Goal: Task Accomplishment & Management: Manage account settings

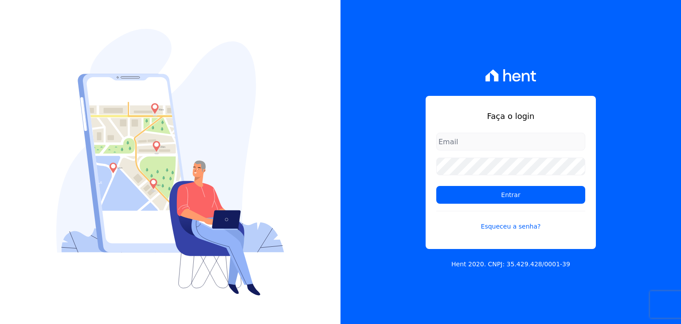
drag, startPoint x: 465, startPoint y: 129, endPoint x: 465, endPoint y: 136, distance: 6.6
click at [465, 130] on div "Faça o login Entrar Esqueceu a senha?" at bounding box center [511, 172] width 170 height 153
click at [477, 148] on input "email" at bounding box center [510, 142] width 149 height 18
type input "carolcentena@gmail.com"
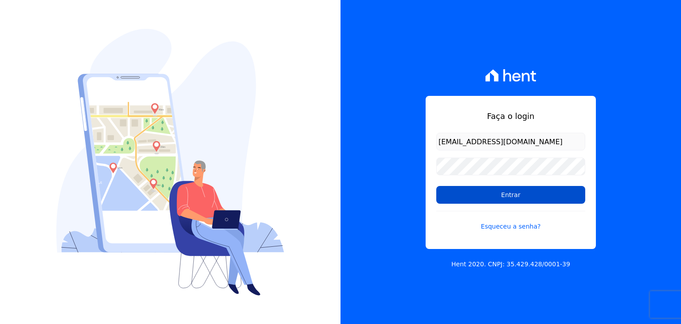
click at [545, 189] on input "Entrar" at bounding box center [510, 195] width 149 height 18
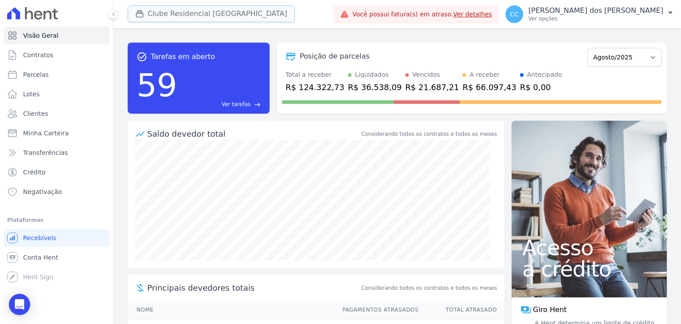
click at [137, 16] on icon "button" at bounding box center [139, 13] width 9 height 9
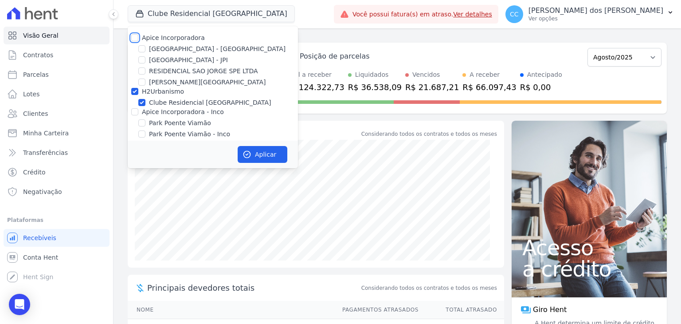
click at [135, 38] on input "Apice Incorporadora" at bounding box center [134, 37] width 7 height 7
checkbox input "true"
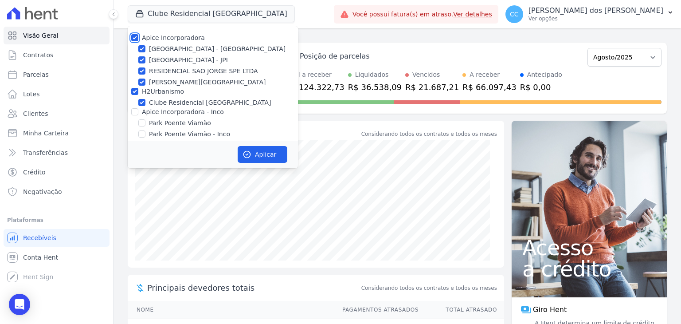
checkbox input "true"
click at [243, 158] on icon "button" at bounding box center [246, 154] width 9 height 9
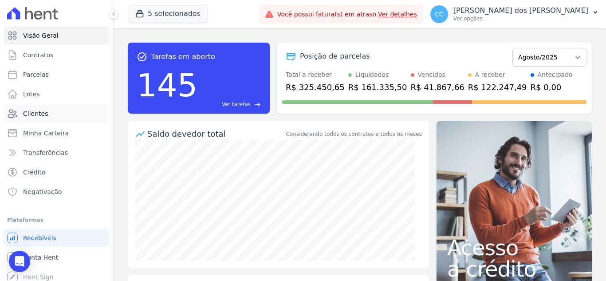
click at [44, 111] on span "Clientes" at bounding box center [35, 113] width 25 height 9
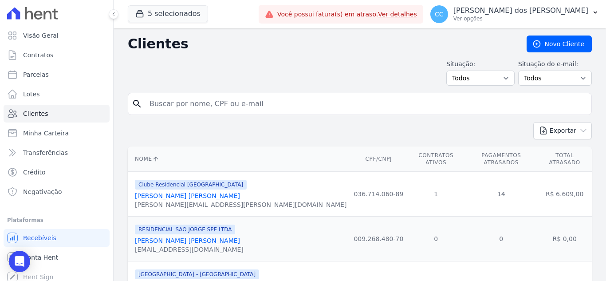
click at [241, 99] on input "search" at bounding box center [365, 104] width 443 height 18
type input "[PERSON_NAME]"
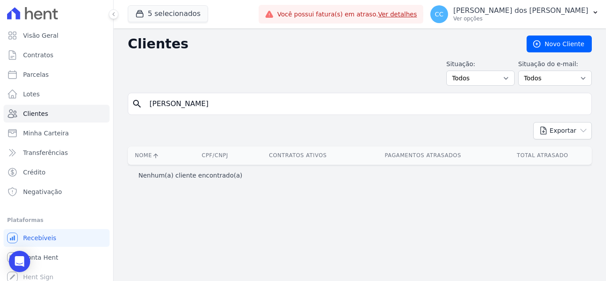
click at [245, 99] on input "[PERSON_NAME]" at bounding box center [365, 104] width 443 height 18
click at [229, 104] on input "mariana braga" at bounding box center [365, 104] width 443 height 18
type input "mariana braga"
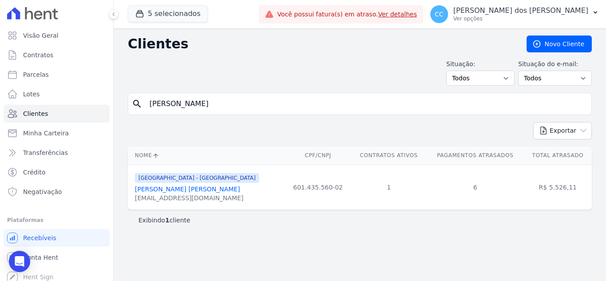
click at [164, 189] on link "Mariana Braga Alcantara" at bounding box center [187, 188] width 105 height 7
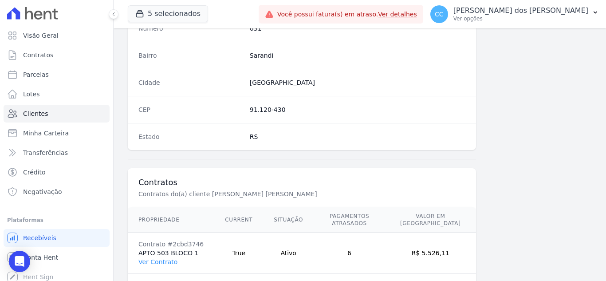
scroll to position [549, 0]
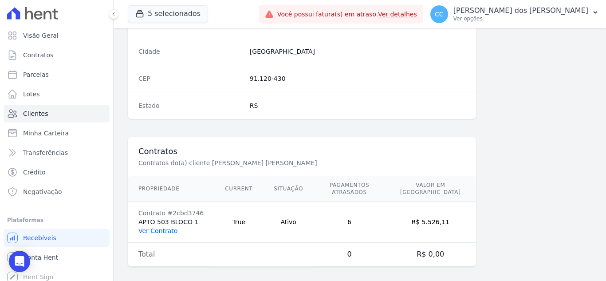
drag, startPoint x: 178, startPoint y: 223, endPoint x: 173, endPoint y: 225, distance: 5.6
click at [174, 224] on td "Contrato #2cbd3746 APTO 503 BLOCO 1 Ver Contrato" at bounding box center [171, 221] width 86 height 41
click at [169, 227] on link "Ver Contrato" at bounding box center [157, 230] width 39 height 7
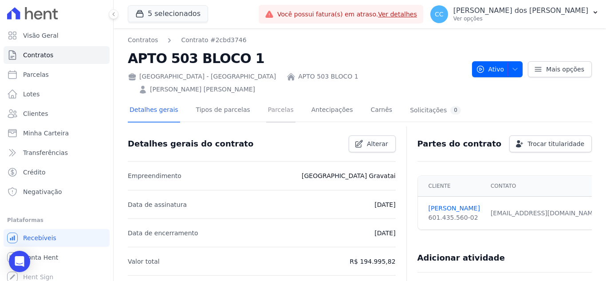
click at [266, 99] on link "Parcelas" at bounding box center [280, 110] width 29 height 23
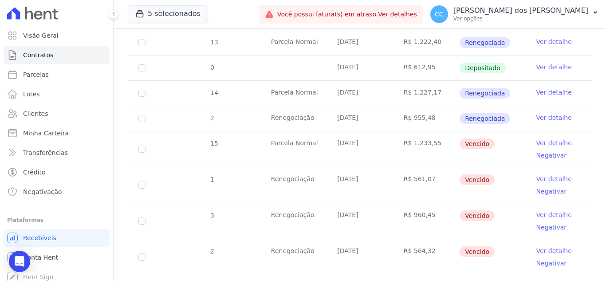
scroll to position [443, 0]
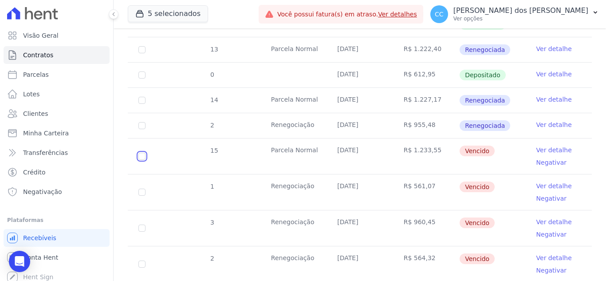
click at [139, 152] on input "checkbox" at bounding box center [141, 155] width 7 height 7
checkbox input "true"
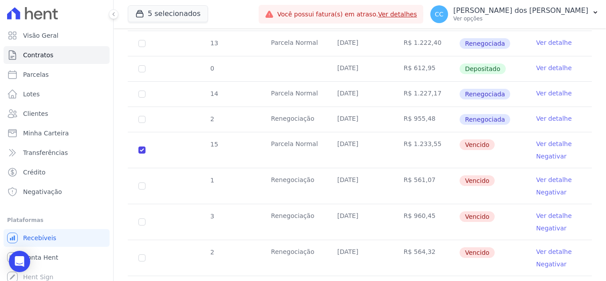
click at [143, 176] on td "1" at bounding box center [142, 185] width 28 height 35
click at [139, 153] on input "checkbox" at bounding box center [141, 149] width 7 height 7
checkbox input "true"
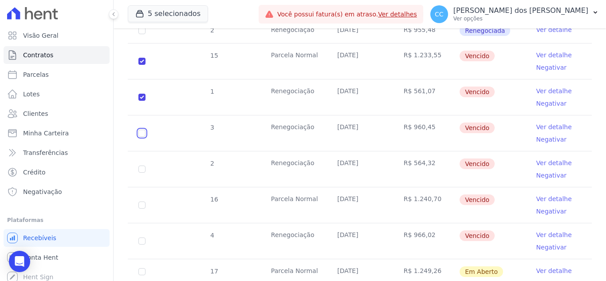
click at [145, 65] on input "checkbox" at bounding box center [141, 61] width 7 height 7
checkbox input "true"
click at [142, 65] on input "checkbox" at bounding box center [141, 61] width 7 height 7
checkbox input "true"
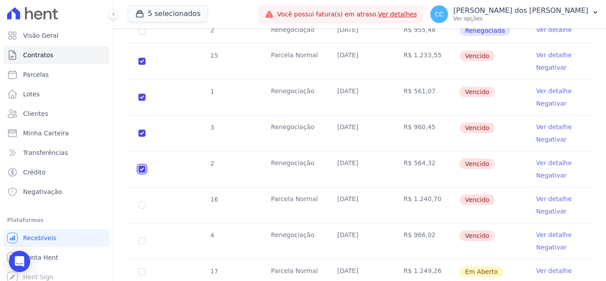
checkbox input "true"
click at [142, 65] on input "checkbox" at bounding box center [141, 61] width 7 height 7
checkbox input "true"
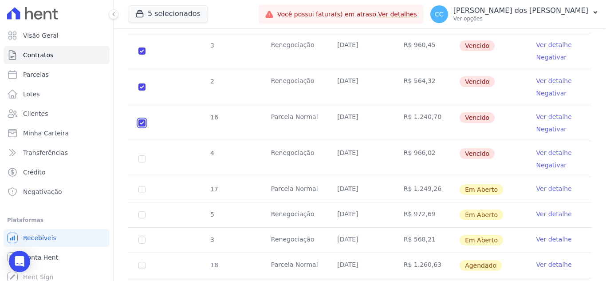
scroll to position [637, 0]
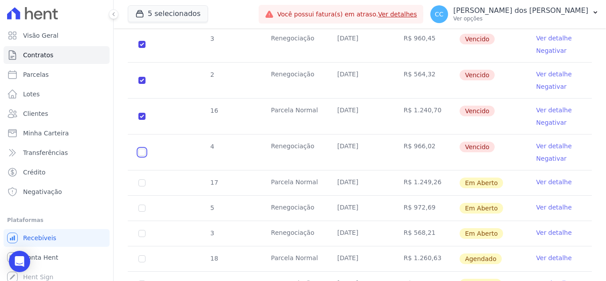
checkbox input "true"
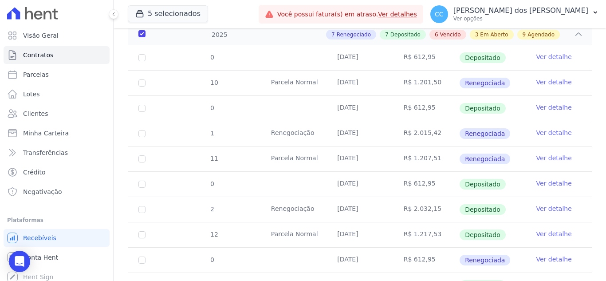
scroll to position [237, 0]
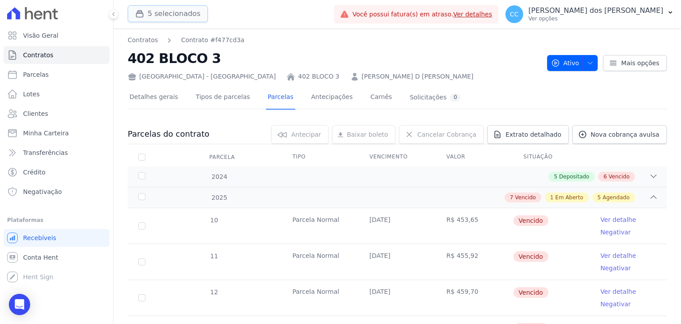
click at [142, 11] on icon "button" at bounding box center [139, 13] width 9 height 9
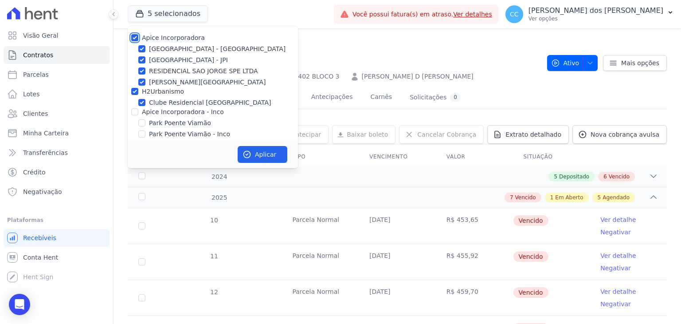
click at [137, 39] on input "Apice Incorporadora" at bounding box center [134, 37] width 7 height 7
checkbox input "false"
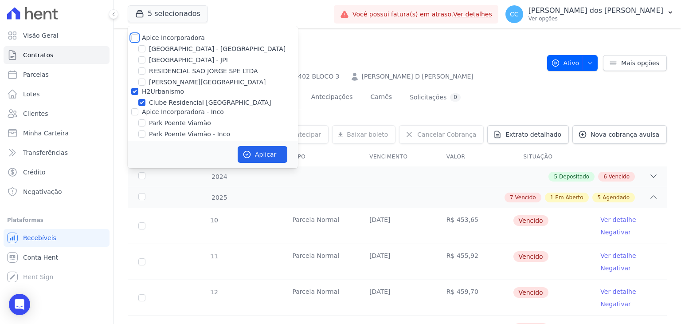
checkbox input "false"
click at [137, 39] on input "Apice Incorporadora" at bounding box center [134, 37] width 7 height 7
checkbox input "true"
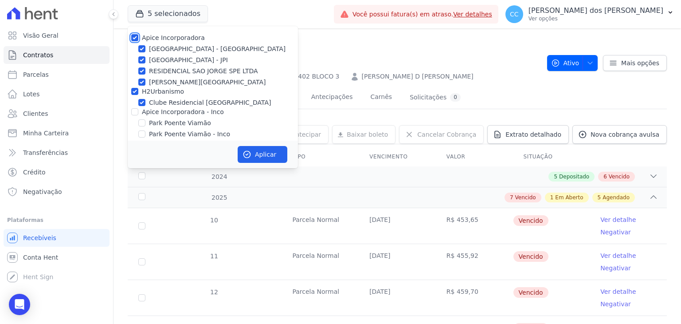
checkbox input "true"
click at [132, 115] on input "Apice Incorporadora - Inco" at bounding box center [134, 111] width 7 height 7
checkbox input "true"
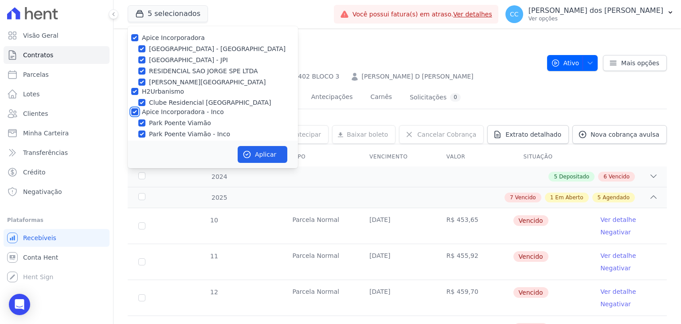
checkbox input "true"
click at [275, 156] on button "Aplicar" at bounding box center [263, 154] width 50 height 17
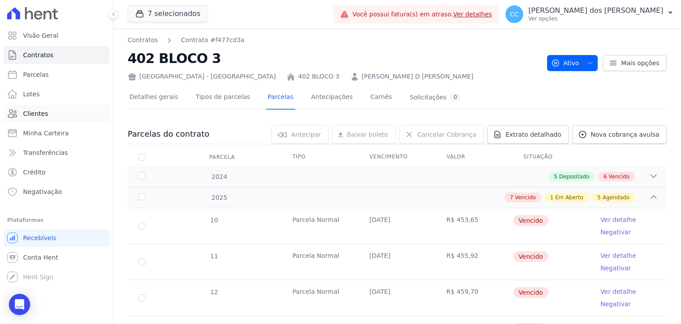
click at [40, 116] on span "Clientes" at bounding box center [35, 113] width 25 height 9
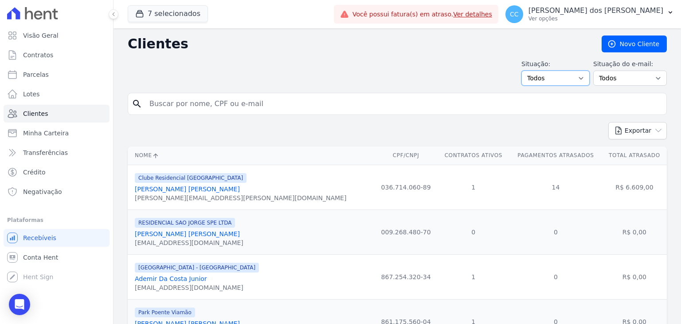
click at [584, 77] on select "Todos Adimplentes Inadimplentes" at bounding box center [555, 77] width 68 height 15
select select "overdue"
click at [525, 70] on select "Todos Adimplentes Inadimplentes" at bounding box center [555, 77] width 68 height 15
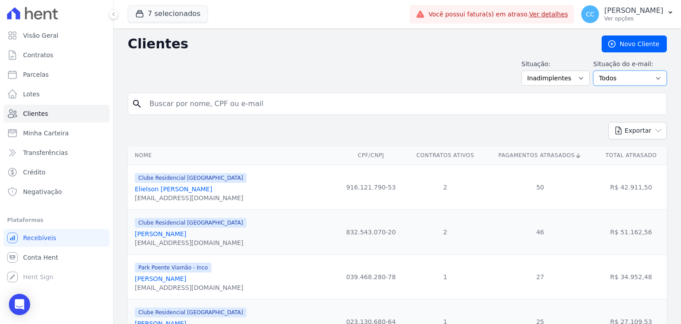
click at [602, 73] on select "Todos Confirmado Não confirmado" at bounding box center [630, 77] width 74 height 15
click at [177, 10] on button "7 selecionados" at bounding box center [168, 13] width 80 height 17
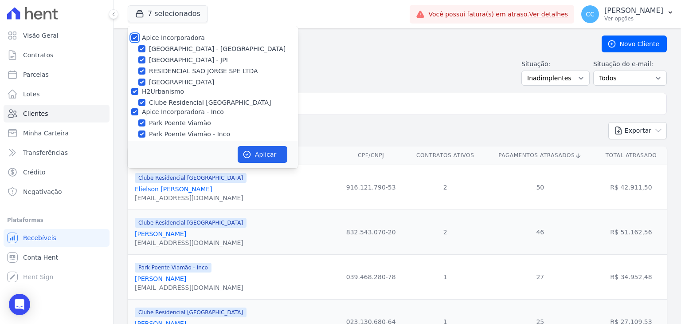
click at [133, 37] on input "Apice Incorporadora" at bounding box center [134, 37] width 7 height 7
checkbox input "false"
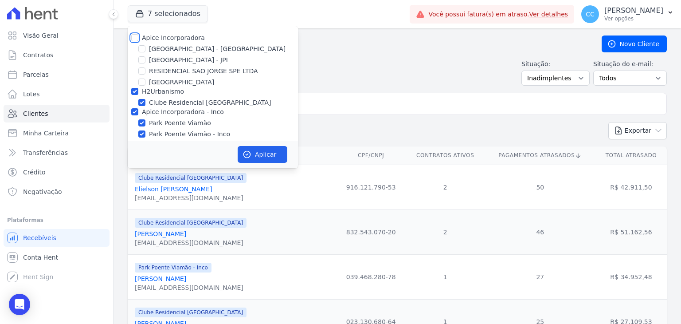
checkbox input "false"
click at [140, 91] on div "H2Urbanismo" at bounding box center [213, 91] width 170 height 9
click at [136, 93] on input "H2Urbanismo" at bounding box center [134, 91] width 7 height 7
checkbox input "false"
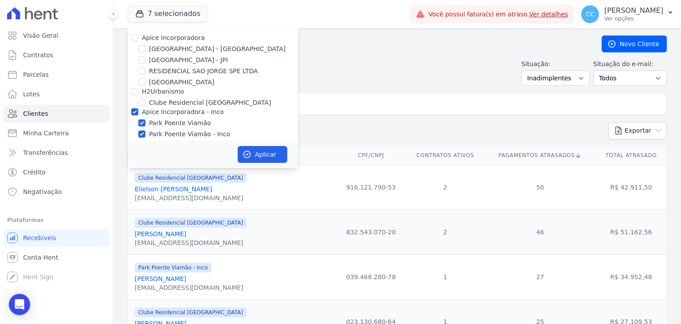
click at [135, 107] on div at bounding box center [134, 111] width 7 height 9
click at [130, 111] on div "Apice Incorporadora - Inco" at bounding box center [213, 111] width 170 height 9
drag, startPoint x: 136, startPoint y: 112, endPoint x: 140, endPoint y: 107, distance: 6.3
click at [136, 113] on input "Apice Incorporadora - Inco" at bounding box center [134, 111] width 7 height 7
checkbox input "false"
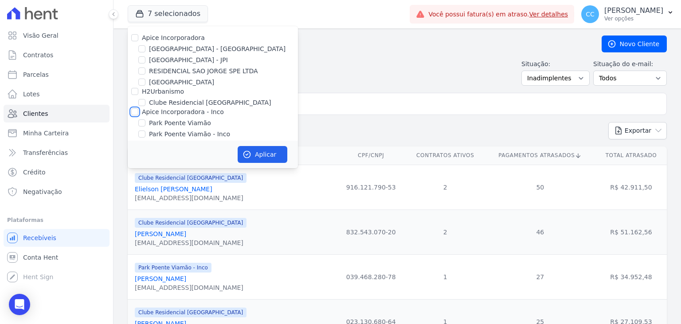
checkbox input "false"
click at [140, 48] on input "[GEOGRAPHIC_DATA] - [GEOGRAPHIC_DATA]" at bounding box center [141, 48] width 7 height 7
checkbox input "true"
click at [141, 59] on input "[GEOGRAPHIC_DATA] - JPI" at bounding box center [141, 59] width 7 height 7
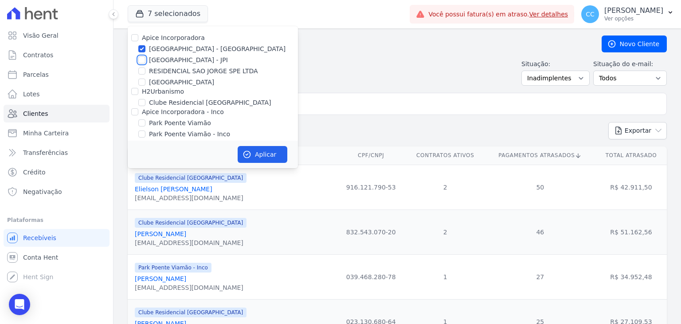
checkbox input "true"
click at [267, 159] on button "Aplicar" at bounding box center [263, 154] width 50 height 17
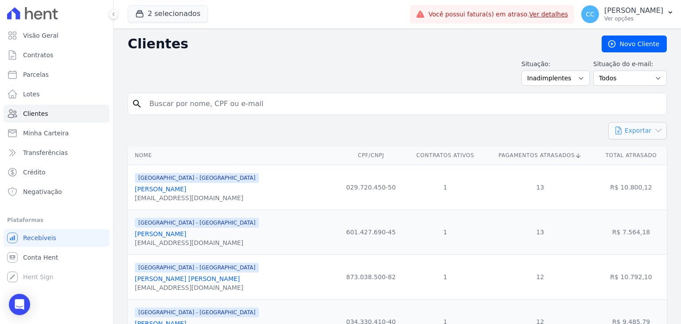
click at [654, 132] on icon "button" at bounding box center [658, 130] width 9 height 9
click at [548, 128] on div "Exportar PDF CSV Dimob 2024" at bounding box center [397, 134] width 539 height 24
click at [623, 126] on button "Exportar" at bounding box center [637, 130] width 59 height 17
click at [649, 165] on link "CSV" at bounding box center [656, 167] width 50 height 16
drag, startPoint x: 282, startPoint y: 117, endPoint x: 275, endPoint y: 113, distance: 8.2
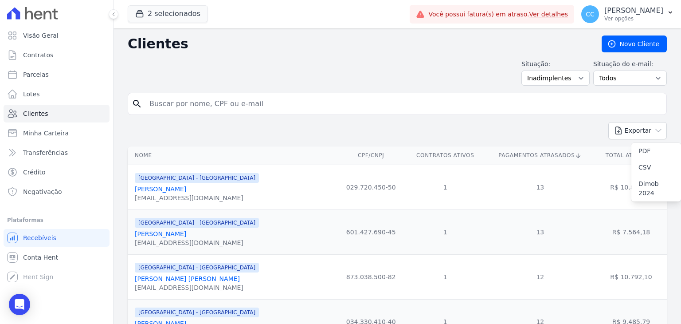
click at [278, 115] on form "search" at bounding box center [397, 107] width 539 height 29
click at [275, 112] on div "search" at bounding box center [397, 104] width 539 height 22
click at [270, 105] on input "search" at bounding box center [403, 104] width 519 height 18
type input "amanda da silva"
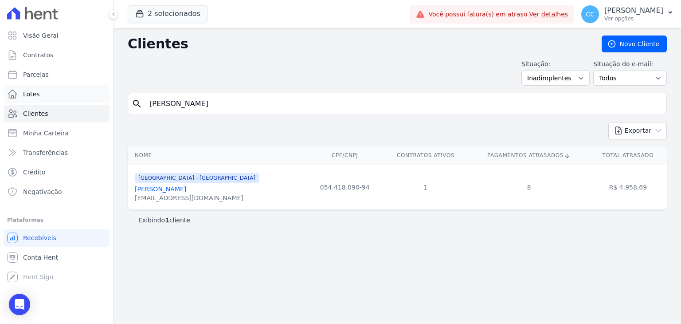
drag, startPoint x: 228, startPoint y: 109, endPoint x: 47, endPoint y: 90, distance: 182.7
click at [47, 90] on div "Visão Geral Contratos [GEOGRAPHIC_DATA] Lotes Clientes Minha Carteira Transferê…" at bounding box center [340, 162] width 681 height 324
type input "[PERSON_NAME]"
click at [173, 184] on div "[PERSON_NAME]" at bounding box center [197, 188] width 124 height 9
click at [173, 190] on link "[PERSON_NAME]" at bounding box center [160, 188] width 51 height 7
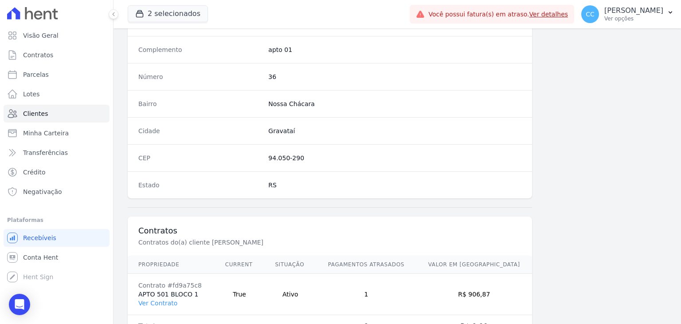
scroll to position [503, 0]
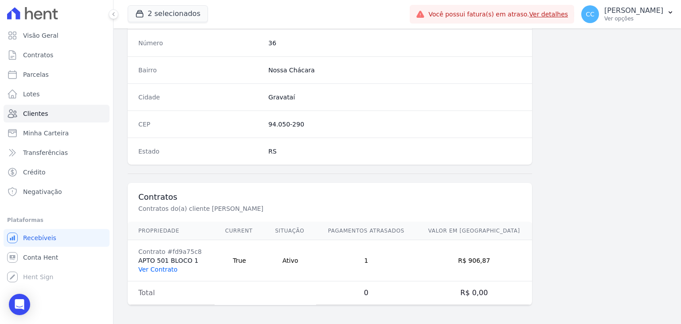
click at [156, 268] on link "Ver Contrato" at bounding box center [157, 269] width 39 height 7
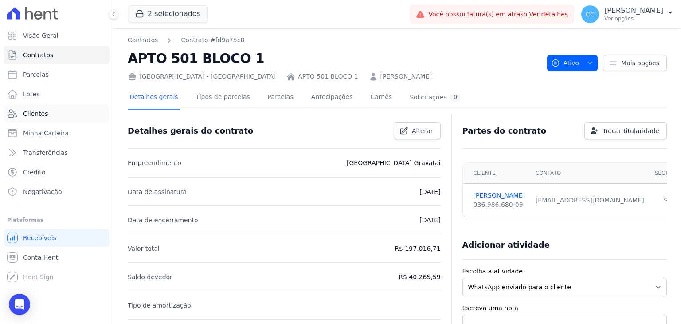
click at [57, 112] on link "Clientes" at bounding box center [57, 114] width 106 height 18
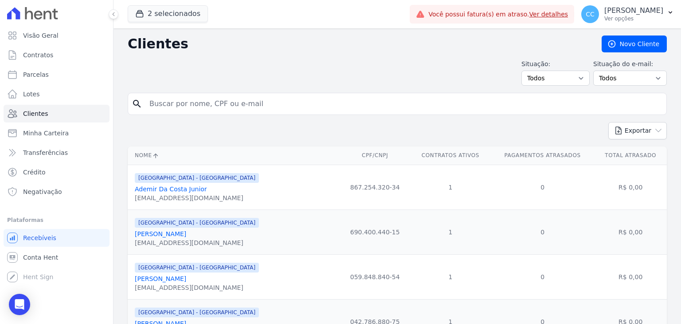
click at [237, 109] on input "search" at bounding box center [403, 104] width 519 height 18
type input "alessandro"
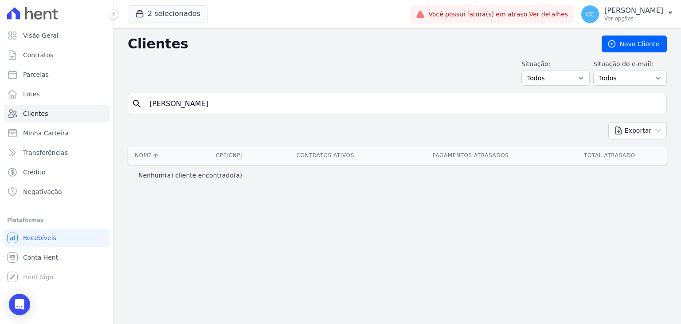
click at [263, 114] on form "search alessandro" at bounding box center [397, 107] width 539 height 29
click at [251, 109] on input "alessandro" at bounding box center [403, 104] width 519 height 18
click at [169, 20] on button "2 selecionados" at bounding box center [168, 13] width 80 height 17
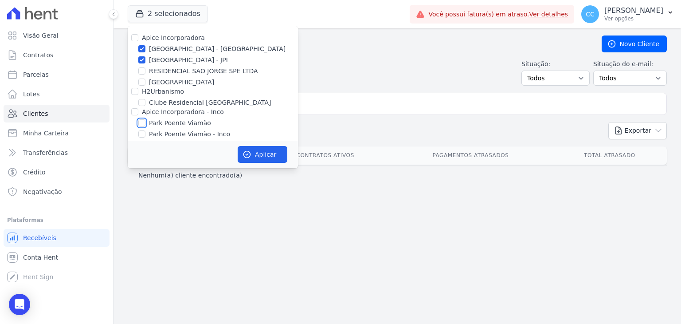
click at [140, 120] on input "Park Poente Viamão" at bounding box center [141, 122] width 7 height 7
checkbox input "true"
click at [138, 134] on input "Park Poente Viamão - Inco" at bounding box center [141, 133] width 7 height 7
checkbox input "true"
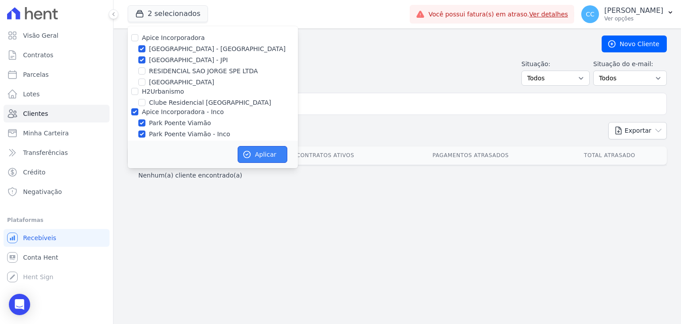
click at [278, 155] on button "Aplicar" at bounding box center [263, 154] width 50 height 17
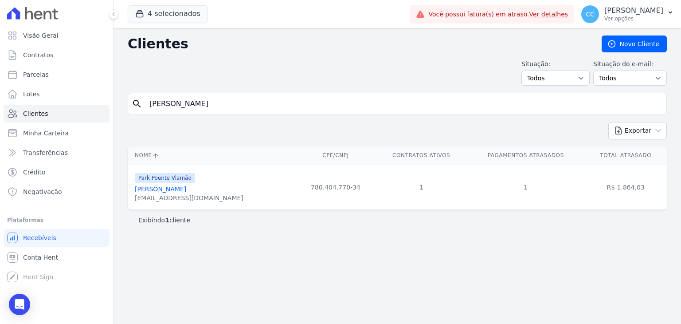
click at [186, 186] on link "[PERSON_NAME] [PERSON_NAME]" at bounding box center [160, 188] width 51 height 7
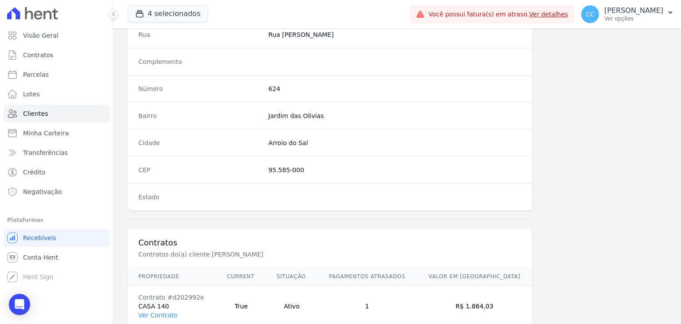
scroll to position [503, 0]
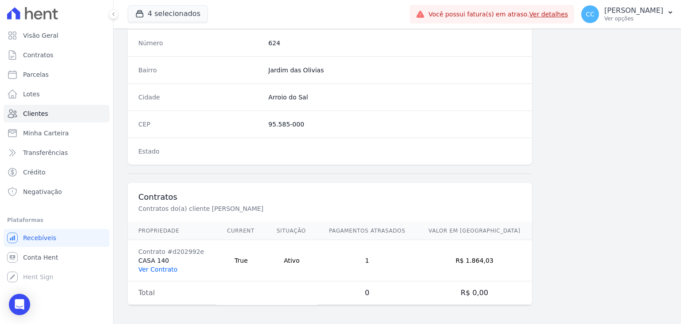
click at [158, 269] on link "Ver Contrato" at bounding box center [157, 269] width 39 height 7
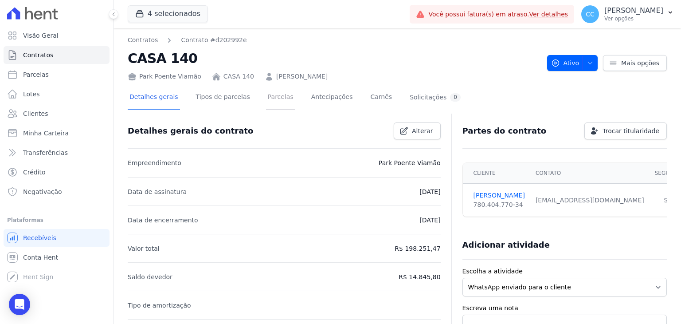
click at [274, 103] on link "Parcelas" at bounding box center [280, 97] width 29 height 23
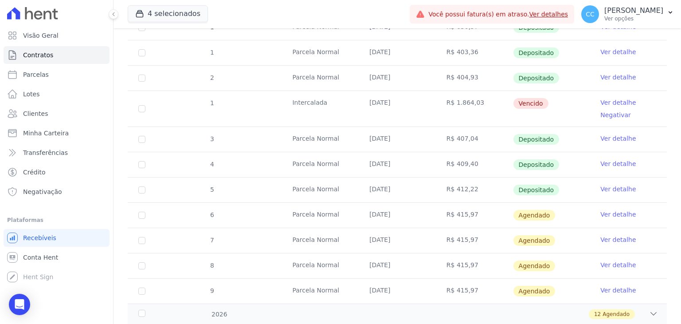
scroll to position [266, 0]
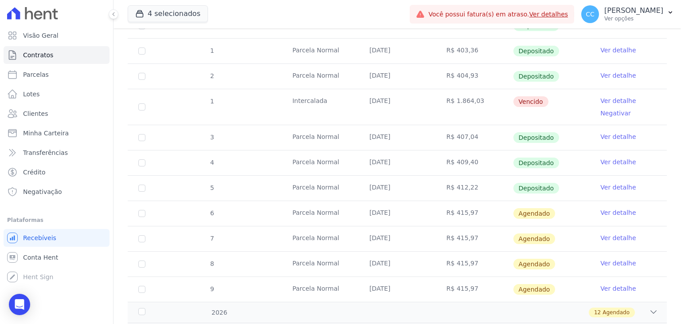
click at [622, 132] on link "Ver detalhe" at bounding box center [617, 136] width 35 height 9
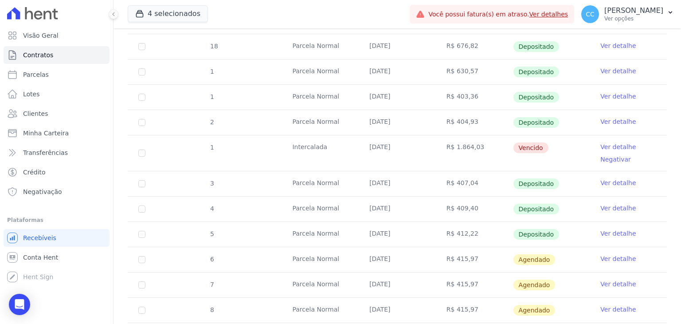
scroll to position [222, 0]
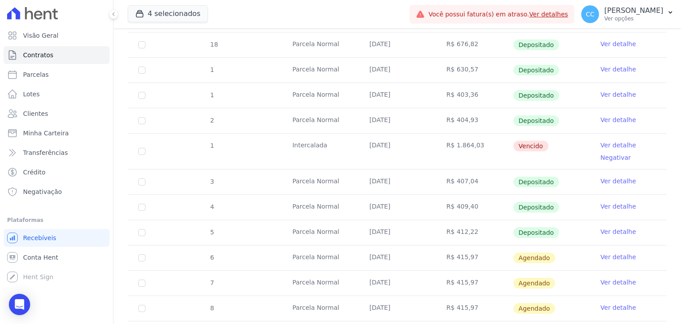
click at [609, 203] on link "Ver detalhe" at bounding box center [617, 206] width 35 height 9
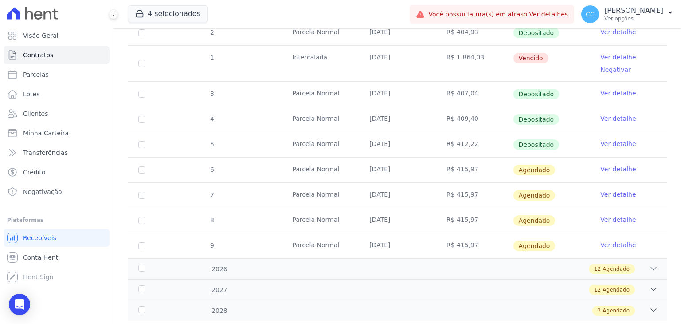
scroll to position [310, 0]
click at [35, 117] on span "Clientes" at bounding box center [35, 113] width 25 height 9
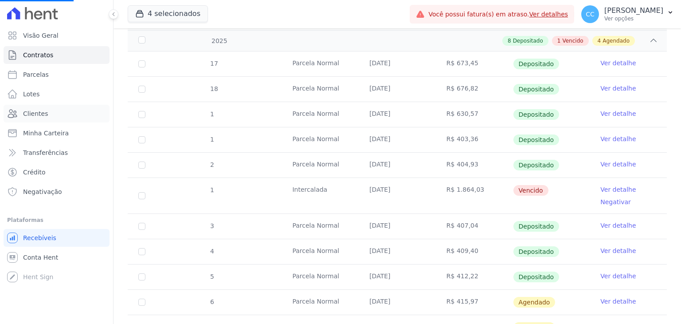
scroll to position [0, 0]
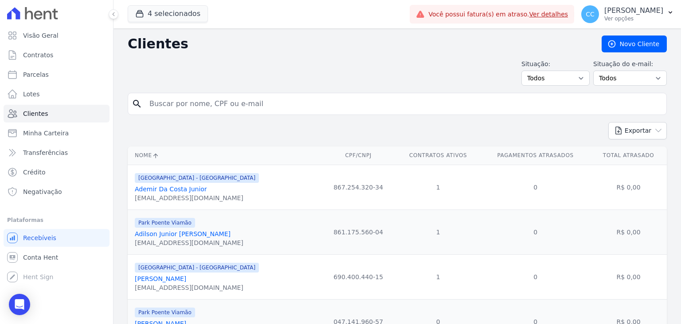
click at [221, 99] on input "search" at bounding box center [403, 104] width 519 height 18
type input "flavia marques"
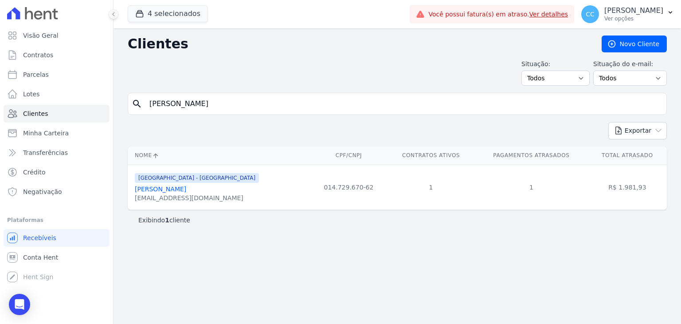
click at [159, 186] on link "Flavia Marques Antunes" at bounding box center [160, 188] width 51 height 7
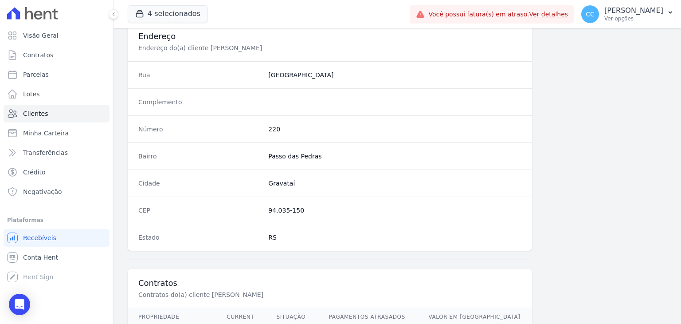
scroll to position [503, 0]
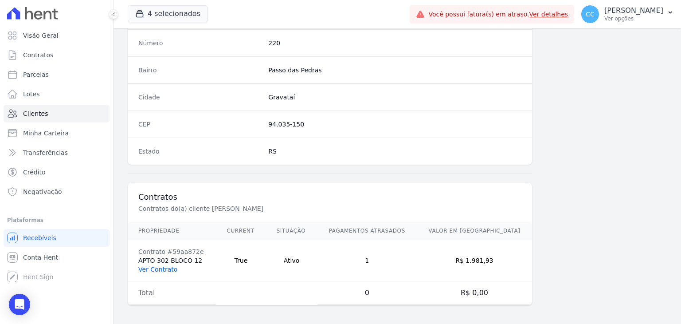
click at [156, 269] on link "Ver Contrato" at bounding box center [157, 269] width 39 height 7
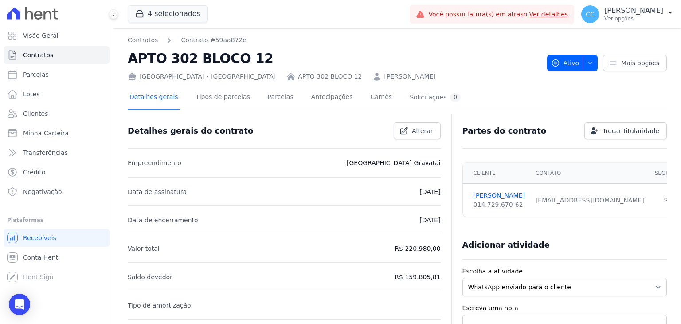
click at [252, 87] on div "Detalhes gerais Tipos de parcelas [GEOGRAPHIC_DATA] Antecipações [PERSON_NAME] …" at bounding box center [295, 97] width 335 height 23
click at [266, 94] on link "Parcelas" at bounding box center [280, 97] width 29 height 23
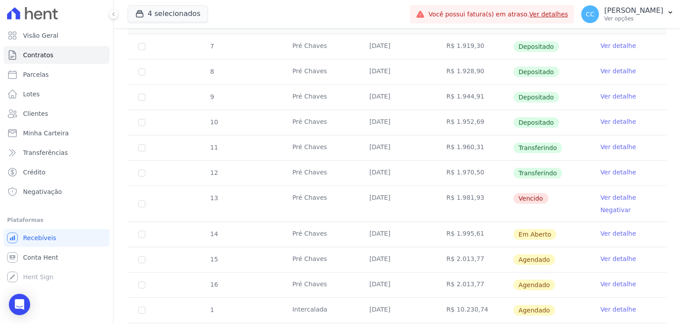
scroll to position [222, 0]
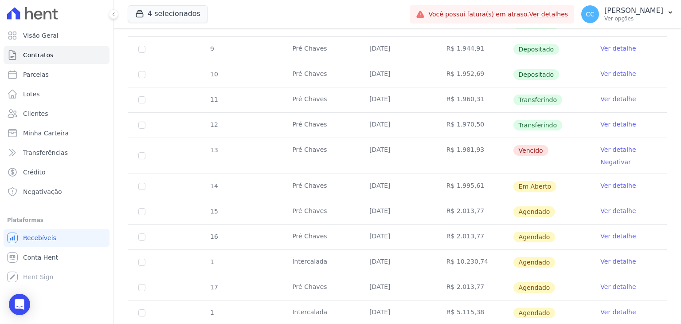
click at [610, 146] on link "Ver detalhe" at bounding box center [617, 149] width 35 height 9
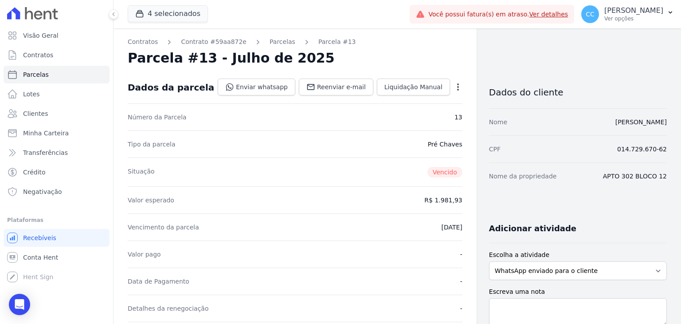
click at [454, 85] on icon "button" at bounding box center [458, 86] width 9 height 9
click at [422, 96] on link "Alterar" at bounding box center [420, 99] width 78 height 16
click at [420, 100] on link "Alterar" at bounding box center [420, 99] width 78 height 16
click at [403, 102] on link "Alterar" at bounding box center [420, 99] width 78 height 16
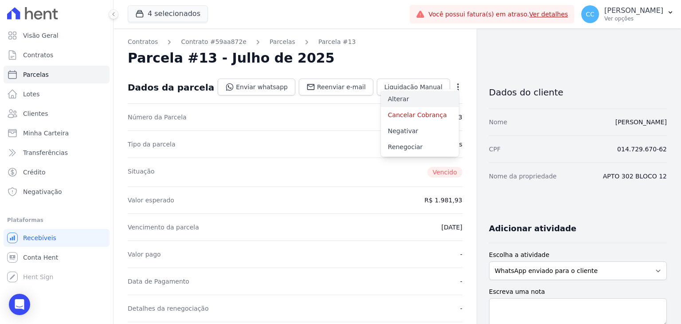
click at [403, 102] on link "Alterar" at bounding box center [420, 99] width 78 height 16
click at [399, 101] on link "Alterar" at bounding box center [420, 99] width 78 height 16
click at [395, 145] on link "Renegociar" at bounding box center [420, 147] width 78 height 16
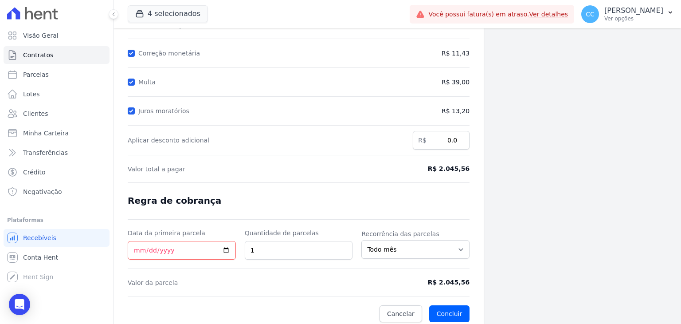
scroll to position [119, 0]
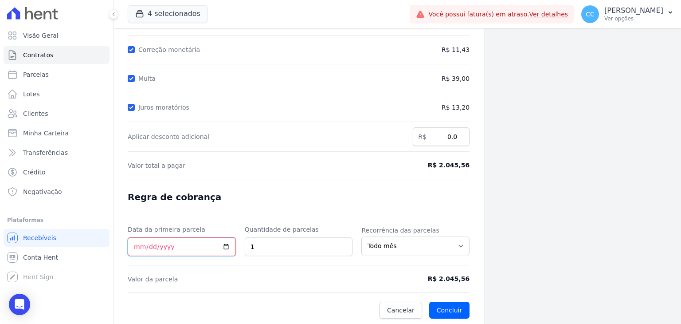
click at [209, 250] on input "Data da primeira parcela" at bounding box center [182, 246] width 108 height 19
type input "2025-08-25"
click at [383, 187] on form "Cálculo da renegociação Quantidade de parcelas 1 Valor total da(s) parcela(s) e…" at bounding box center [299, 139] width 342 height 359
click at [135, 106] on div "Juros moratórios" at bounding box center [255, 107] width 254 height 11
click at [133, 76] on input "Multa" at bounding box center [131, 78] width 7 height 7
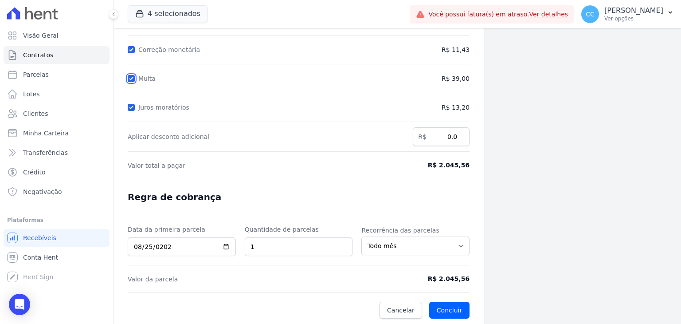
checkbox input "false"
click at [133, 109] on input "Juros moratórios" at bounding box center [131, 107] width 7 height 7
checkbox input "false"
click at [131, 50] on input "Correção monetária" at bounding box center [131, 49] width 7 height 7
checkbox input "false"
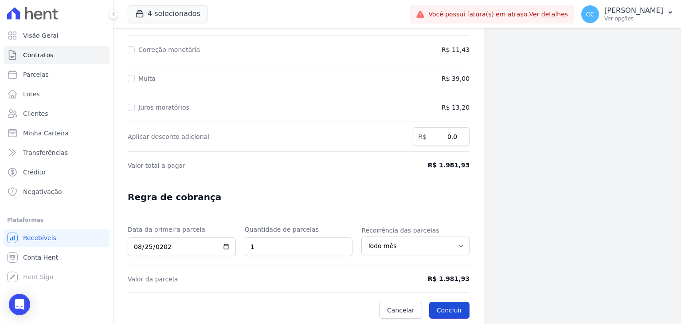
click at [446, 312] on button "Concluir" at bounding box center [449, 309] width 40 height 17
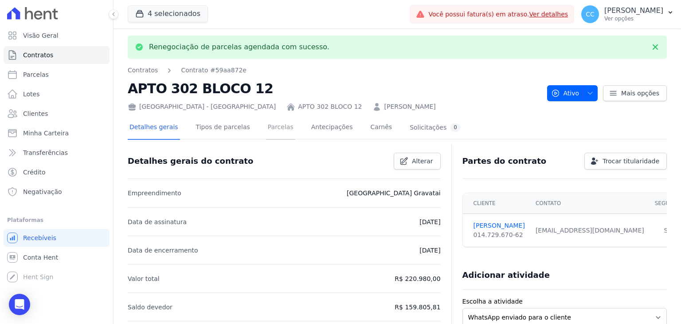
click at [266, 128] on link "Parcelas" at bounding box center [280, 127] width 29 height 23
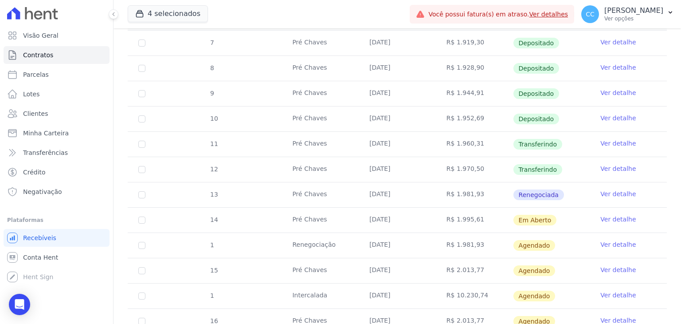
scroll to position [266, 0]
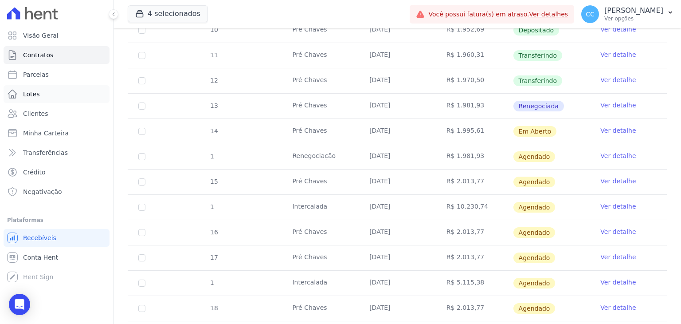
click at [54, 97] on link "Lotes" at bounding box center [57, 94] width 106 height 18
click at [52, 113] on link "Clientes" at bounding box center [57, 114] width 106 height 18
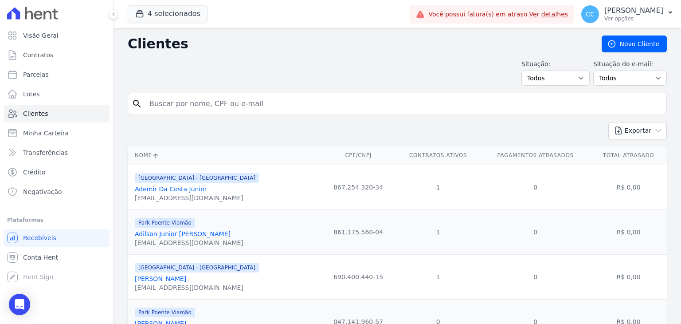
click at [243, 114] on div "search" at bounding box center [397, 104] width 539 height 22
click at [236, 102] on input "search" at bounding box center [403, 104] width 519 height 18
type input "alessandri"
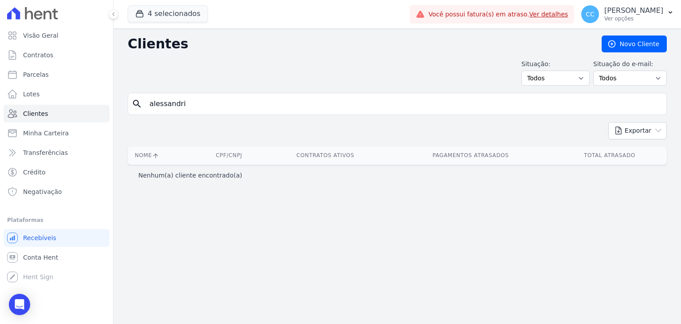
click at [235, 100] on input "alessandri" at bounding box center [403, 104] width 519 height 18
type input "alessandro"
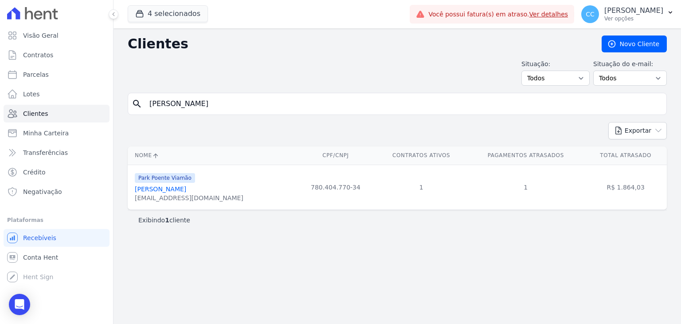
click at [183, 187] on link "[PERSON_NAME] [PERSON_NAME]" at bounding box center [160, 188] width 51 height 7
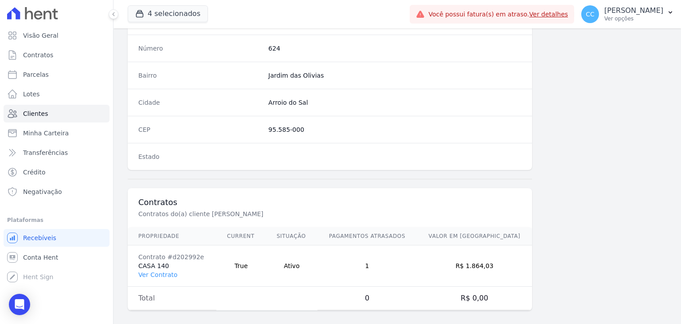
scroll to position [503, 0]
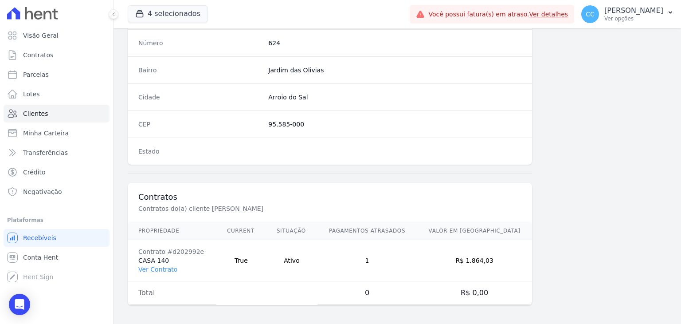
click at [154, 270] on td "Contrato #d202992e CASA 140 Ver Contrato" at bounding box center [172, 260] width 89 height 41
click at [156, 270] on link "Ver Contrato" at bounding box center [157, 269] width 39 height 7
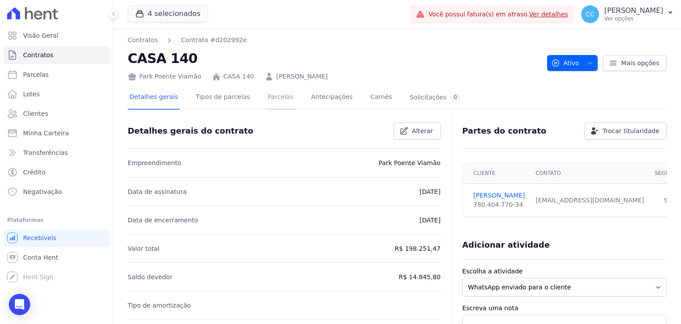
click at [275, 105] on link "Parcelas" at bounding box center [280, 97] width 29 height 23
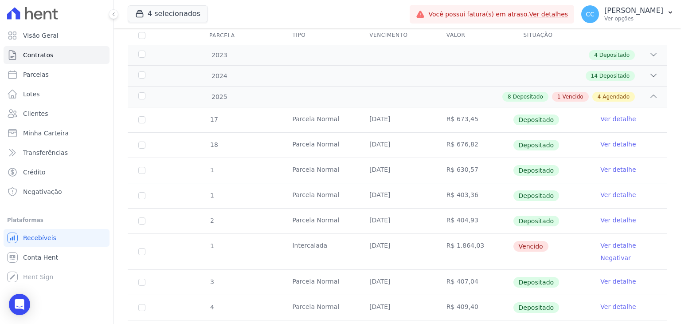
scroll to position [222, 0]
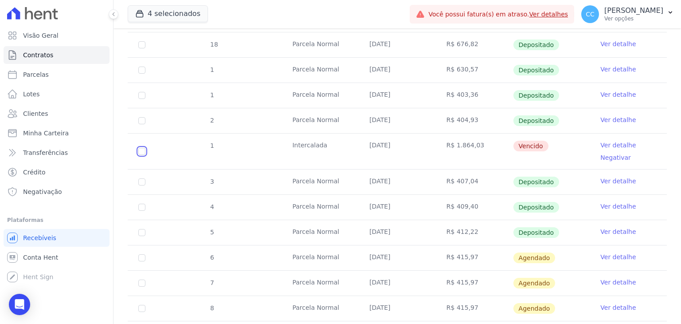
click at [145, 149] on input "checkbox" at bounding box center [141, 151] width 7 height 7
checkbox input "true"
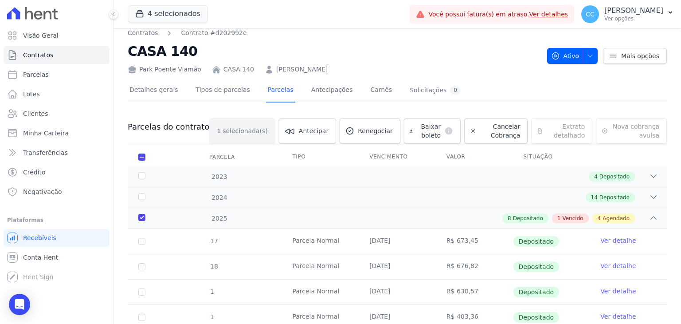
scroll to position [0, 0]
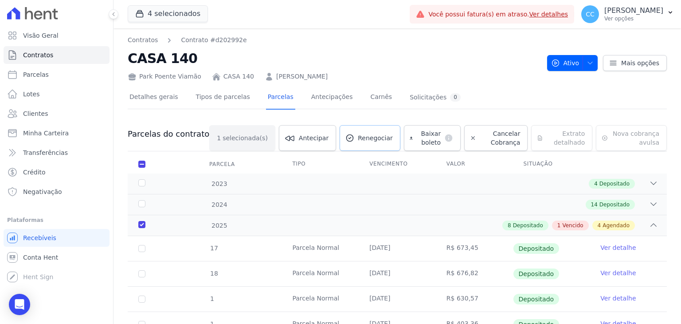
click at [356, 146] on link "Renegociar" at bounding box center [370, 138] width 61 height 26
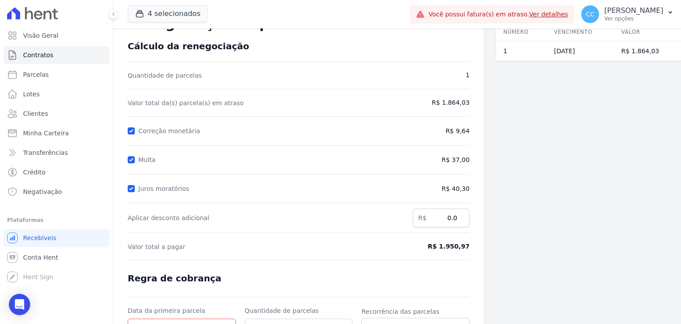
scroll to position [119, 0]
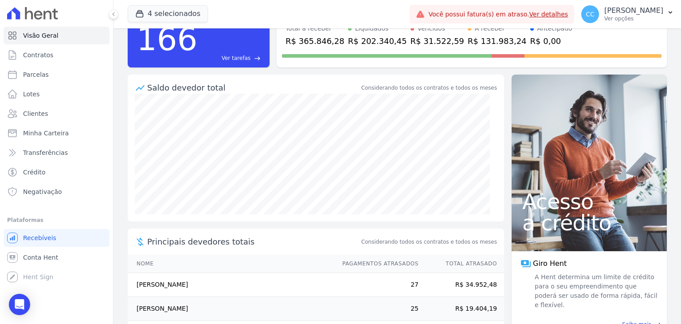
scroll to position [129, 0]
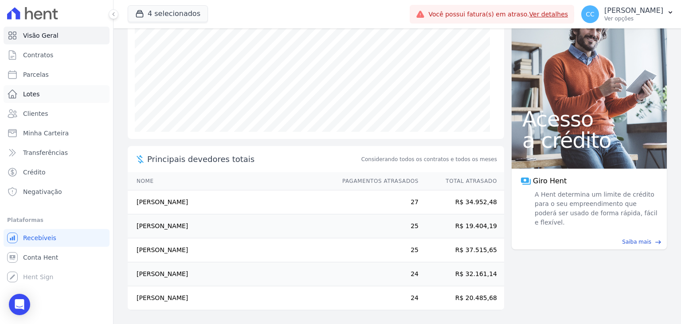
click at [63, 98] on link "Lotes" at bounding box center [57, 94] width 106 height 18
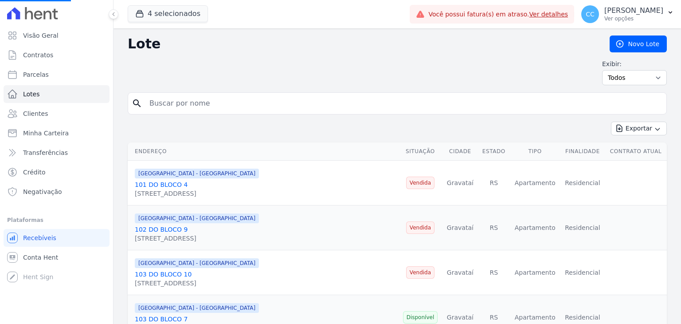
click at [222, 103] on input "search" at bounding box center [403, 103] width 519 height 18
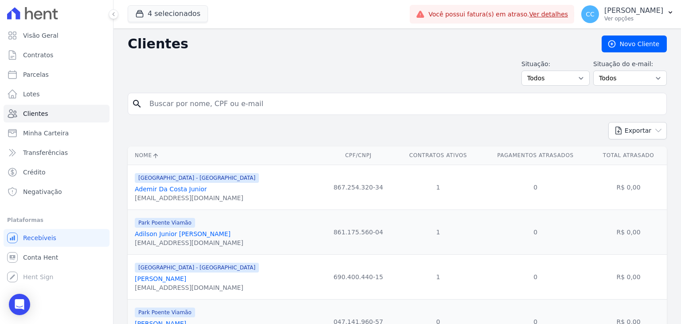
click at [239, 103] on input "search" at bounding box center [403, 104] width 519 height 18
type input "[PERSON_NAME]"
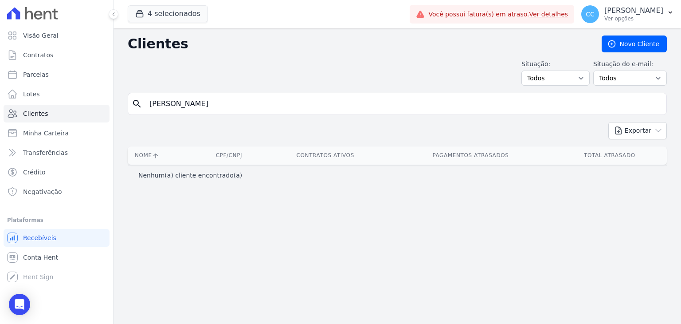
click at [217, 101] on input "[PERSON_NAME]" at bounding box center [403, 104] width 519 height 18
click at [184, 100] on input "[PERSON_NAME]" at bounding box center [403, 104] width 519 height 18
type input "[PERSON_NAME]"
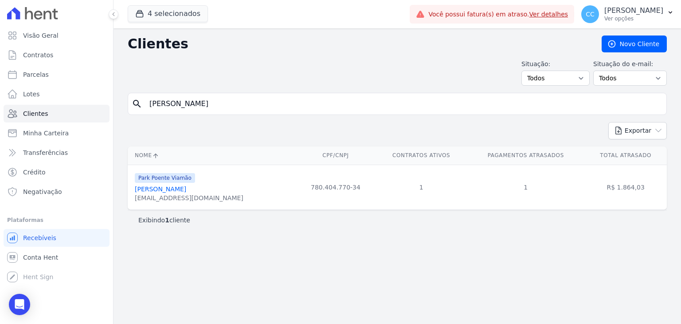
click at [186, 188] on link "[PERSON_NAME]" at bounding box center [160, 188] width 51 height 7
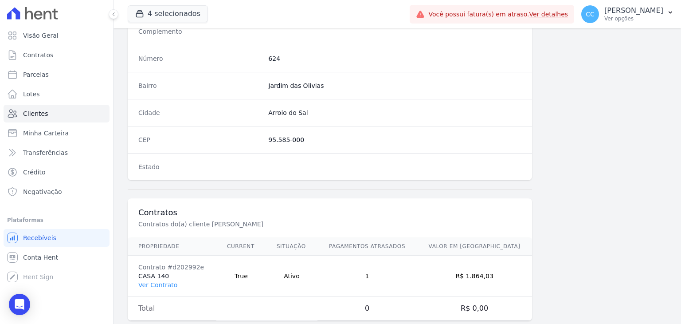
scroll to position [503, 0]
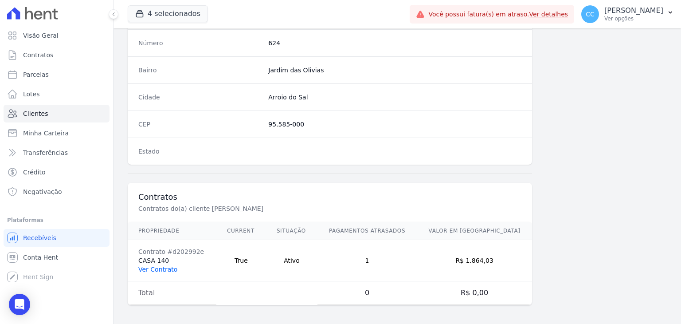
click at [167, 268] on link "Ver Contrato" at bounding box center [157, 269] width 39 height 7
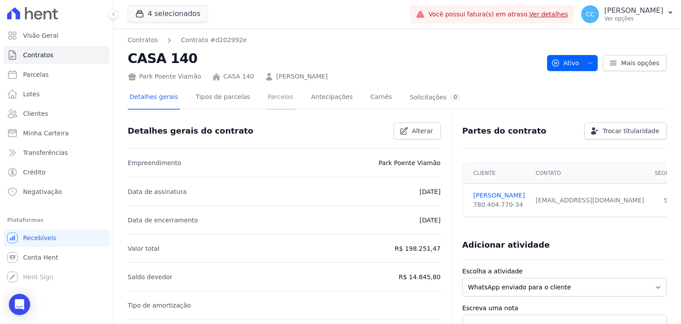
click at [269, 96] on link "Parcelas" at bounding box center [280, 97] width 29 height 23
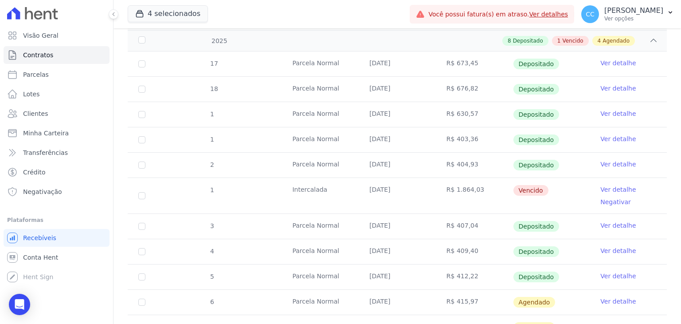
scroll to position [133, 0]
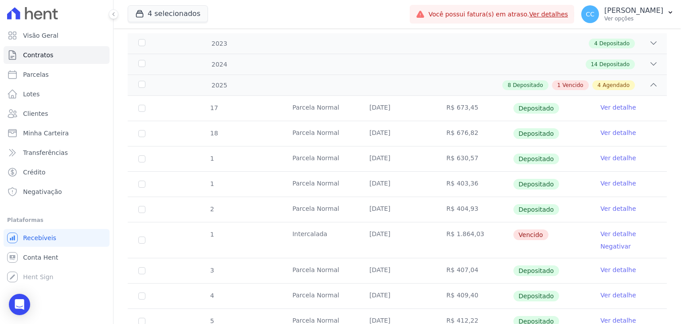
drag, startPoint x: 134, startPoint y: 240, endPoint x: 139, endPoint y: 241, distance: 5.0
click at [134, 240] on td "1" at bounding box center [142, 239] width 28 height 35
click at [139, 241] on input "checkbox" at bounding box center [141, 239] width 7 height 7
checkbox input "true"
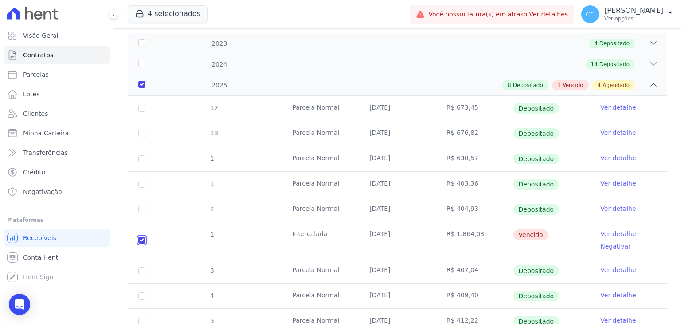
checkbox input "true"
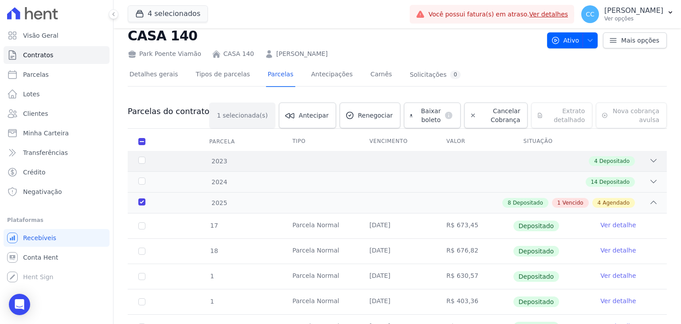
scroll to position [7, 0]
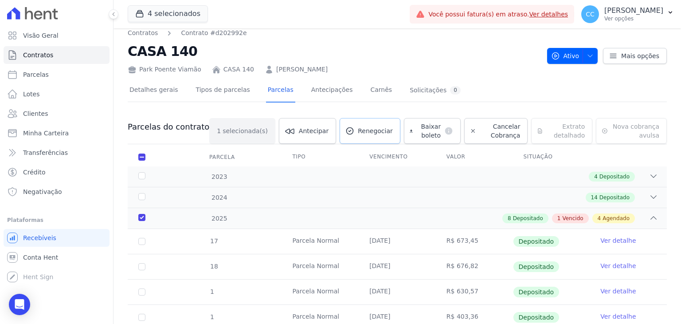
click at [364, 124] on link "Renegociar" at bounding box center [370, 131] width 61 height 26
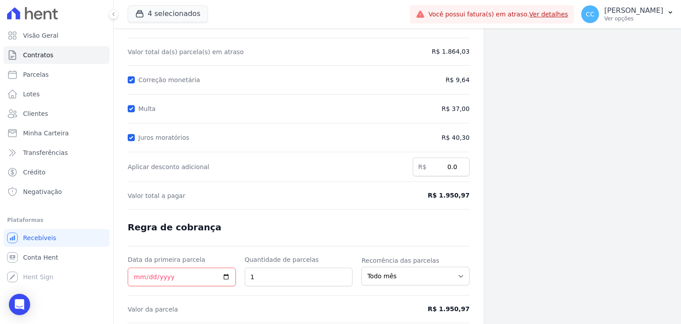
scroll to position [119, 0]
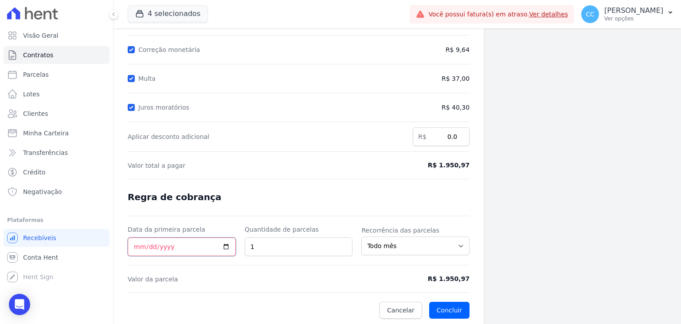
click at [134, 242] on input "Data da primeira parcela" at bounding box center [182, 246] width 108 height 19
type input "[DATE]"
click at [285, 242] on input "1" at bounding box center [299, 246] width 108 height 19
type input "2"
click at [525, 177] on div "Parcelas em renegociação Número Vencimento Valor 1 10/06/2025 R$ 1.864,03" at bounding box center [588, 118] width 185 height 416
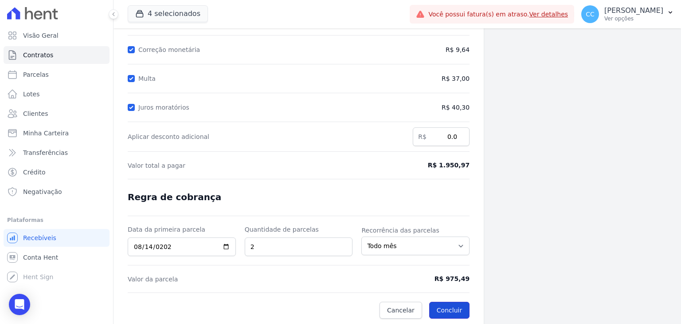
click at [455, 304] on button "Concluir" at bounding box center [449, 309] width 40 height 17
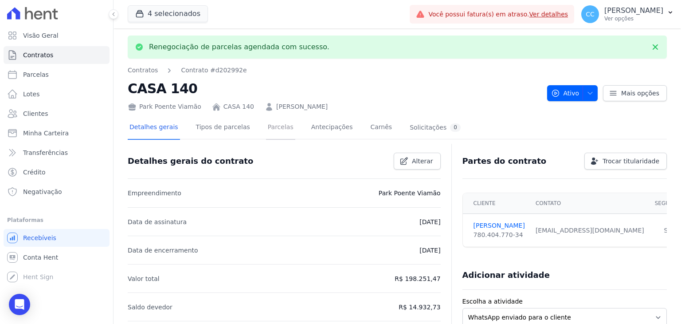
click at [274, 121] on link "Parcelas" at bounding box center [280, 127] width 29 height 23
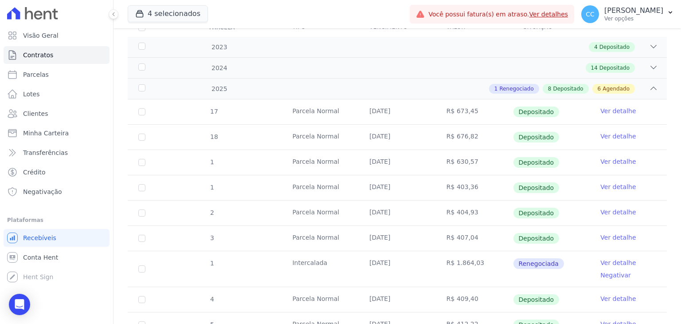
scroll to position [222, 0]
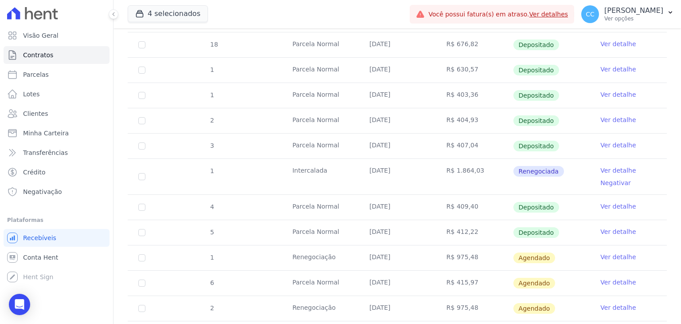
click at [610, 304] on link "Ver detalhe" at bounding box center [617, 307] width 35 height 9
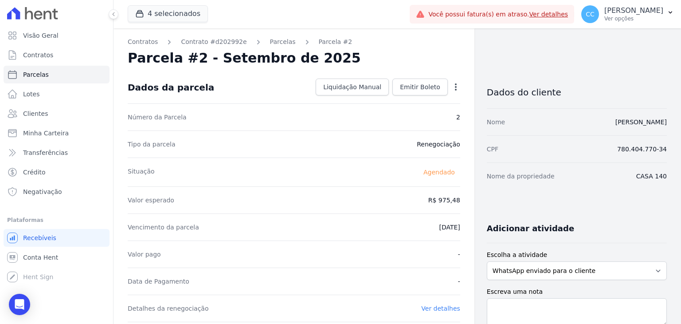
click at [452, 89] on icon "button" at bounding box center [455, 86] width 9 height 9
click at [422, 98] on link "Alterar" at bounding box center [418, 99] width 78 height 16
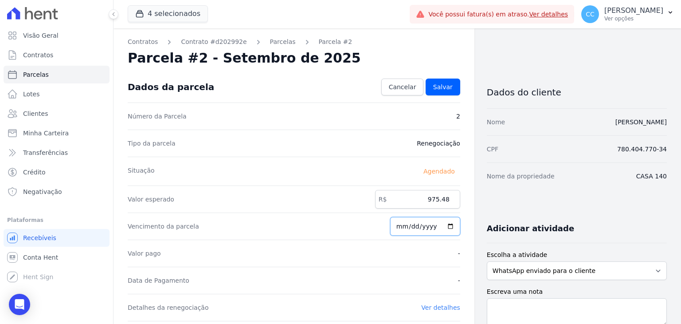
drag, startPoint x: 430, startPoint y: 228, endPoint x: 390, endPoint y: 217, distance: 41.7
click at [390, 217] on div "Vencimento da parcela 2025-09-14" at bounding box center [294, 225] width 332 height 27
type input "2025-09-14"
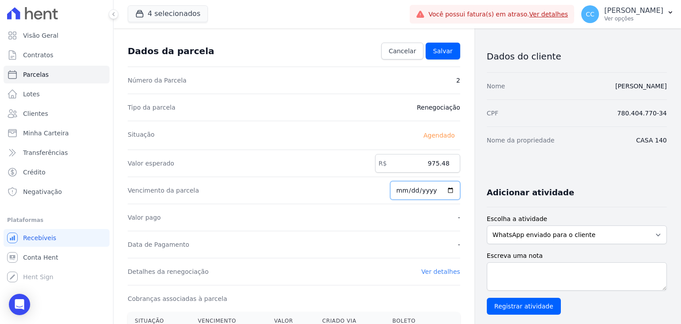
scroll to position [89, 0]
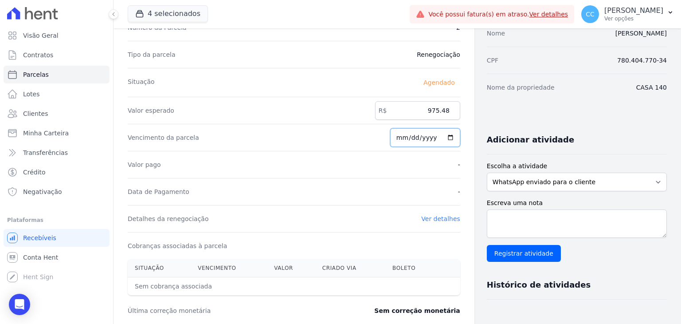
click at [399, 141] on input "[DATE]" at bounding box center [425, 137] width 70 height 19
click at [399, 137] on input "[DATE]" at bounding box center [425, 137] width 70 height 19
type input "2025-08-15"
click at [449, 203] on div "Data de Pagamento -" at bounding box center [294, 191] width 332 height 27
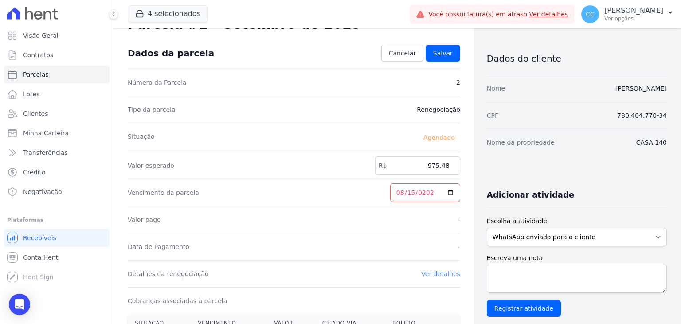
scroll to position [0, 0]
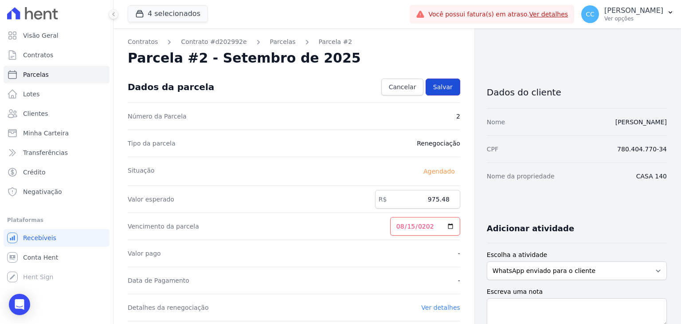
click at [450, 84] on link "Salvar" at bounding box center [443, 86] width 35 height 17
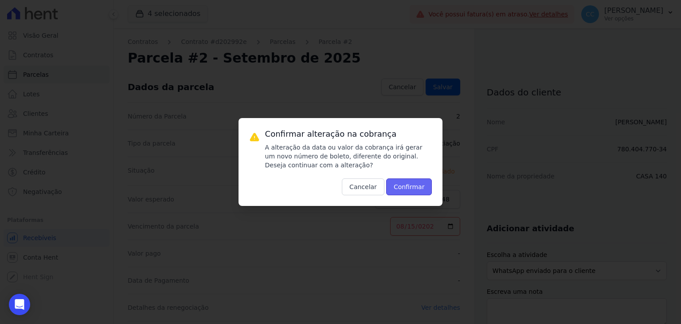
click at [423, 191] on button "Confirmar" at bounding box center [409, 186] width 46 height 17
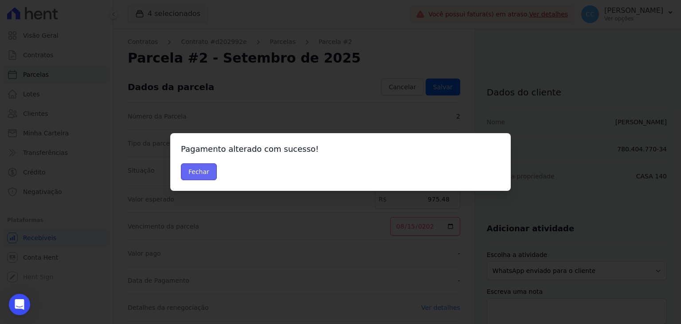
click at [207, 172] on button "Fechar" at bounding box center [199, 171] width 36 height 17
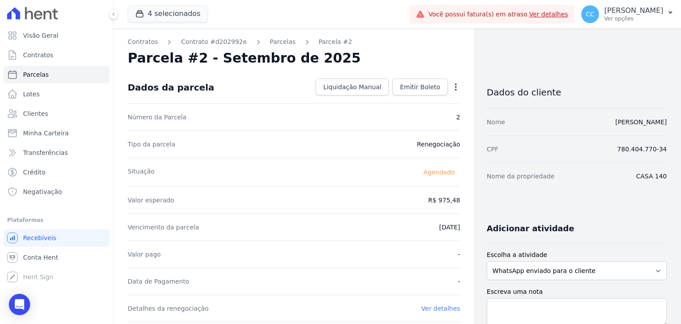
click at [277, 48] on div "Contratos Contrato #d202992e [GEOGRAPHIC_DATA] Parcela #2 Parcela #2 - Setembro…" at bounding box center [293, 313] width 361 height 570
click at [277, 43] on link "Parcelas" at bounding box center [283, 41] width 26 height 9
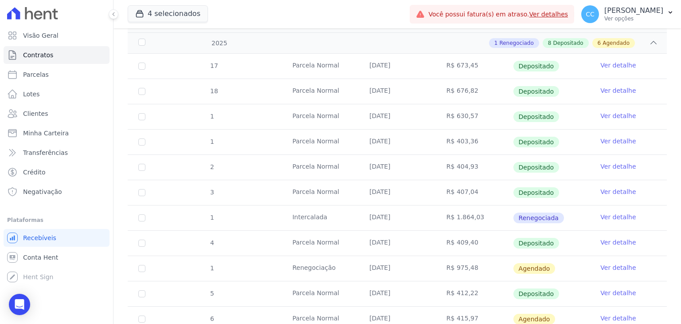
scroll to position [222, 0]
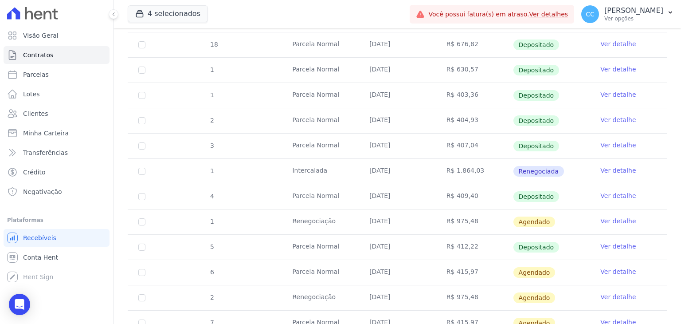
click at [610, 217] on link "Ver detalhe" at bounding box center [617, 220] width 35 height 9
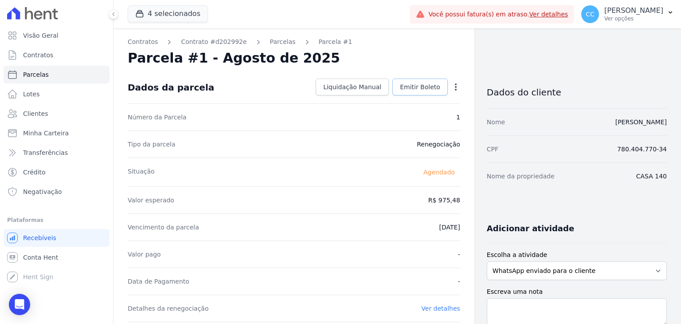
click at [422, 84] on span "Emitir Boleto" at bounding box center [420, 86] width 40 height 9
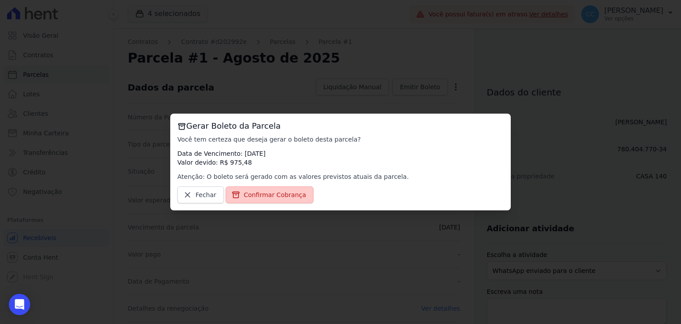
click at [279, 199] on link "Confirmar Cobrança" at bounding box center [270, 194] width 88 height 17
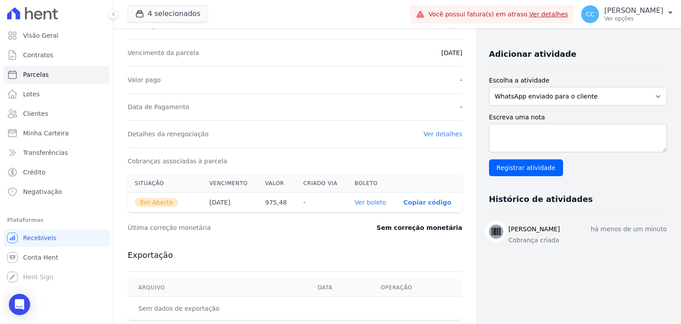
scroll to position [222, 0]
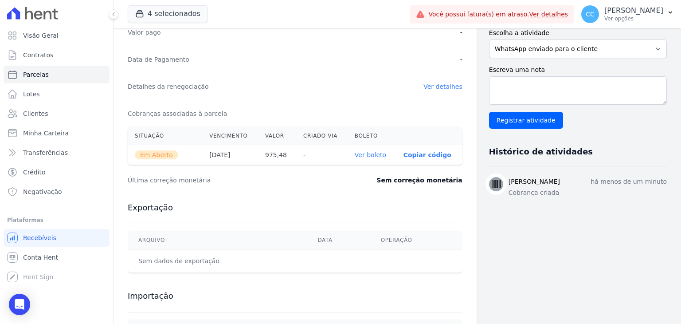
click at [367, 153] on link "Ver boleto" at bounding box center [370, 154] width 31 height 7
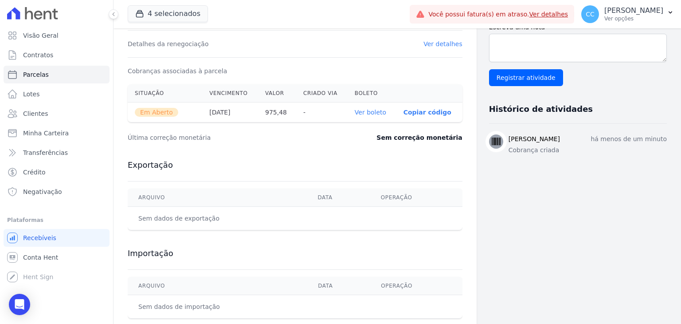
scroll to position [266, 0]
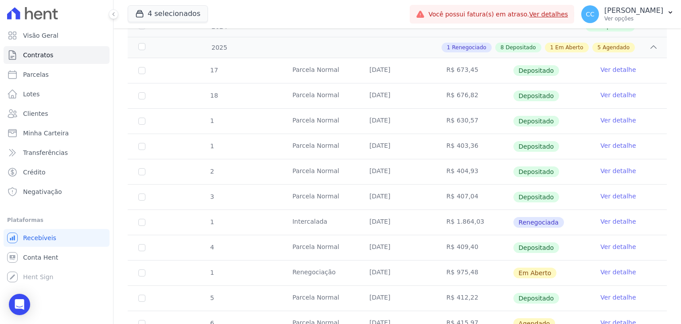
scroll to position [222, 0]
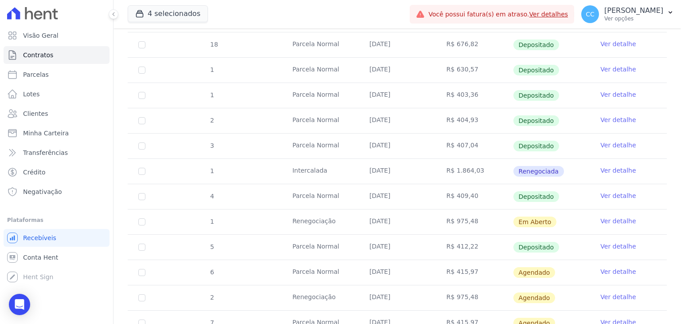
click at [608, 296] on link "Ver detalhe" at bounding box center [617, 296] width 35 height 9
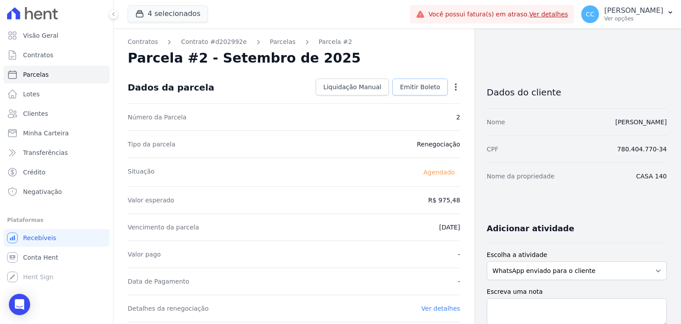
click at [429, 89] on span "Emitir Boleto" at bounding box center [420, 86] width 40 height 9
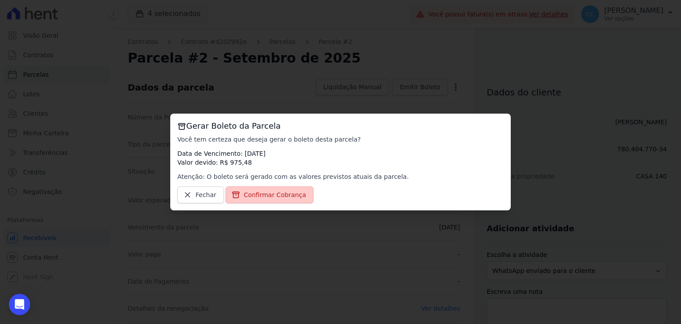
click at [285, 195] on span "Confirmar Cobrança" at bounding box center [275, 194] width 63 height 9
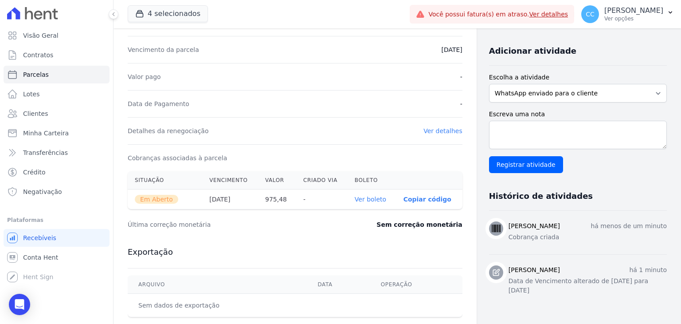
scroll to position [282, 0]
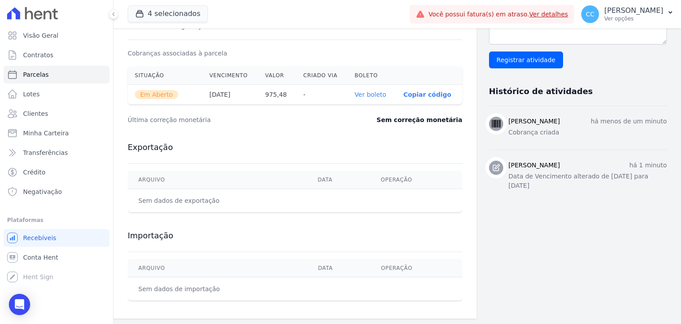
click at [373, 93] on link "Ver boleto" at bounding box center [370, 94] width 31 height 7
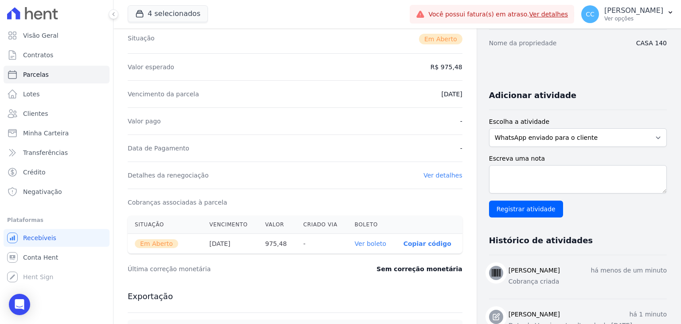
scroll to position [0, 0]
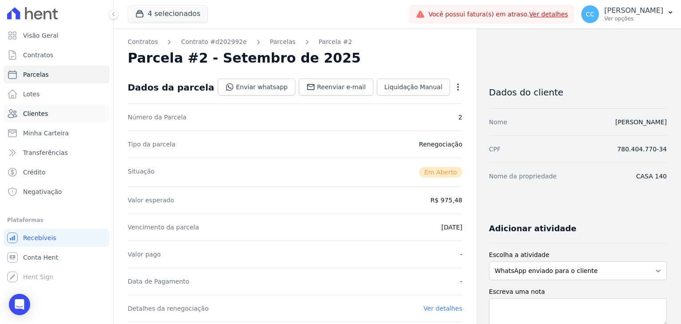
click at [42, 109] on span "Clientes" at bounding box center [35, 113] width 25 height 9
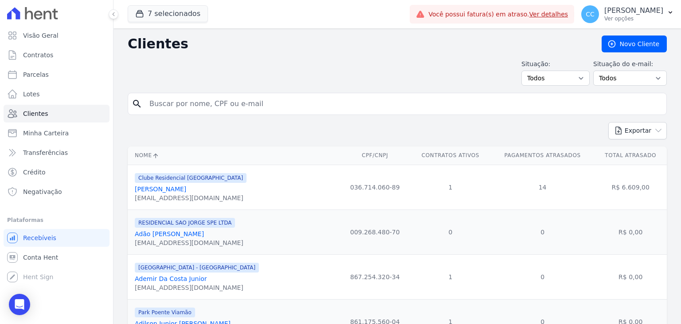
click at [229, 103] on input "search" at bounding box center [403, 104] width 519 height 18
type input "[PERSON_NAME]"
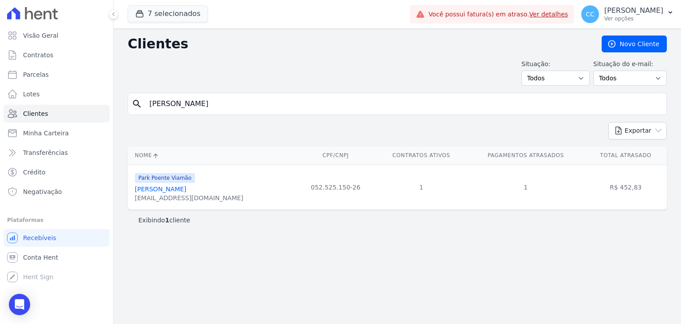
click at [186, 186] on link "[PERSON_NAME]" at bounding box center [160, 188] width 51 height 7
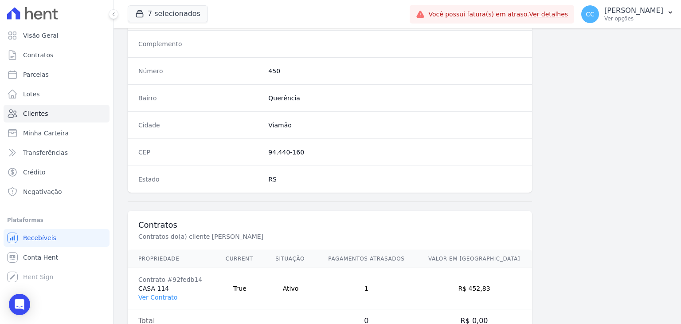
scroll to position [503, 0]
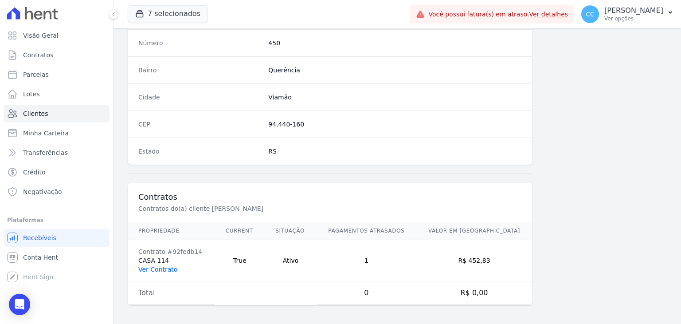
click at [156, 266] on link "Ver Contrato" at bounding box center [157, 269] width 39 height 7
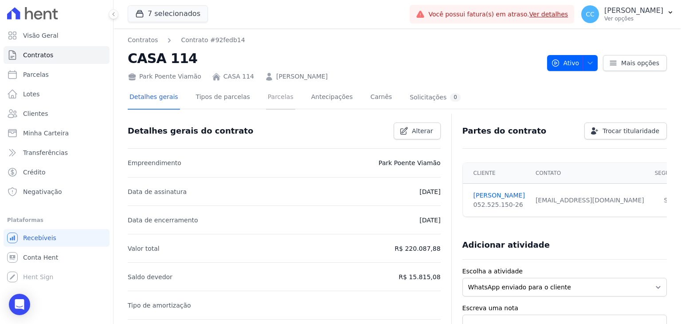
click at [276, 98] on link "Parcelas" at bounding box center [280, 97] width 29 height 23
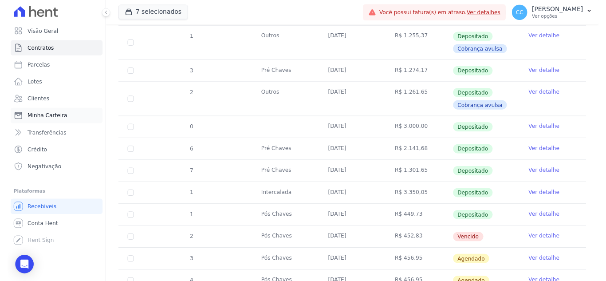
scroll to position [89, 0]
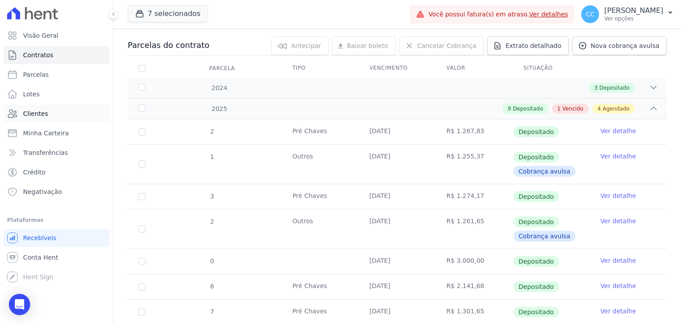
click at [45, 117] on link "Clientes" at bounding box center [57, 114] width 106 height 18
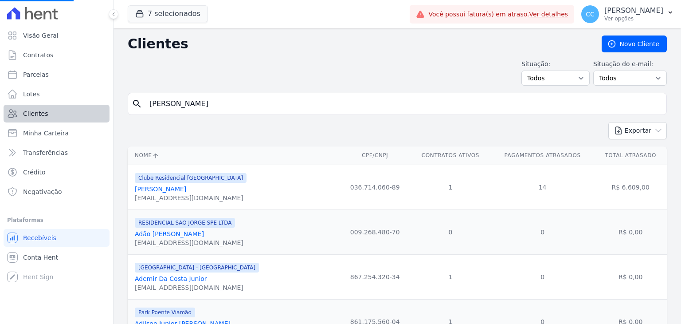
drag, startPoint x: 189, startPoint y: 108, endPoint x: 95, endPoint y: 108, distance: 94.4
click at [95, 108] on div "Visão Geral Contratos [GEOGRAPHIC_DATA] Lotes Clientes Minha Carteira Transferê…" at bounding box center [340, 162] width 681 height 324
type input "p"
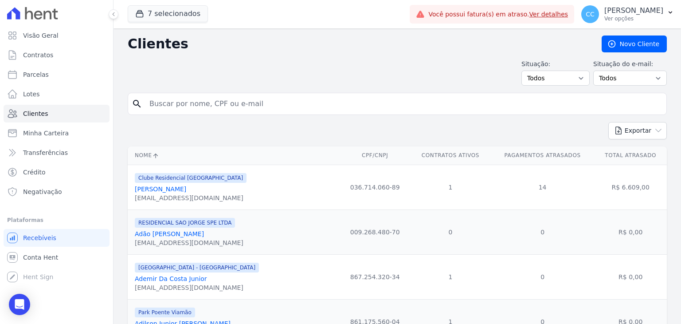
click at [197, 102] on input "search" at bounding box center [403, 104] width 519 height 18
type input "prisciel"
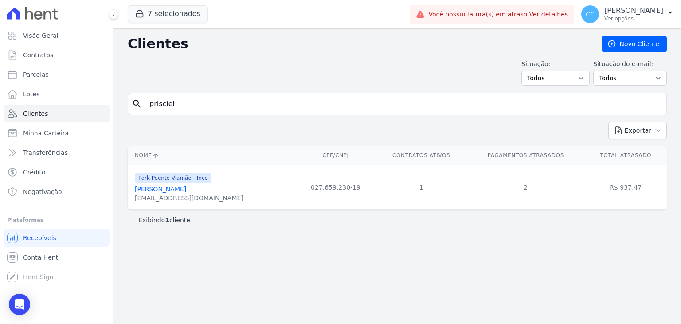
click at [172, 189] on link "Prisciele Souza De Souza" at bounding box center [160, 188] width 51 height 7
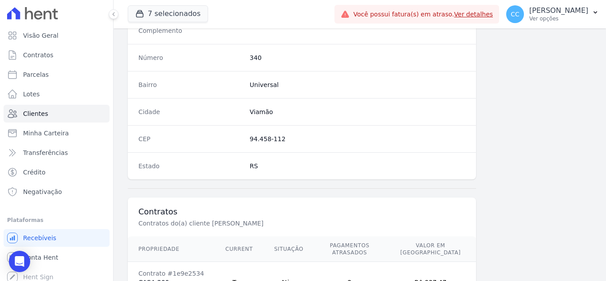
scroll to position [549, 0]
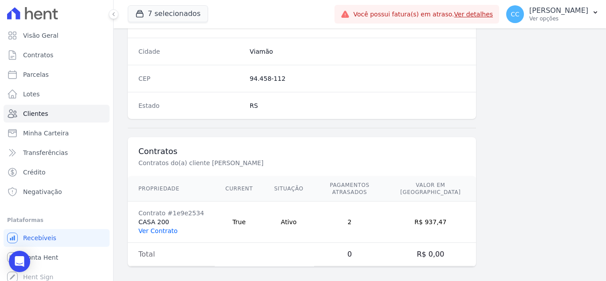
click at [161, 227] on link "Ver Contrato" at bounding box center [157, 230] width 39 height 7
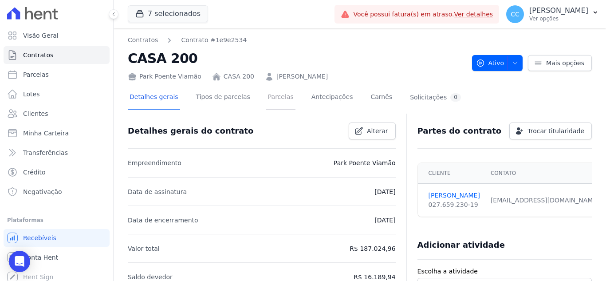
click at [271, 102] on link "Parcelas" at bounding box center [280, 97] width 29 height 23
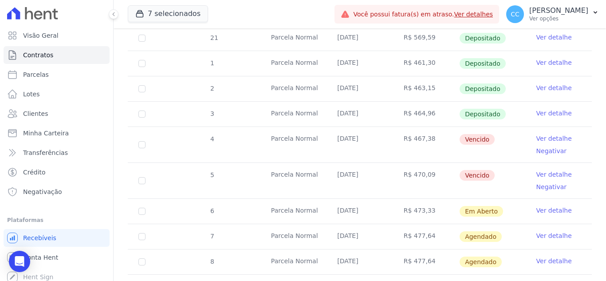
scroll to position [266, 0]
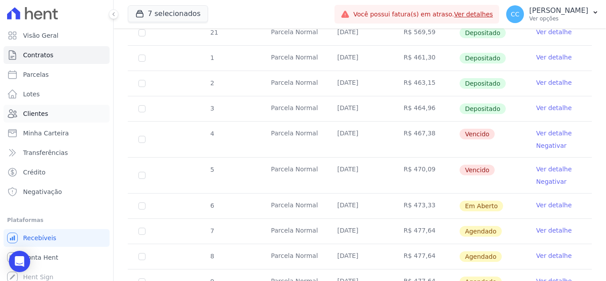
click at [52, 109] on link "Clientes" at bounding box center [57, 114] width 106 height 18
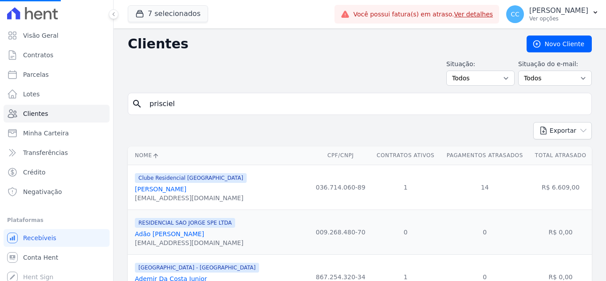
drag, startPoint x: 224, startPoint y: 102, endPoint x: 132, endPoint y: 85, distance: 93.2
type input "m"
click at [209, 103] on input "search" at bounding box center [365, 104] width 443 height 18
type input "michele canabarr"
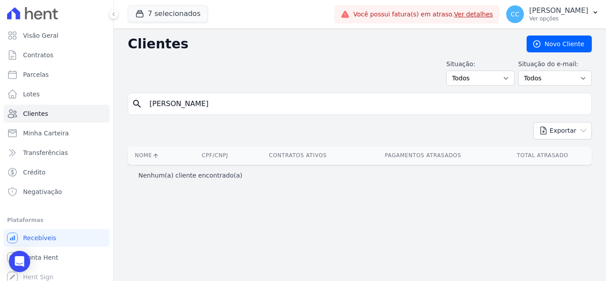
click at [211, 103] on input "michele canabarri" at bounding box center [365, 104] width 443 height 18
type input "michele canabarro"
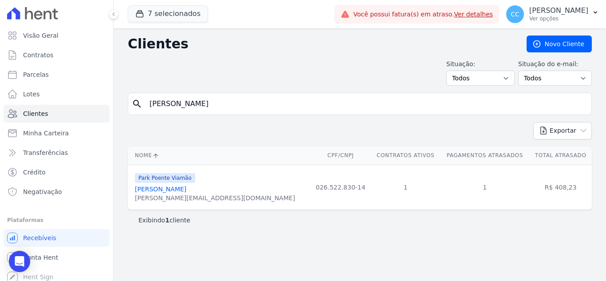
click at [182, 187] on link "Michele Canabarro Da Silva" at bounding box center [160, 188] width 51 height 7
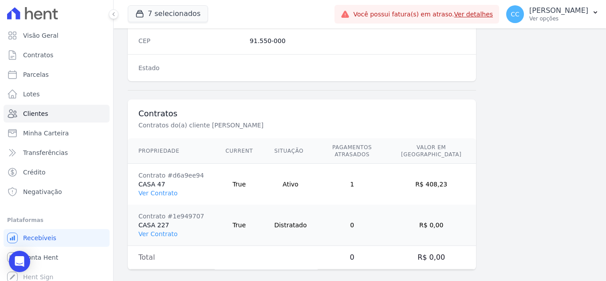
scroll to position [590, 0]
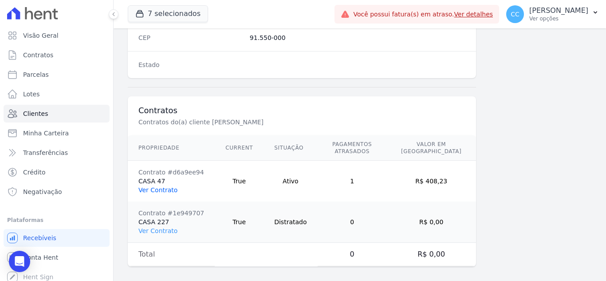
click at [162, 186] on link "Ver Contrato" at bounding box center [157, 189] width 39 height 7
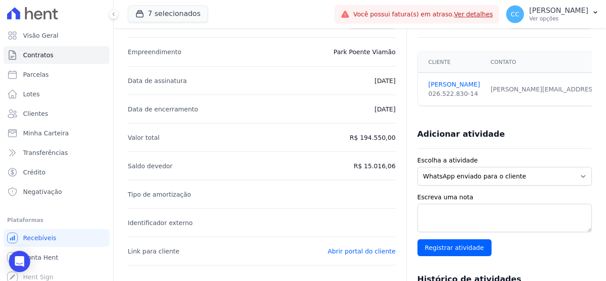
scroll to position [44, 0]
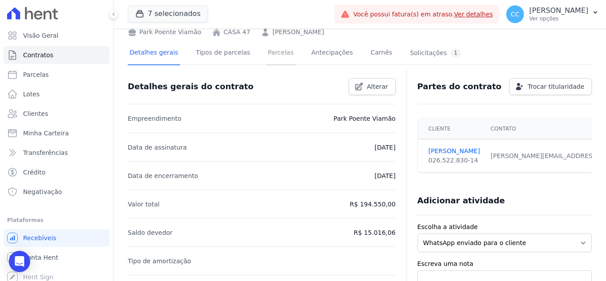
click at [266, 51] on link "Parcelas" at bounding box center [280, 53] width 29 height 23
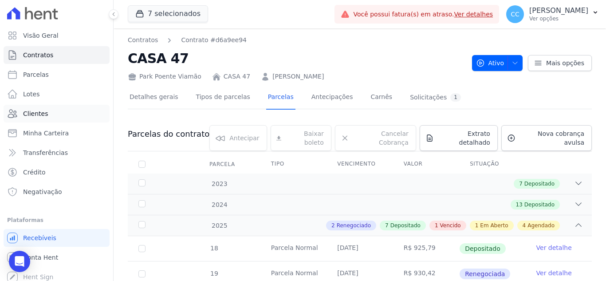
click at [43, 117] on span "Clientes" at bounding box center [35, 113] width 25 height 9
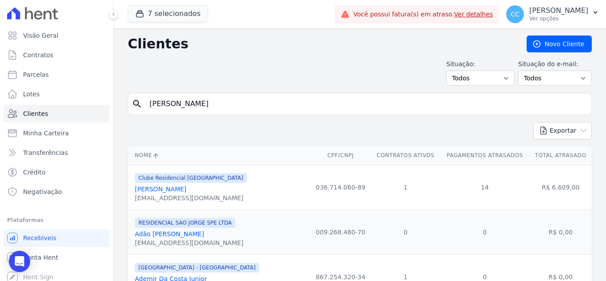
type input "[PERSON_NAME]"
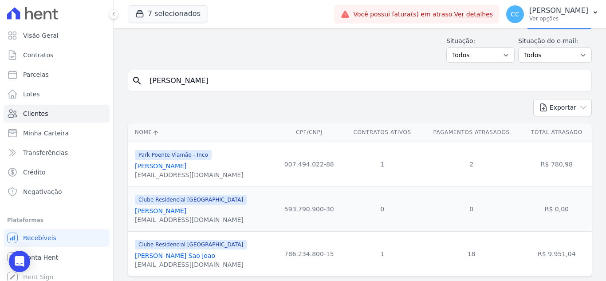
scroll to position [46, 0]
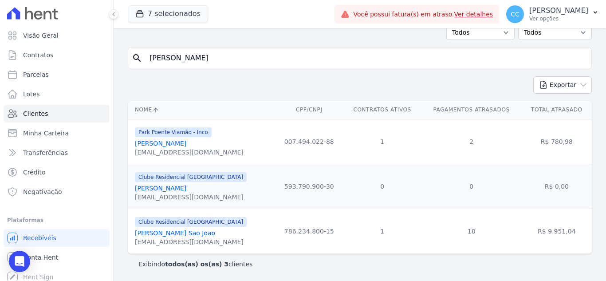
click at [186, 140] on link "[PERSON_NAME] [PERSON_NAME]" at bounding box center [160, 143] width 51 height 7
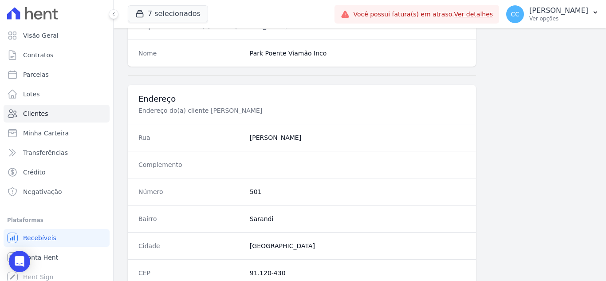
scroll to position [549, 0]
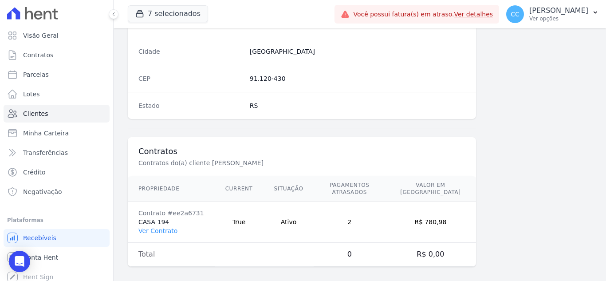
click at [154, 230] on td "Contrato #ee2a6731 CASA 194 Ver Contrato" at bounding box center [171, 221] width 87 height 41
click at [153, 227] on link "Ver Contrato" at bounding box center [157, 230] width 39 height 7
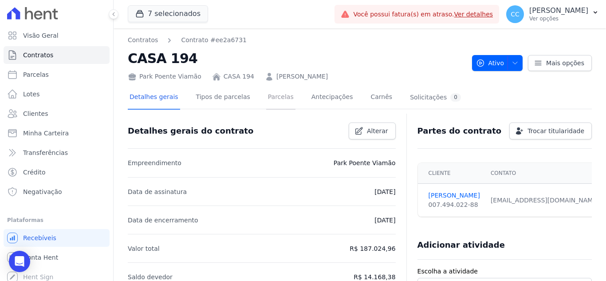
click at [266, 100] on link "Parcelas" at bounding box center [280, 97] width 29 height 23
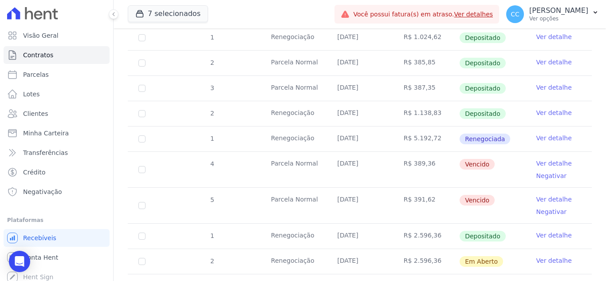
scroll to position [443, 0]
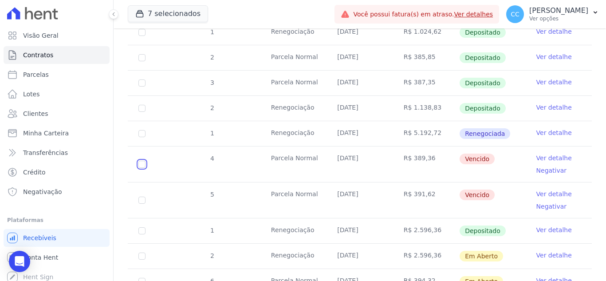
click at [143, 160] on input "checkbox" at bounding box center [141, 163] width 7 height 7
checkbox input "true"
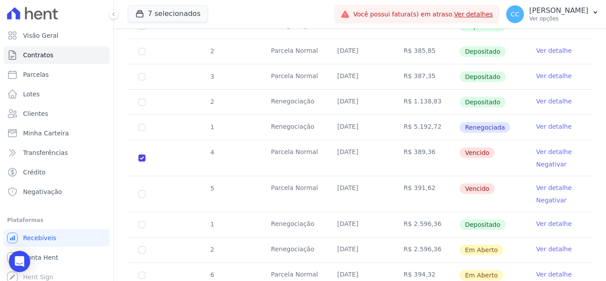
click at [136, 197] on td "5" at bounding box center [142, 193] width 28 height 35
click at [138, 193] on td "5" at bounding box center [142, 193] width 28 height 35
click at [140, 196] on td "5" at bounding box center [142, 193] width 28 height 35
click at [240, 194] on tr "5 Parcela Normal 25/07/2025 R$ 391,62 Vencido Ver detalhe Negativar" at bounding box center [360, 194] width 464 height 36
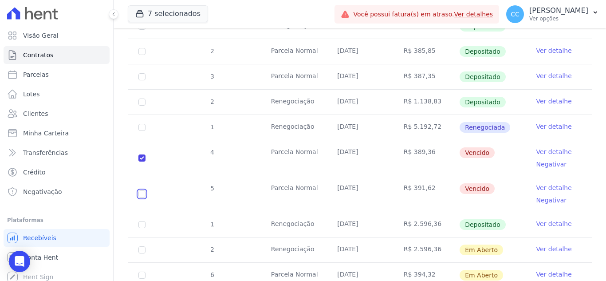
click at [143, 161] on input "checkbox" at bounding box center [141, 157] width 7 height 7
checkbox input "true"
click at [138, 190] on td "5" at bounding box center [142, 193] width 28 height 35
click at [135, 193] on td "5" at bounding box center [142, 193] width 28 height 35
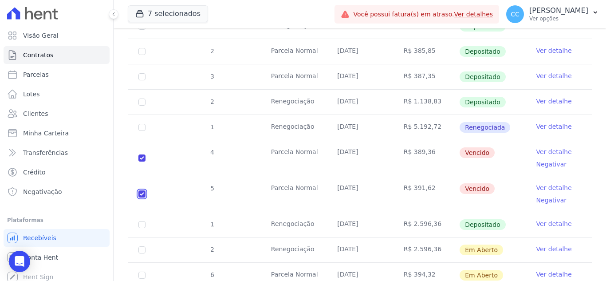
click at [140, 161] on input "checkbox" at bounding box center [141, 157] width 7 height 7
checkbox input "false"
checkbox input "true"
click at [536, 152] on link "Ver detalhe" at bounding box center [553, 151] width 35 height 9
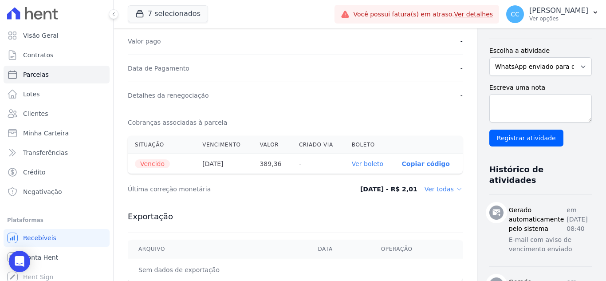
scroll to position [310, 0]
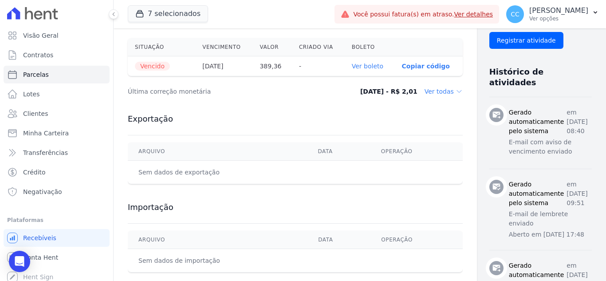
click at [352, 63] on link "Ver boleto" at bounding box center [367, 66] width 31 height 7
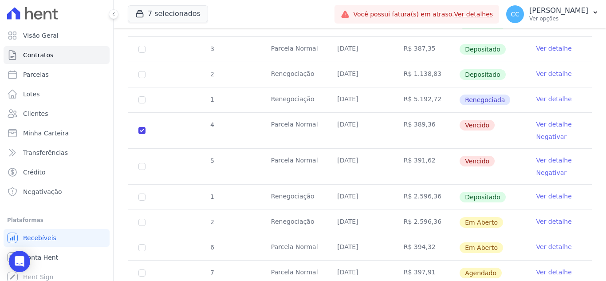
scroll to position [488, 0]
click at [545, 161] on link "Ver detalhe" at bounding box center [553, 159] width 35 height 9
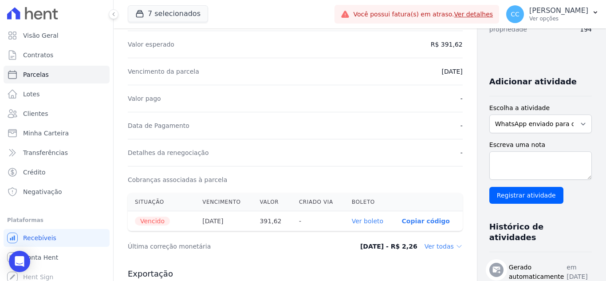
scroll to position [310, 0]
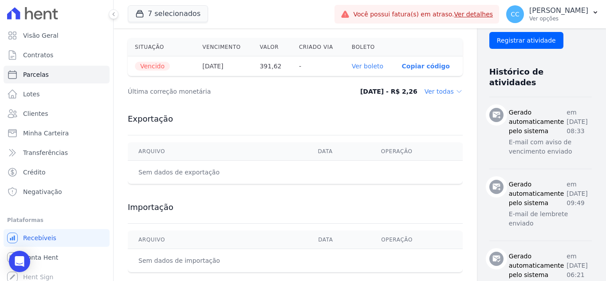
click at [352, 63] on link "Ver boleto" at bounding box center [367, 66] width 31 height 7
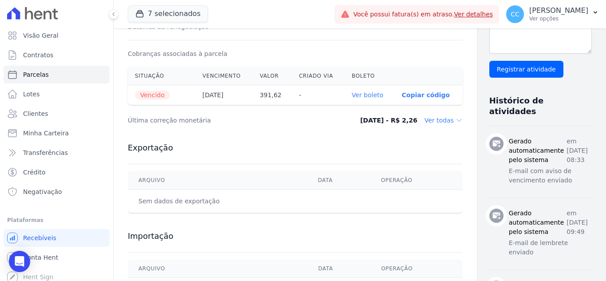
scroll to position [266, 0]
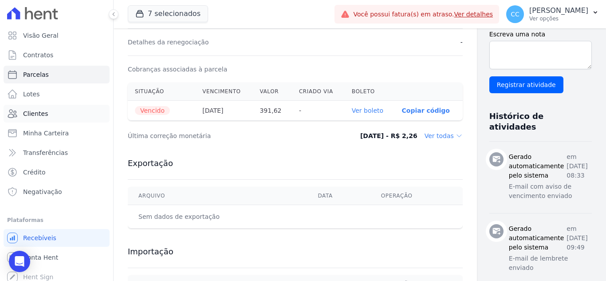
click at [50, 109] on link "Clientes" at bounding box center [57, 114] width 106 height 18
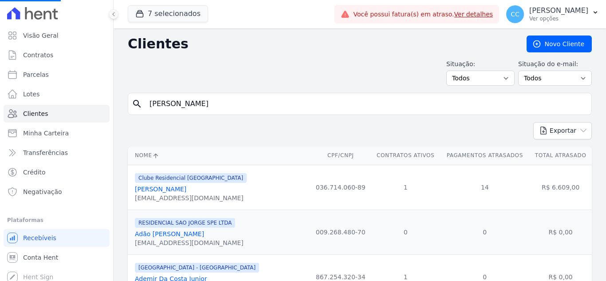
click at [289, 106] on input "[PERSON_NAME]" at bounding box center [365, 104] width 443 height 18
click at [287, 106] on input "search" at bounding box center [365, 104] width 443 height 18
type input "christian"
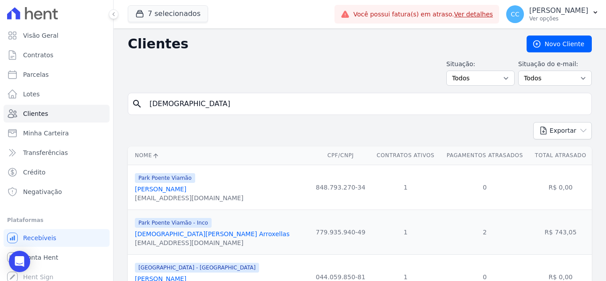
click at [185, 224] on span "Park Poente Viamão - Inco" at bounding box center [173, 223] width 77 height 10
click at [186, 233] on link "Christian Jesuino Arroxellas" at bounding box center [212, 233] width 155 height 7
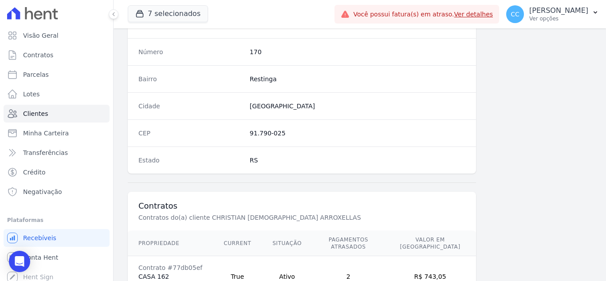
scroll to position [549, 0]
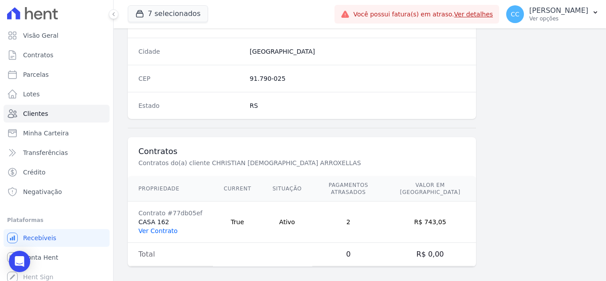
click at [147, 227] on link "Ver Contrato" at bounding box center [157, 230] width 39 height 7
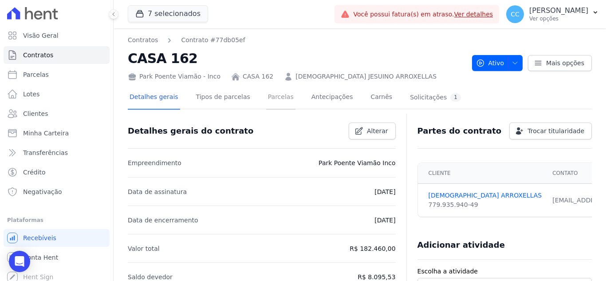
click at [266, 102] on link "Parcelas" at bounding box center [280, 97] width 29 height 23
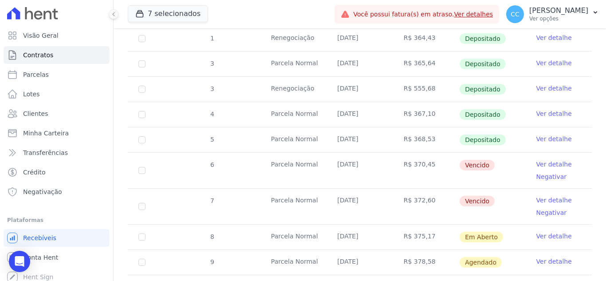
scroll to position [329, 0]
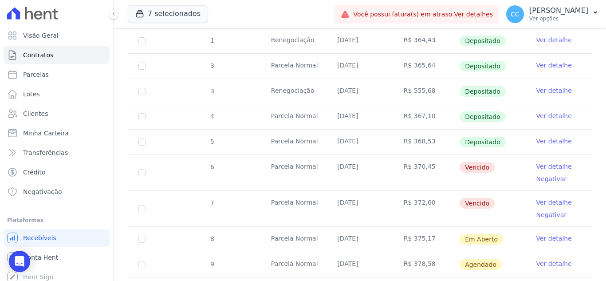
click at [536, 137] on link "Ver detalhe" at bounding box center [553, 141] width 35 height 9
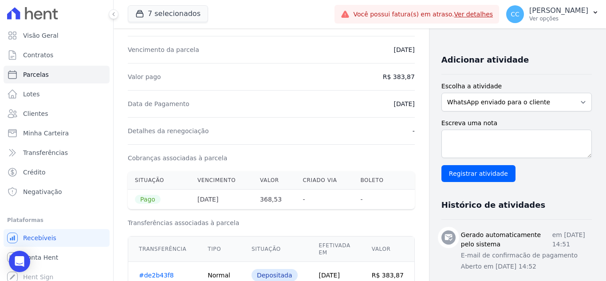
scroll to position [133, 0]
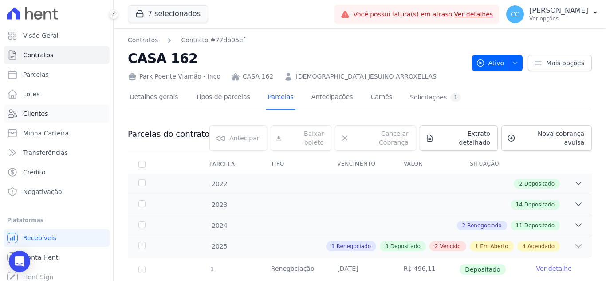
click at [49, 113] on link "Clientes" at bounding box center [57, 114] width 106 height 18
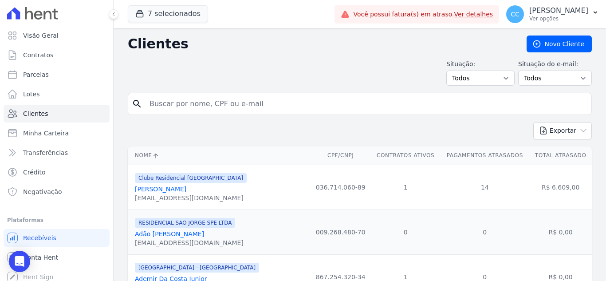
click at [184, 107] on input "search" at bounding box center [365, 104] width 443 height 18
type input "elias lacerda"
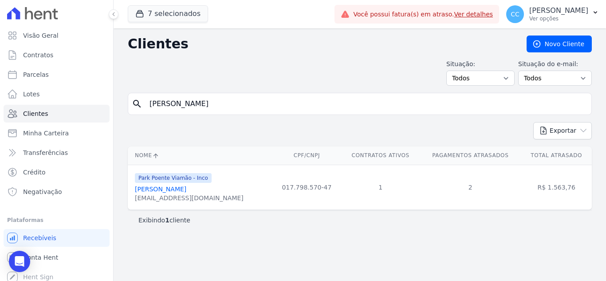
click at [181, 190] on link "Elias Lacerda Oliveira" at bounding box center [160, 188] width 51 height 7
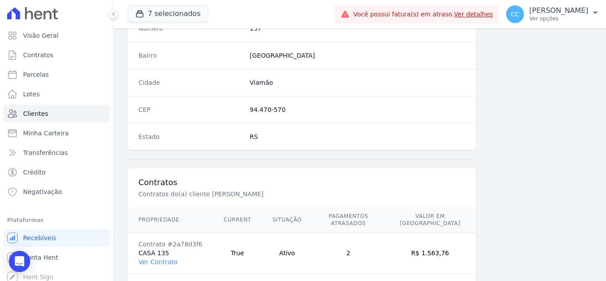
scroll to position [549, 0]
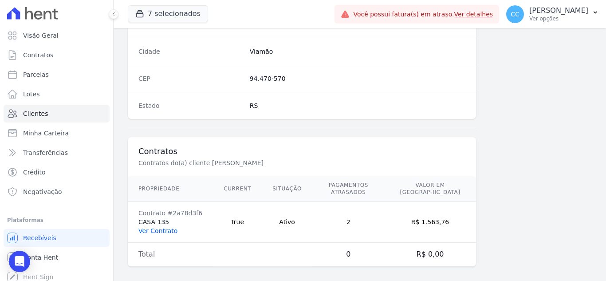
click at [156, 227] on link "Ver Contrato" at bounding box center [157, 230] width 39 height 7
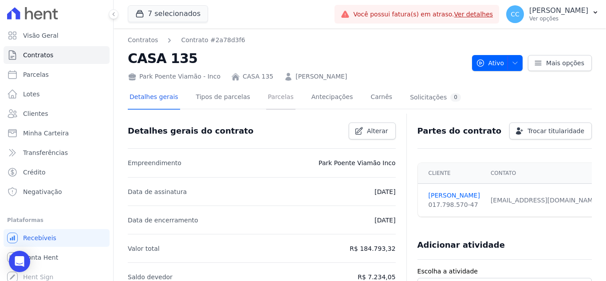
click at [276, 99] on link "Parcelas" at bounding box center [280, 97] width 29 height 23
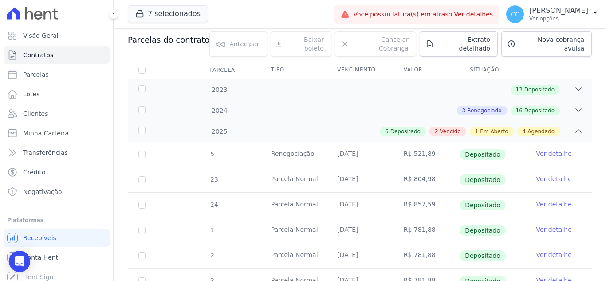
scroll to position [222, 0]
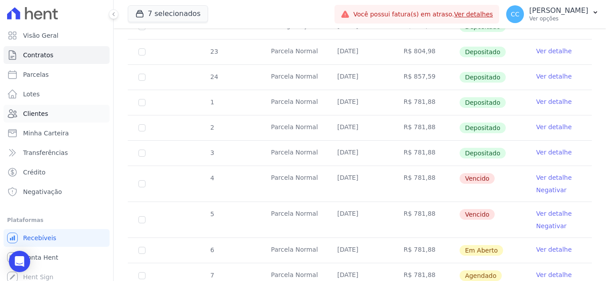
click at [47, 108] on link "Clientes" at bounding box center [57, 114] width 106 height 18
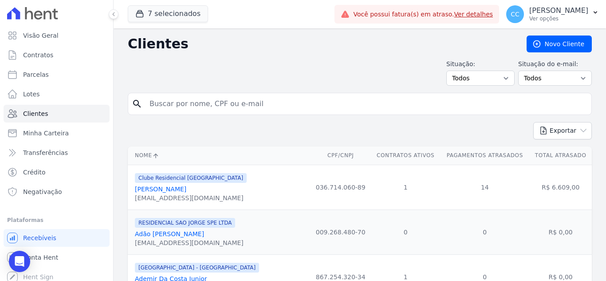
click at [240, 103] on input "search" at bounding box center [365, 104] width 443 height 18
type input "anderson rodrigo"
click at [222, 110] on input "anderson rodrigo" at bounding box center [365, 104] width 443 height 18
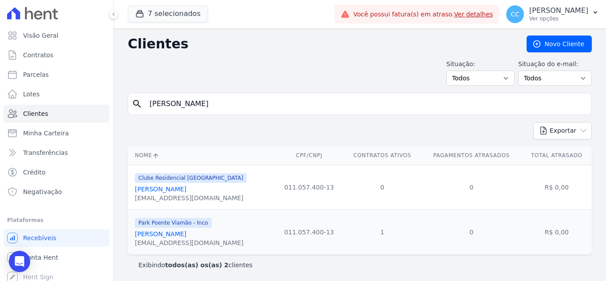
scroll to position [1, 0]
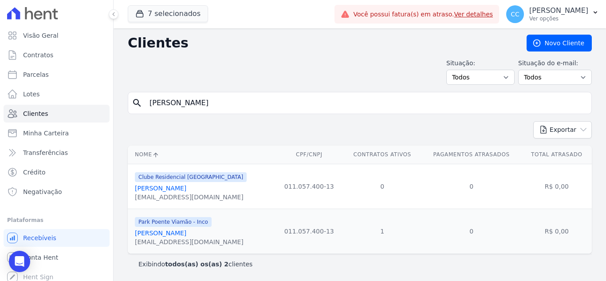
click at [186, 234] on link "Anderson Rodrigo Martins Da Silva" at bounding box center [160, 232] width 51 height 7
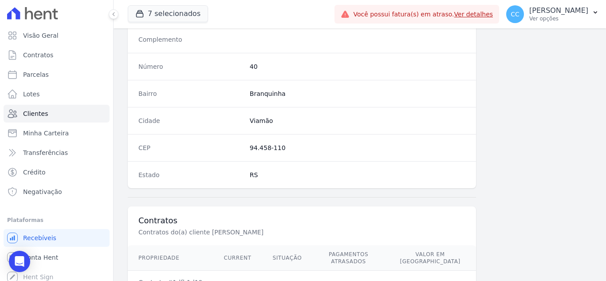
scroll to position [549, 0]
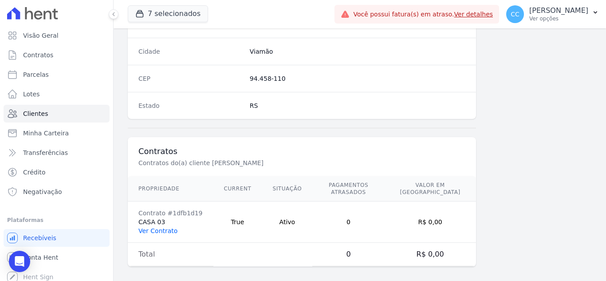
click at [171, 227] on link "Ver Contrato" at bounding box center [157, 230] width 39 height 7
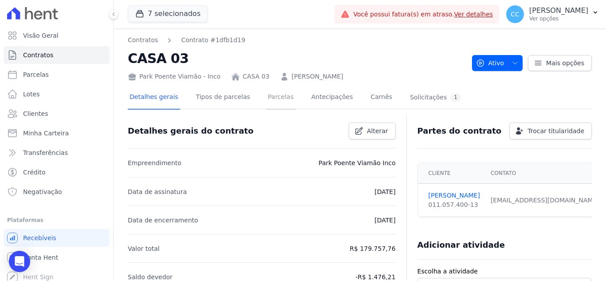
click at [266, 98] on link "Parcelas" at bounding box center [280, 97] width 29 height 23
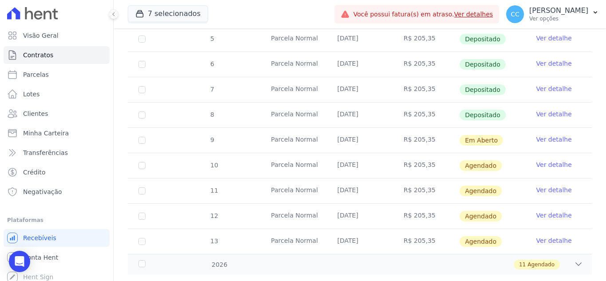
scroll to position [344, 0]
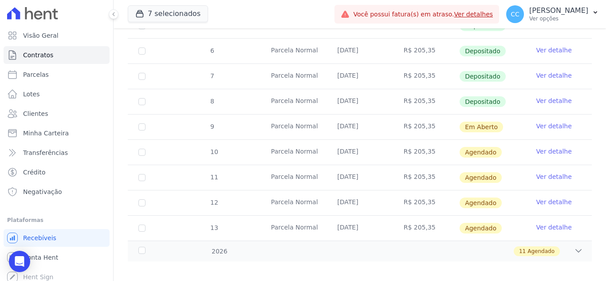
click at [540, 96] on link "Ver detalhe" at bounding box center [553, 100] width 35 height 9
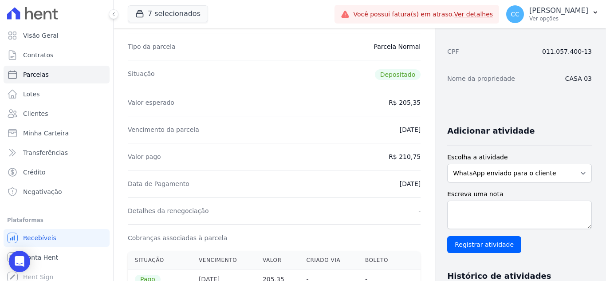
scroll to position [133, 0]
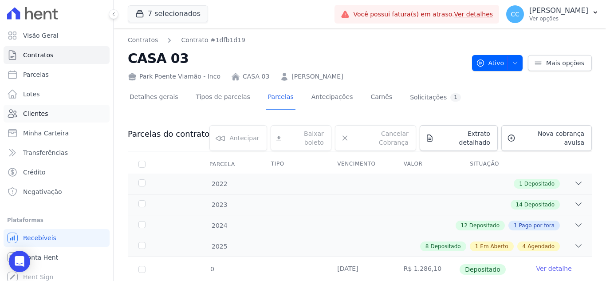
click at [50, 115] on link "Clientes" at bounding box center [57, 114] width 106 height 18
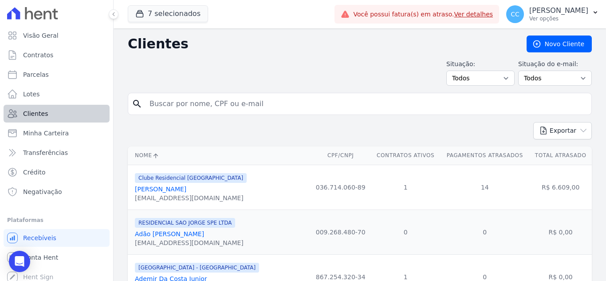
click at [91, 109] on div "Visão Geral Contratos [GEOGRAPHIC_DATA] Lotes Clientes Minha Carteira Transferê…" at bounding box center [303, 140] width 606 height 281
type input "luciane avila"
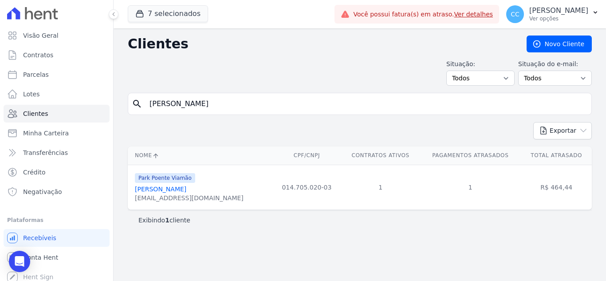
click at [181, 190] on link "Luciane Avila Da Silva" at bounding box center [160, 188] width 51 height 7
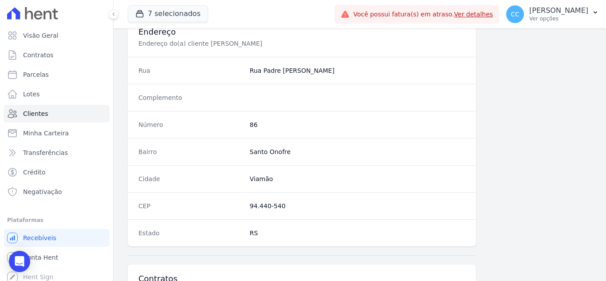
scroll to position [549, 0]
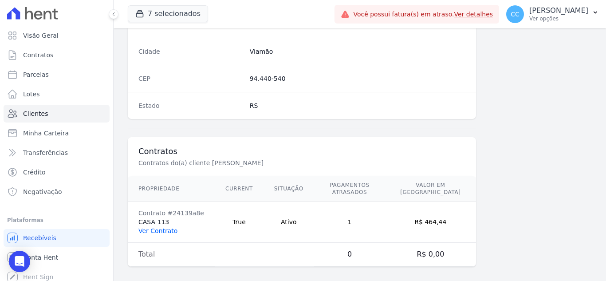
click at [157, 227] on link "Ver Contrato" at bounding box center [157, 230] width 39 height 7
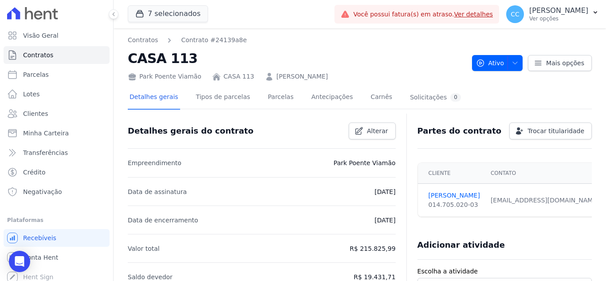
click at [282, 103] on div "Detalhes gerais Tipos de parcelas [GEOGRAPHIC_DATA] Antecipações [PERSON_NAME] …" at bounding box center [295, 97] width 335 height 23
click at [266, 95] on link "Parcelas" at bounding box center [280, 97] width 29 height 23
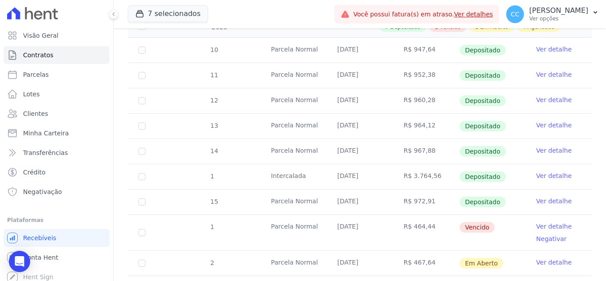
scroll to position [222, 0]
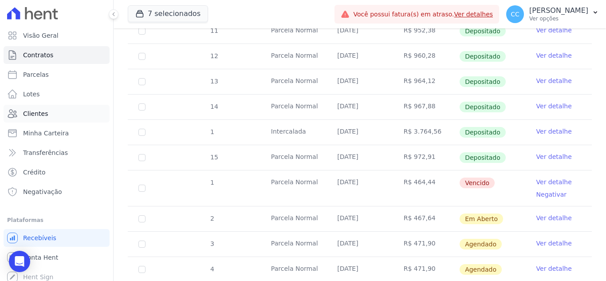
click at [43, 110] on span "Clientes" at bounding box center [35, 113] width 25 height 9
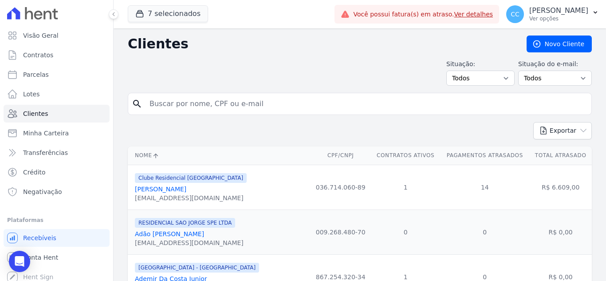
click at [223, 107] on input "search" at bounding box center [365, 104] width 443 height 18
type input "juan camargo"
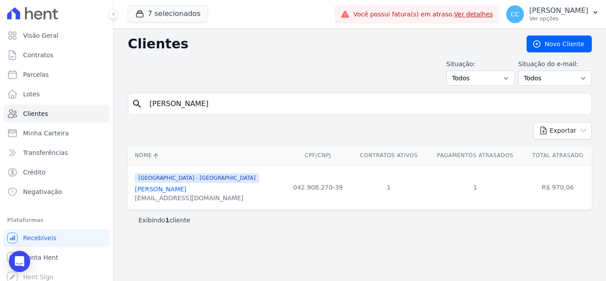
click at [186, 190] on link "Juan Camargo Cambraia Ferreira" at bounding box center [160, 188] width 51 height 7
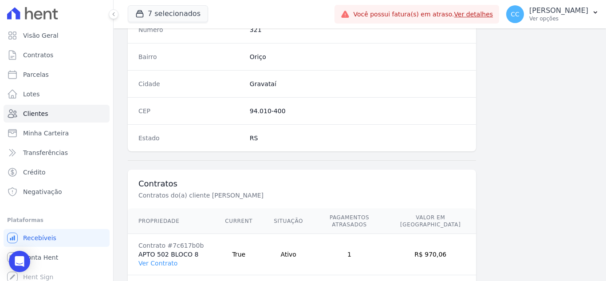
scroll to position [549, 0]
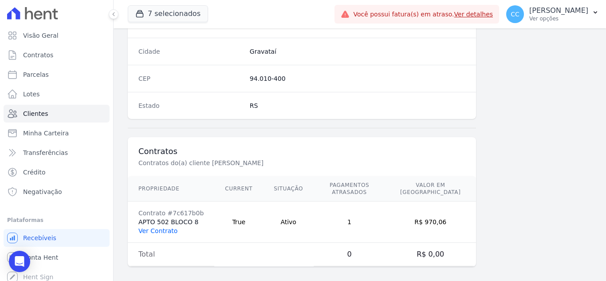
click at [156, 227] on link "Ver Contrato" at bounding box center [157, 230] width 39 height 7
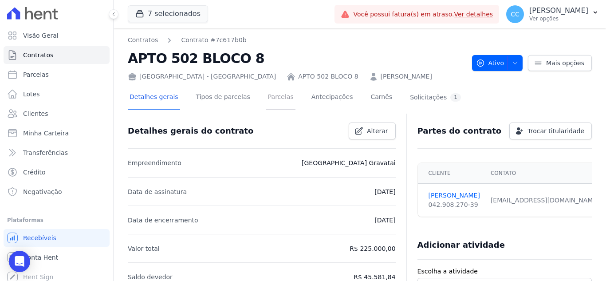
click at [266, 97] on link "Parcelas" at bounding box center [280, 97] width 29 height 23
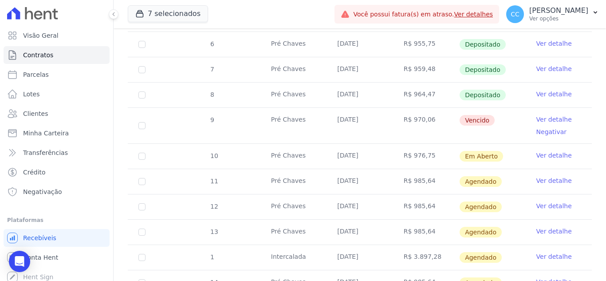
scroll to position [310, 0]
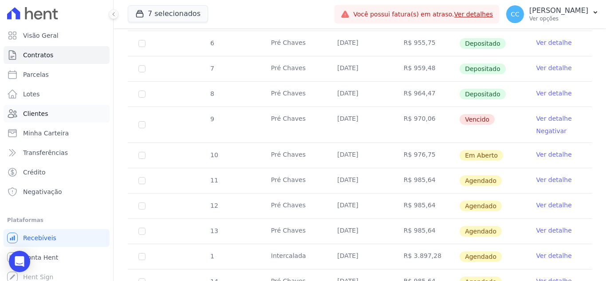
click at [49, 113] on link "Clientes" at bounding box center [57, 114] width 106 height 18
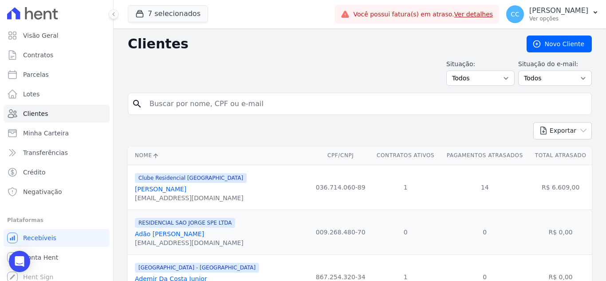
click at [207, 109] on input "search" at bounding box center [365, 104] width 443 height 18
type input "ritiele"
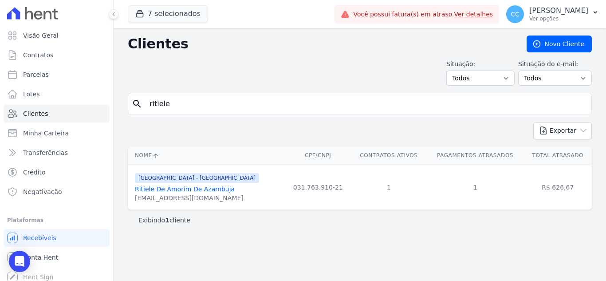
click at [180, 186] on link "Ritiele De Amorim De Azambuja" at bounding box center [185, 188] width 100 height 7
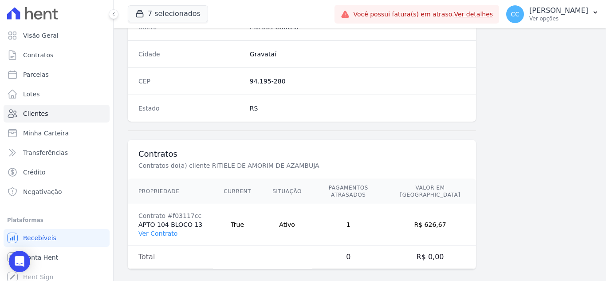
scroll to position [549, 0]
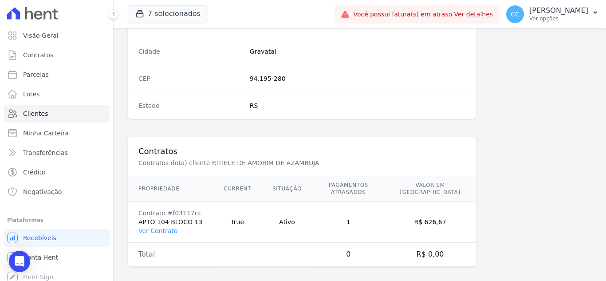
click at [157, 218] on td "Contrato #f03117cc APTO 104 BLOCO 13 Ver Contrato" at bounding box center [170, 221] width 85 height 41
click at [155, 227] on link "Ver Contrato" at bounding box center [157, 230] width 39 height 7
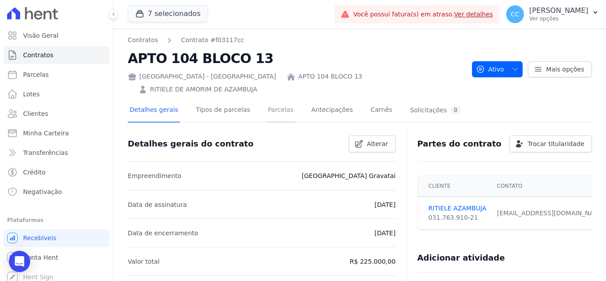
click at [273, 99] on link "Parcelas" at bounding box center [280, 110] width 29 height 23
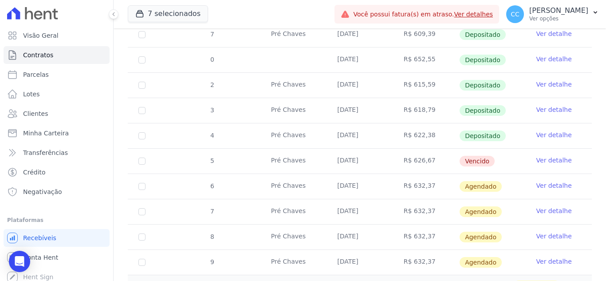
scroll to position [266, 0]
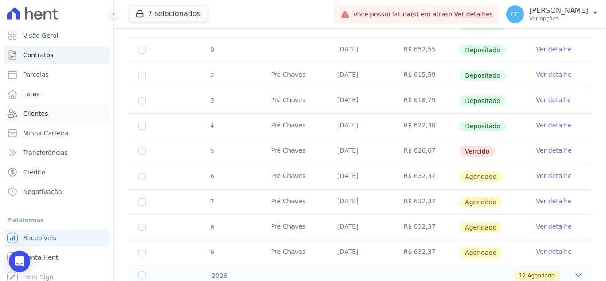
click at [45, 109] on span "Clientes" at bounding box center [35, 113] width 25 height 9
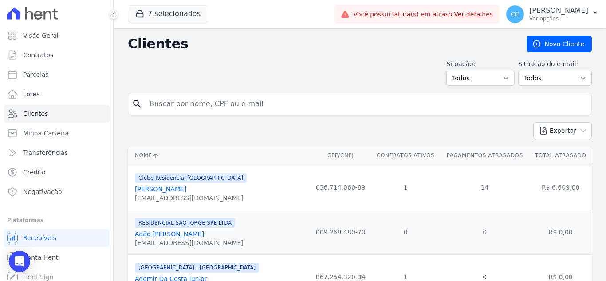
click at [230, 102] on input "search" at bounding box center [365, 104] width 443 height 18
click at [223, 109] on input "search" at bounding box center [365, 104] width 443 height 18
click at [203, 95] on input "alessa" at bounding box center [365, 104] width 443 height 18
type input "alessandra"
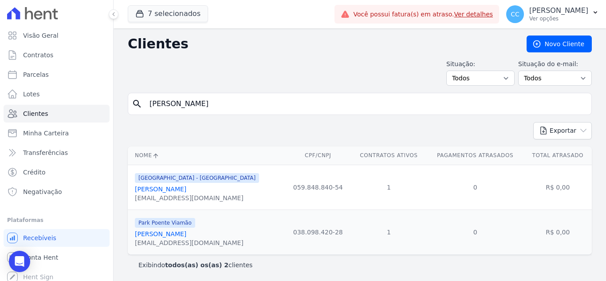
click at [169, 234] on link "[PERSON_NAME]" at bounding box center [160, 233] width 51 height 7
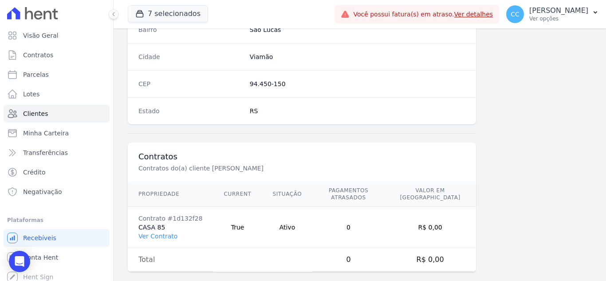
scroll to position [549, 0]
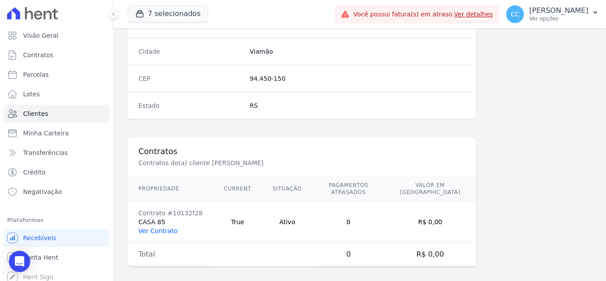
click at [156, 227] on link "Ver Contrato" at bounding box center [157, 230] width 39 height 7
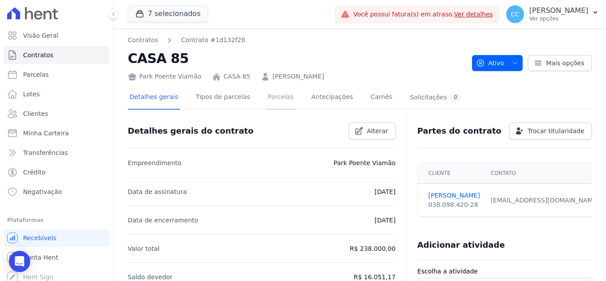
click at [269, 104] on link "Parcelas" at bounding box center [280, 97] width 29 height 23
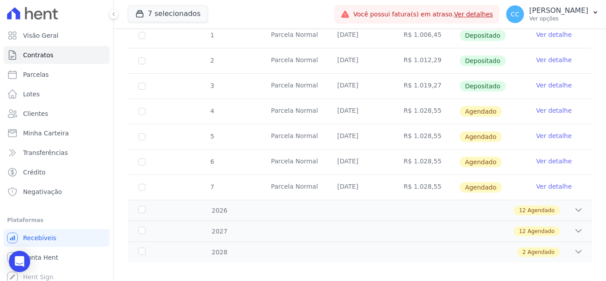
scroll to position [223, 0]
click at [497, 251] on div "2028 2 Agendado" at bounding box center [360, 250] width 464 height 21
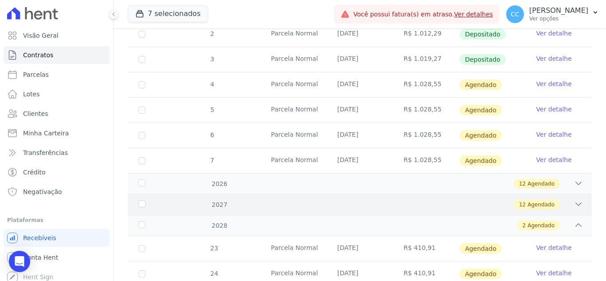
scroll to position [273, 0]
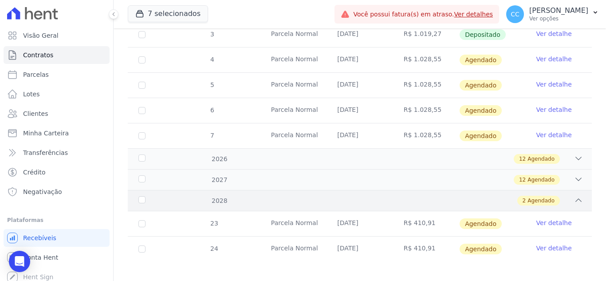
click at [401, 199] on div "2028 2 Agendado" at bounding box center [360, 200] width 464 height 21
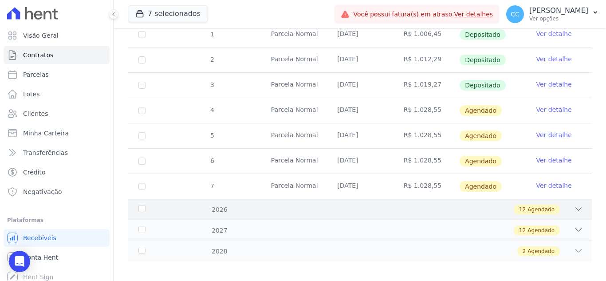
click at [340, 199] on div "2026 12 Agendado" at bounding box center [360, 209] width 464 height 21
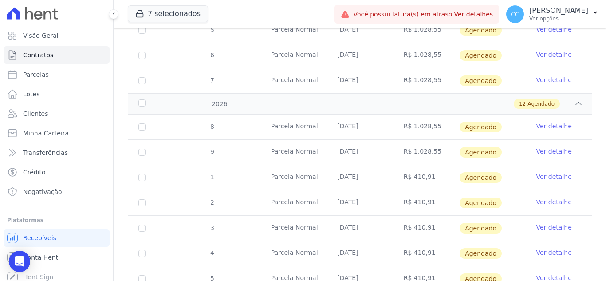
scroll to position [317, 0]
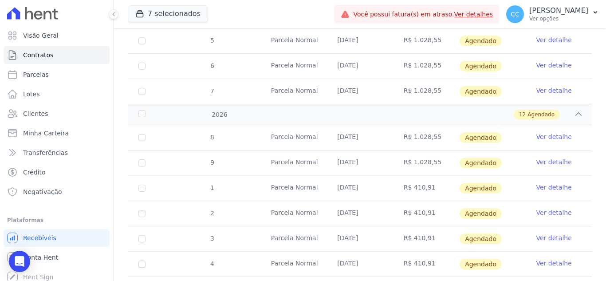
click at [261, 109] on div "12 Agendado" at bounding box center [382, 114] width 401 height 10
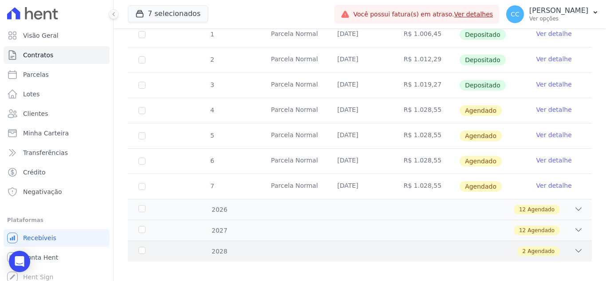
click at [254, 240] on div "2028 2 Agendado" at bounding box center [360, 250] width 464 height 21
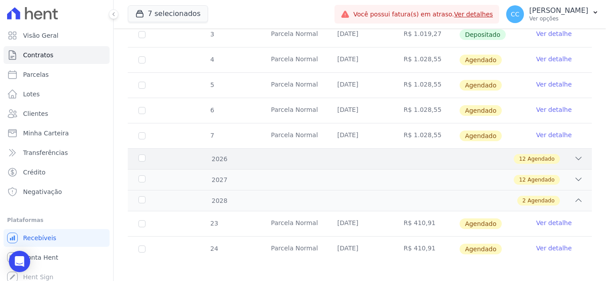
click at [243, 154] on div "12 Agendado" at bounding box center [382, 159] width 401 height 10
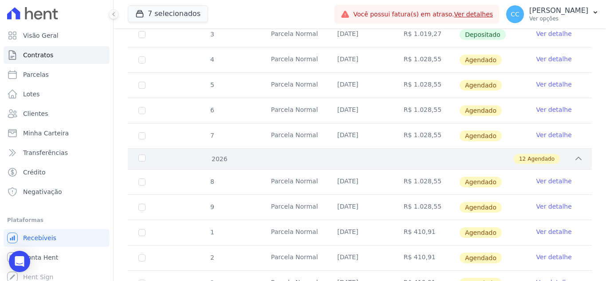
click at [225, 154] on div "12 Agendado" at bounding box center [382, 159] width 401 height 10
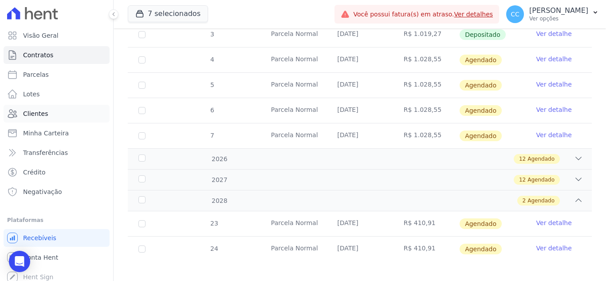
click at [44, 110] on span "Clientes" at bounding box center [35, 113] width 25 height 9
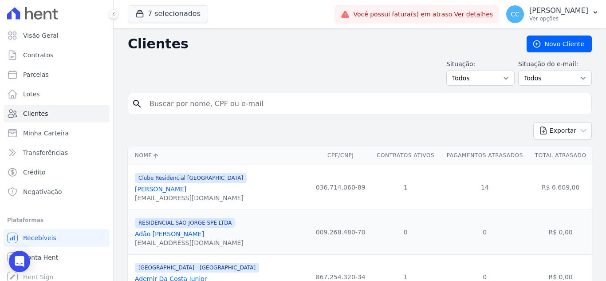
click at [235, 110] on input "search" at bounding box center [365, 104] width 443 height 18
type input "lucas eduardo"
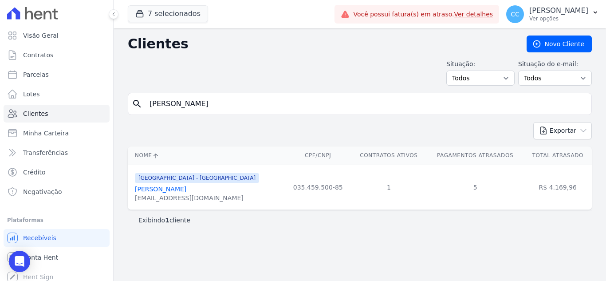
click at [186, 187] on link "Lucas Eduardo Rodrigues Alves" at bounding box center [160, 188] width 51 height 7
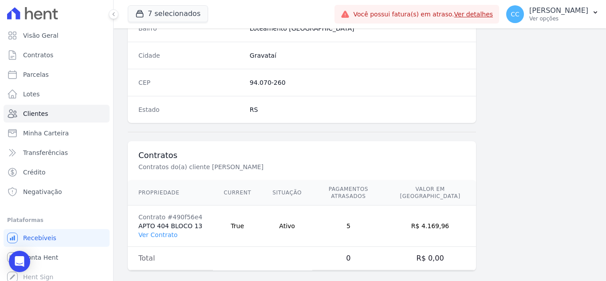
scroll to position [549, 0]
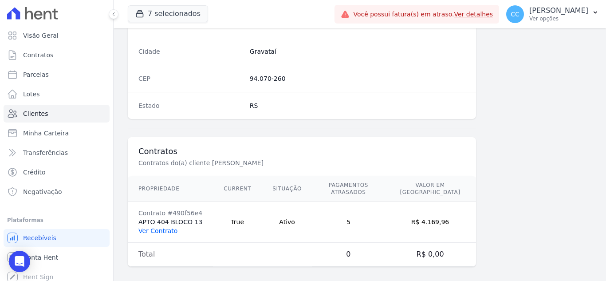
click at [161, 227] on link "Ver Contrato" at bounding box center [157, 230] width 39 height 7
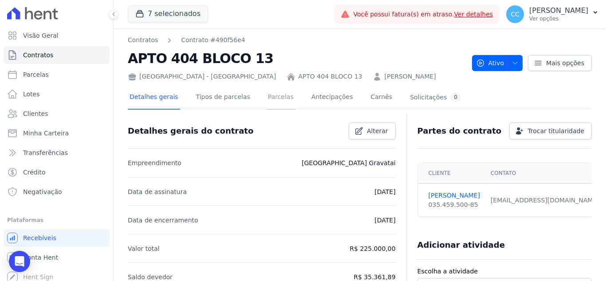
click at [266, 101] on link "Parcelas" at bounding box center [280, 97] width 29 height 23
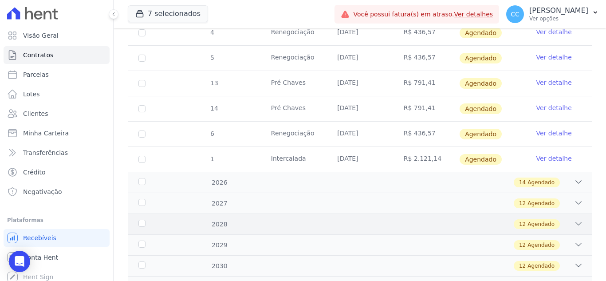
scroll to position [818, 0]
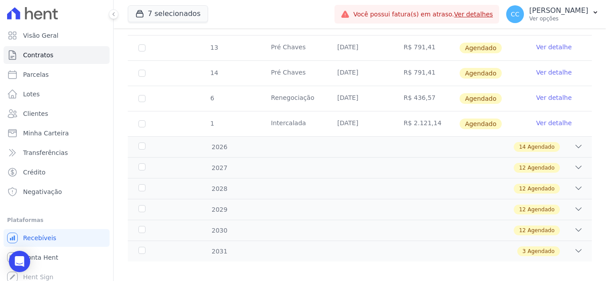
click at [41, 104] on ul "Visão Geral Contratos [GEOGRAPHIC_DATA] Lotes Clientes Minha Carteira Transferê…" at bounding box center [57, 114] width 106 height 174
click at [39, 108] on link "Clientes" at bounding box center [57, 114] width 106 height 18
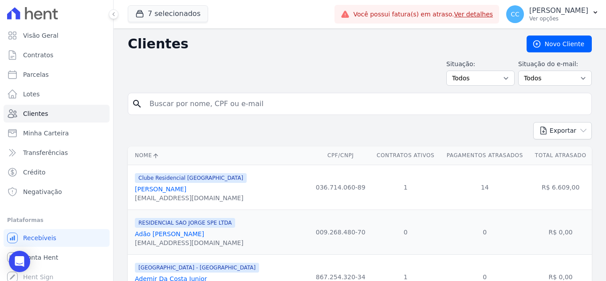
type input "a"
type input "PAULO EDUARDO"
click at [239, 104] on input "PAULO EDUARDO" at bounding box center [365, 104] width 443 height 18
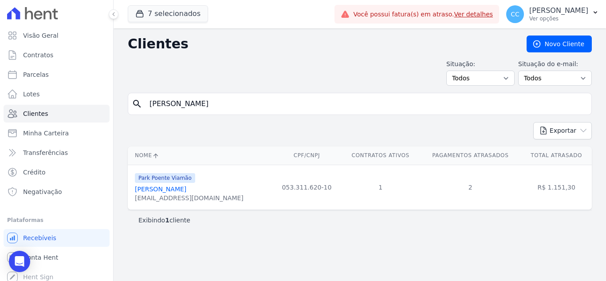
click at [186, 186] on link "Paulo Eduardo Silva De Souza" at bounding box center [160, 188] width 51 height 7
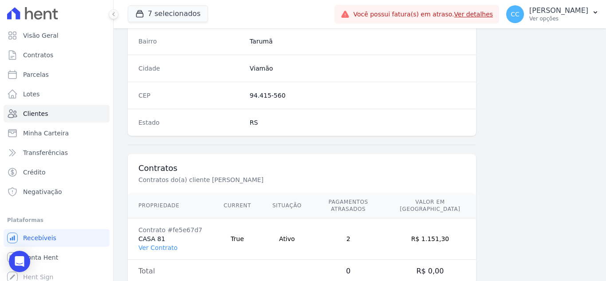
scroll to position [549, 0]
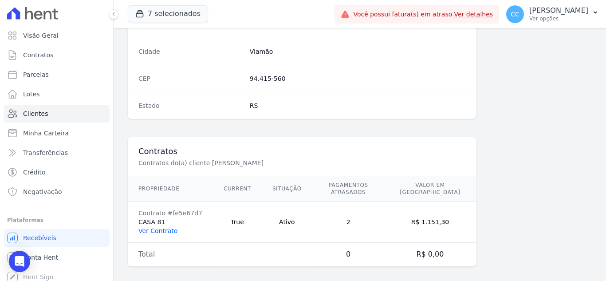
click at [155, 227] on link "Ver Contrato" at bounding box center [157, 230] width 39 height 7
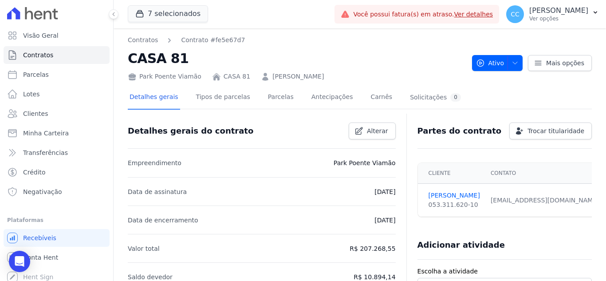
click at [254, 94] on div "Detalhes gerais Tipos de parcelas [GEOGRAPHIC_DATA] Antecipações [PERSON_NAME] …" at bounding box center [295, 97] width 335 height 23
click at [266, 94] on link "Parcelas" at bounding box center [280, 97] width 29 height 23
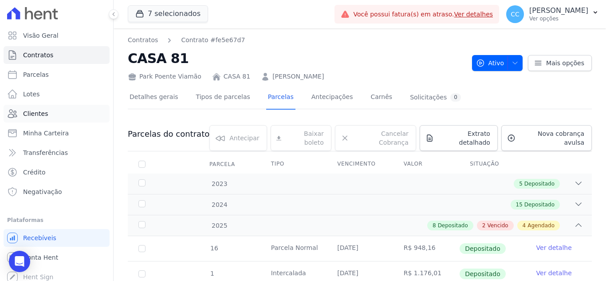
click at [28, 116] on span "Clientes" at bounding box center [35, 113] width 25 height 9
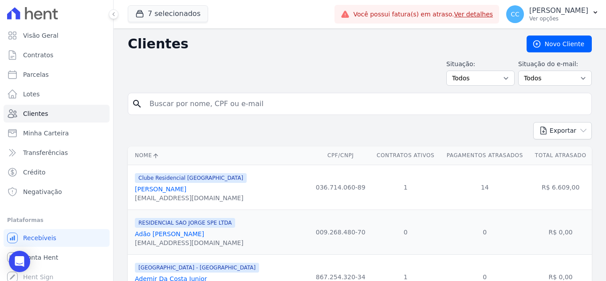
click at [290, 98] on input "search" at bounding box center [365, 104] width 443 height 18
click at [235, 102] on input "joyci" at bounding box center [365, 104] width 443 height 18
type input "joyci"
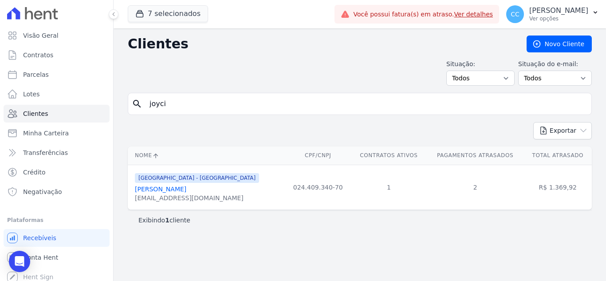
click at [173, 189] on link "Joyci Barboza Limberger" at bounding box center [160, 188] width 51 height 7
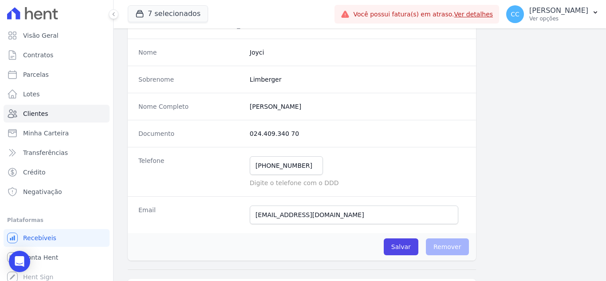
scroll to position [61, 0]
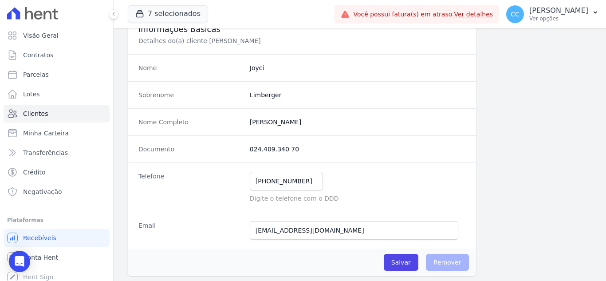
drag, startPoint x: 246, startPoint y: 153, endPoint x: 346, endPoint y: 155, distance: 100.2
click at [346, 155] on div "Documento 024.409.340 70" at bounding box center [302, 148] width 348 height 27
copy dd "024.409.340 70"
drag, startPoint x: 252, startPoint y: 123, endPoint x: 352, endPoint y: 119, distance: 99.8
click at [352, 119] on completo "Joyci Barboza Limberger" at bounding box center [357, 121] width 215 height 9
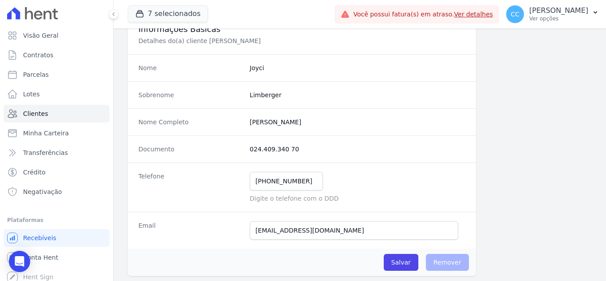
click at [246, 134] on div "Nome Completo Joyci Barboza Limberger" at bounding box center [302, 121] width 348 height 27
drag, startPoint x: 248, startPoint y: 124, endPoint x: 339, endPoint y: 122, distance: 90.9
click at [339, 122] on completo "Joyci Barboza Limberger" at bounding box center [357, 121] width 215 height 9
copy completo "Joyci Barboza Limberger"
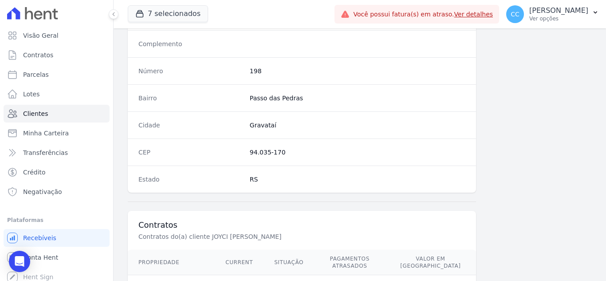
scroll to position [504, 0]
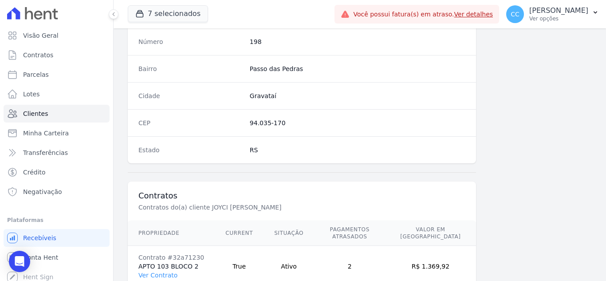
drag, startPoint x: 242, startPoint y: 123, endPoint x: 299, endPoint y: 123, distance: 57.6
click at [299, 123] on div "CEP 94.035-170" at bounding box center [302, 122] width 348 height 27
copy div "94.035-170"
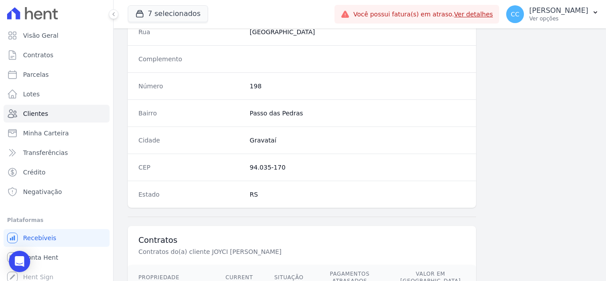
scroll to position [549, 0]
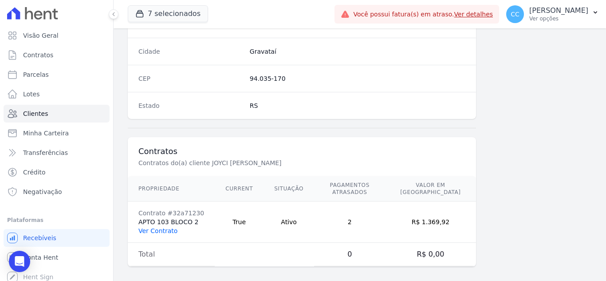
click at [168, 227] on link "Ver Contrato" at bounding box center [157, 230] width 39 height 7
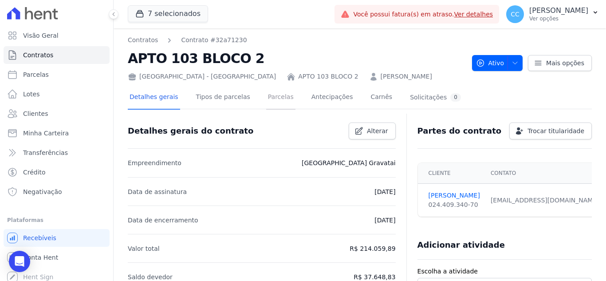
click at [266, 101] on link "Parcelas" at bounding box center [280, 97] width 29 height 23
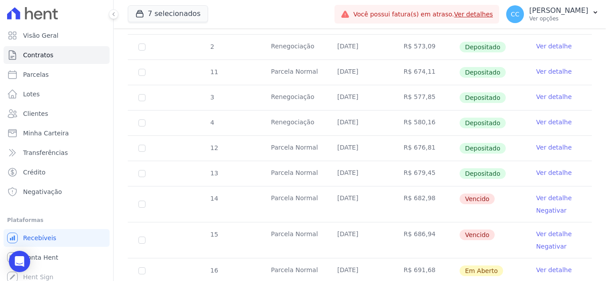
scroll to position [266, 0]
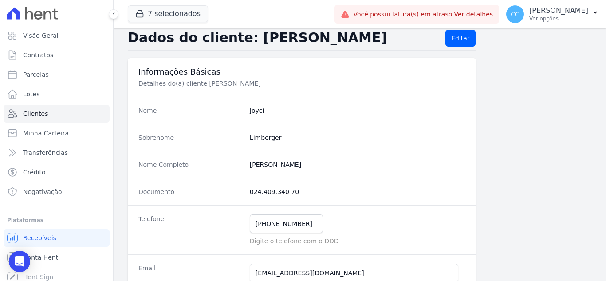
scroll to position [17, 0]
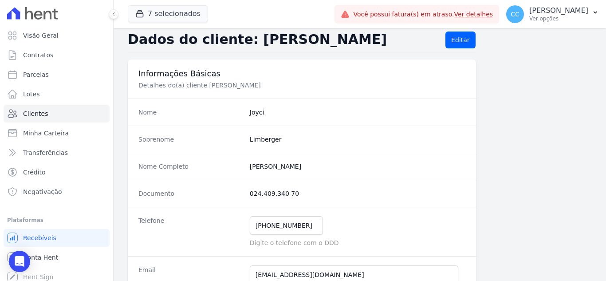
drag, startPoint x: 247, startPoint y: 167, endPoint x: 333, endPoint y: 165, distance: 86.0
click at [333, 165] on div "Nome Completo Joyci Barboza Limberger" at bounding box center [302, 165] width 348 height 27
copy completo "Joyci Barboza Limberger"
click at [48, 107] on link "Clientes" at bounding box center [57, 114] width 106 height 18
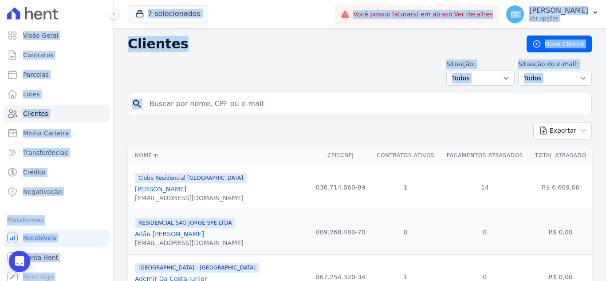
drag, startPoint x: 250, startPoint y: 105, endPoint x: 160, endPoint y: 104, distance: 90.0
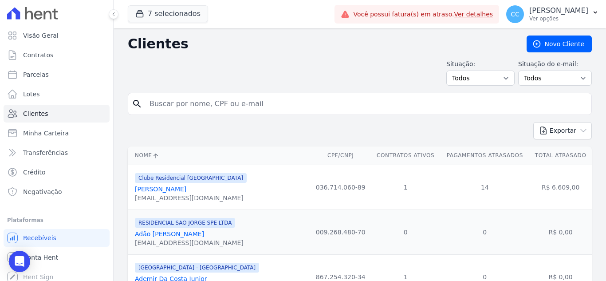
click at [202, 106] on input "search" at bounding box center [365, 104] width 443 height 18
type input "geisson"
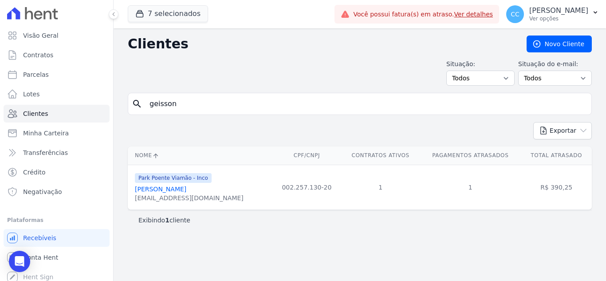
click at [170, 187] on link "Geisson Guimaraes Alves" at bounding box center [160, 188] width 51 height 7
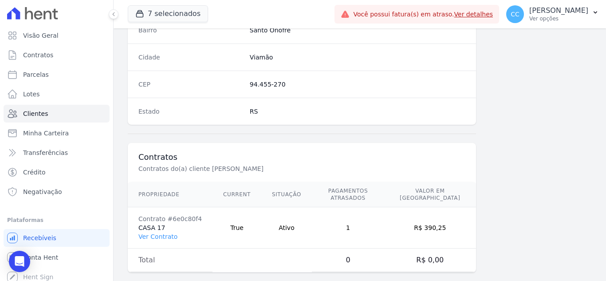
scroll to position [549, 0]
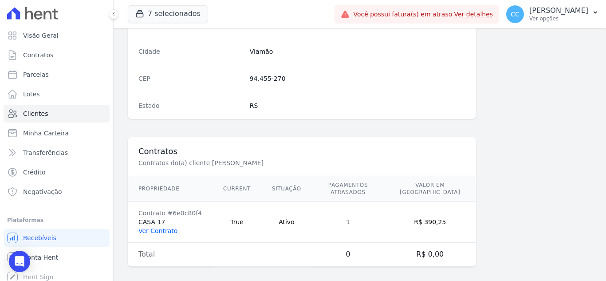
click at [169, 227] on link "Ver Contrato" at bounding box center [157, 230] width 39 height 7
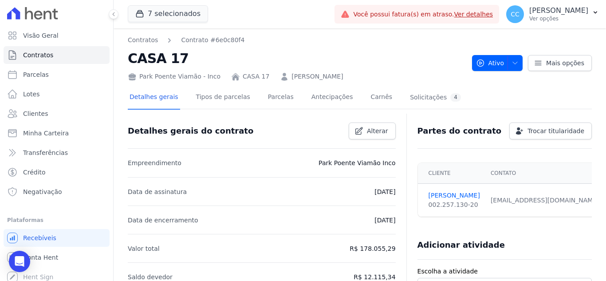
click at [251, 97] on div "Detalhes gerais Tipos de parcelas Parcelas Antecipações Carnês Solicitações 4" at bounding box center [295, 97] width 335 height 23
click at [266, 98] on link "Parcelas" at bounding box center [280, 97] width 29 height 23
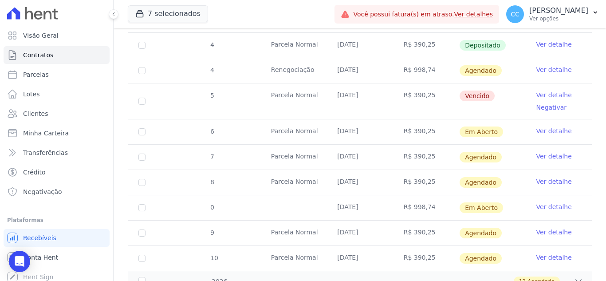
scroll to position [532, 0]
click at [55, 113] on link "Clientes" at bounding box center [57, 114] width 106 height 18
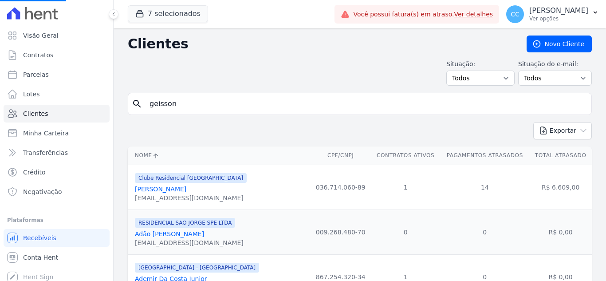
drag, startPoint x: 216, startPoint y: 107, endPoint x: 164, endPoint y: 112, distance: 52.5
click at [164, 112] on input "geisson" at bounding box center [365, 104] width 443 height 18
click at [313, 113] on div "search" at bounding box center [360, 104] width 464 height 22
click at [317, 109] on input "search" at bounding box center [365, 104] width 443 height 18
type input "kellen regina"
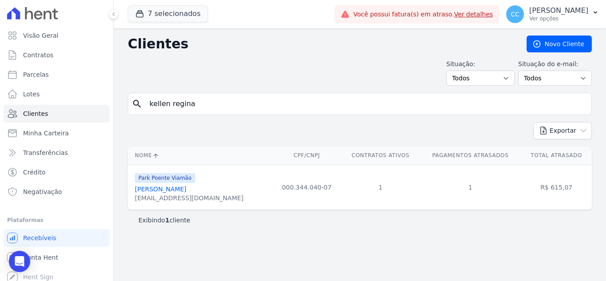
click at [191, 195] on div "kellensantos211@gmail.com" at bounding box center [189, 197] width 109 height 9
click at [186, 189] on link "Kellen Regina Dos Santos" at bounding box center [160, 188] width 51 height 7
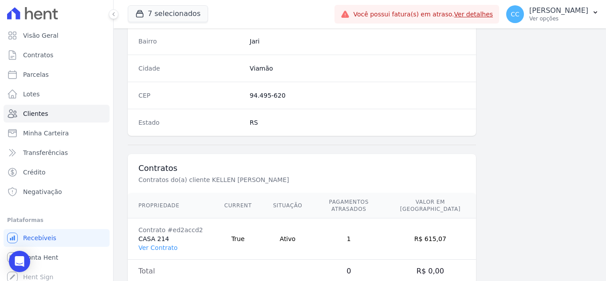
scroll to position [549, 0]
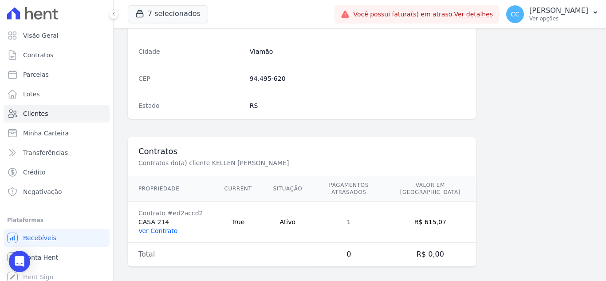
click at [152, 227] on link "Ver Contrato" at bounding box center [157, 230] width 39 height 7
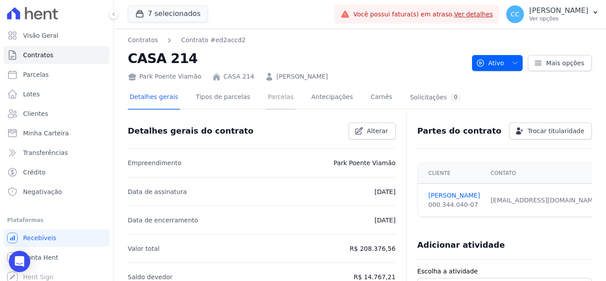
click at [266, 100] on link "Parcelas" at bounding box center [280, 97] width 29 height 23
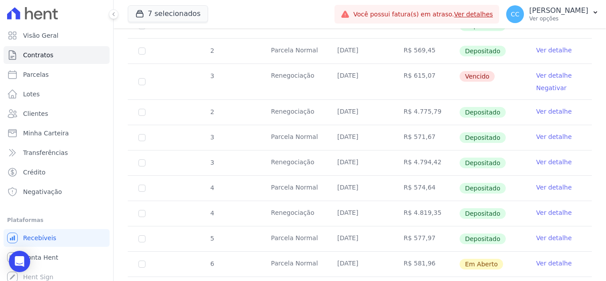
scroll to position [399, 0]
click at [26, 114] on span "Clientes" at bounding box center [35, 113] width 25 height 9
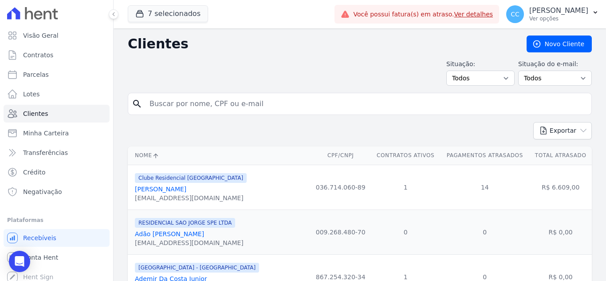
click at [248, 105] on input "search" at bounding box center [365, 104] width 443 height 18
type input "andressa santos"
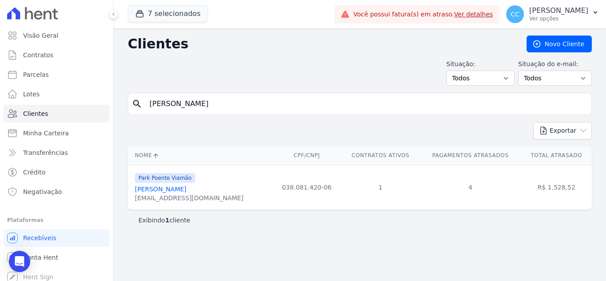
click at [203, 194] on div "andressadeh1998@gmail.com" at bounding box center [189, 197] width 109 height 9
click at [186, 192] on link "Andressa Santos Rodrigues" at bounding box center [160, 188] width 51 height 7
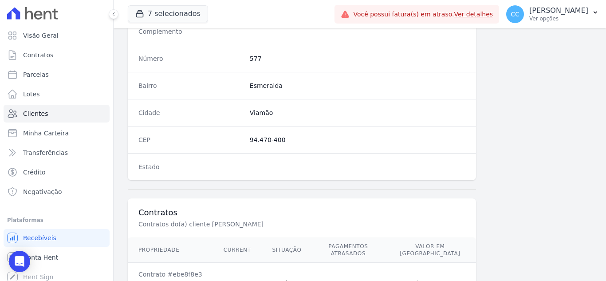
scroll to position [549, 0]
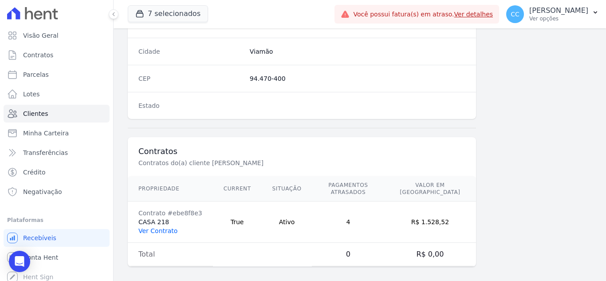
click at [162, 227] on link "Ver Contrato" at bounding box center [157, 230] width 39 height 7
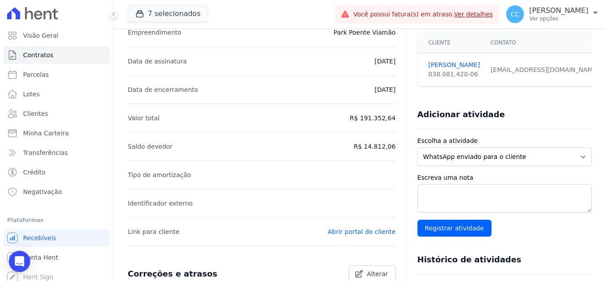
scroll to position [44, 0]
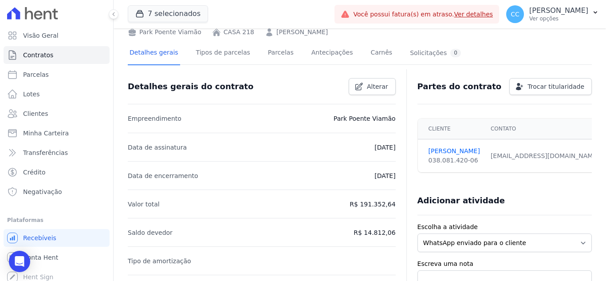
click at [249, 49] on div "Detalhes gerais Tipos de parcelas [GEOGRAPHIC_DATA] Antecipações [PERSON_NAME] …" at bounding box center [295, 53] width 335 height 23
click at [266, 53] on link "Parcelas" at bounding box center [280, 53] width 29 height 23
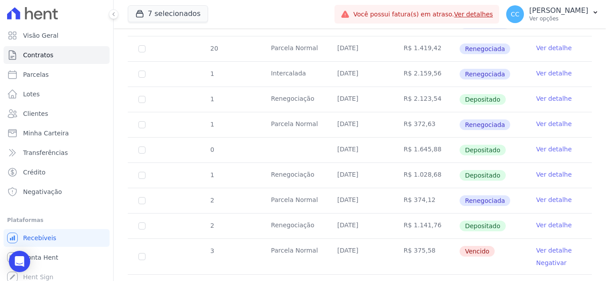
scroll to position [266, 0]
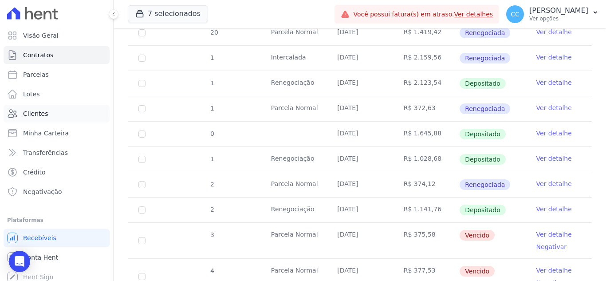
click at [60, 110] on link "Clientes" at bounding box center [57, 114] width 106 height 18
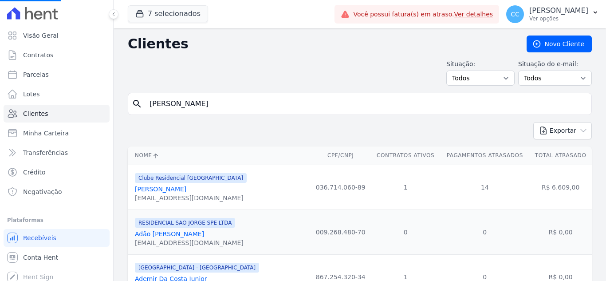
click at [248, 112] on input "andressa santos" at bounding box center [365, 104] width 443 height 18
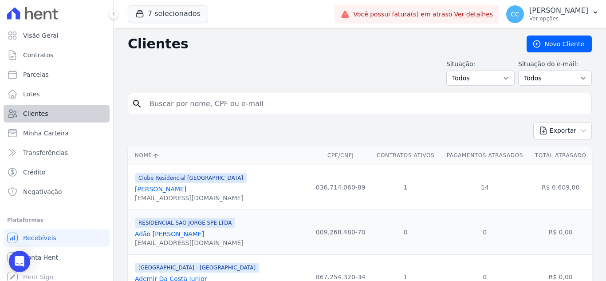
click at [59, 107] on div "Visão Geral Contratos [GEOGRAPHIC_DATA] Lotes Clientes Minha Carteira Transferê…" at bounding box center [303, 140] width 606 height 281
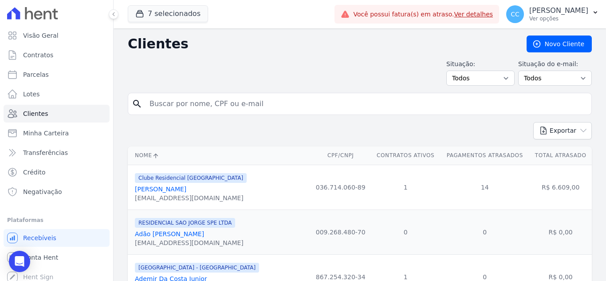
click at [202, 108] on input "search" at bounding box center [365, 104] width 443 height 18
type input "ericka sth"
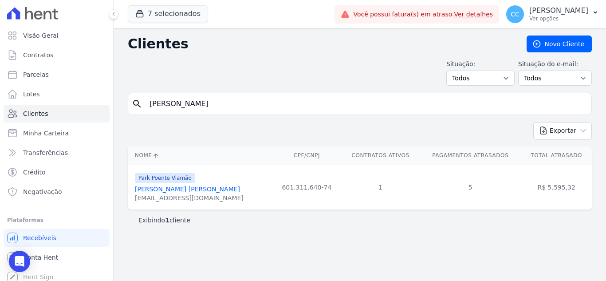
click at [220, 188] on link "Ericka Sthéfannie Carolino Maciel" at bounding box center [187, 188] width 105 height 7
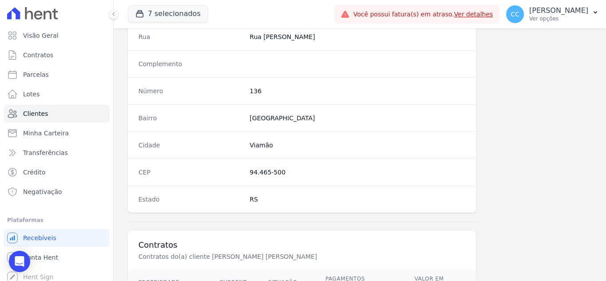
scroll to position [549, 0]
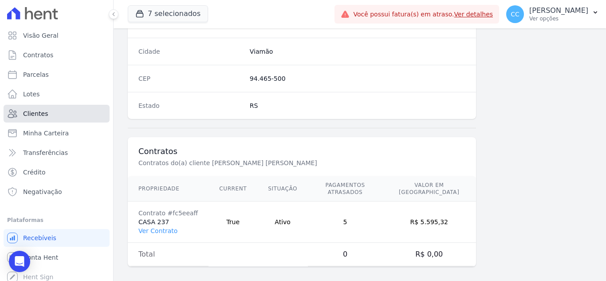
click at [40, 118] on link "Clientes" at bounding box center [57, 114] width 106 height 18
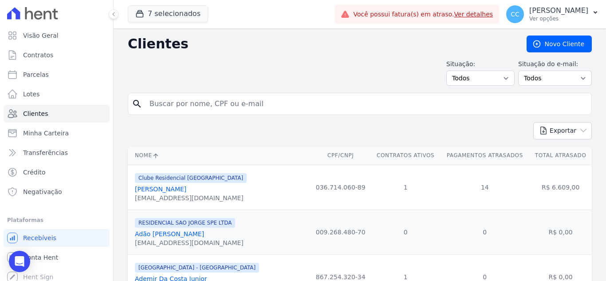
click at [200, 98] on input "search" at bounding box center [365, 104] width 443 height 18
type input "jose luis"
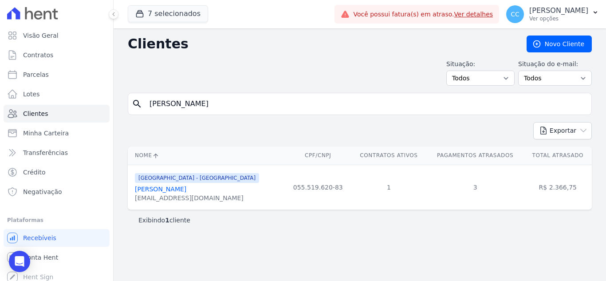
click at [186, 191] on link "Jose Luis De Oliveira Cardoso" at bounding box center [160, 188] width 51 height 7
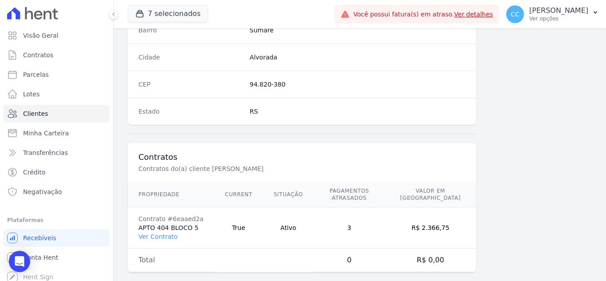
scroll to position [549, 0]
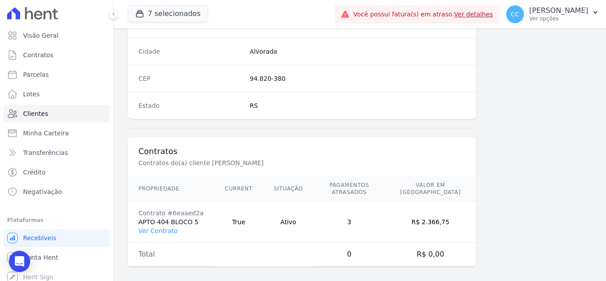
click at [139, 227] on td "Contrato #6eaaed2a APTO 404 BLOCO 5 Ver Contrato" at bounding box center [171, 221] width 86 height 41
click at [148, 227] on link "Ver Contrato" at bounding box center [157, 230] width 39 height 7
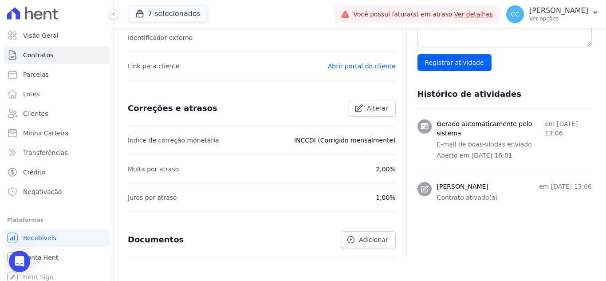
scroll to position [336, 0]
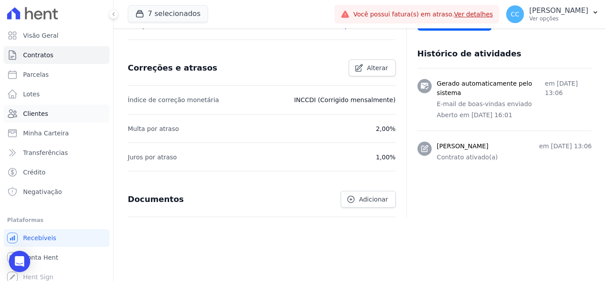
click at [45, 112] on span "Clientes" at bounding box center [35, 113] width 25 height 9
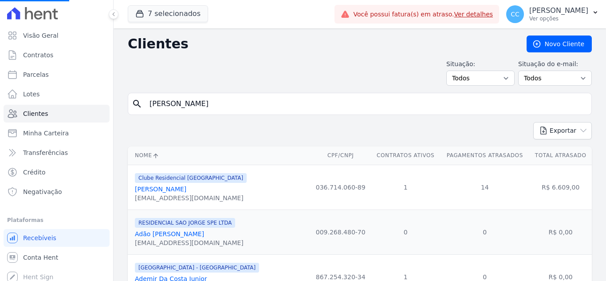
click at [250, 111] on input "jose luis" at bounding box center [365, 104] width 443 height 18
click at [250, 111] on input "search" at bounding box center [365, 104] width 443 height 18
type input "jose luis"
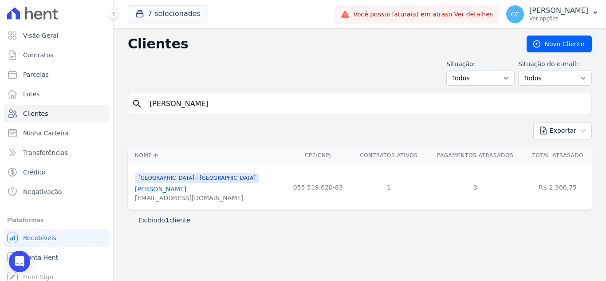
click at [165, 185] on link "Jose Luis De Oliveira Cardoso" at bounding box center [160, 188] width 51 height 7
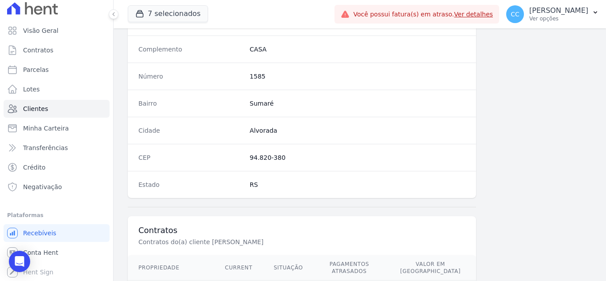
scroll to position [549, 0]
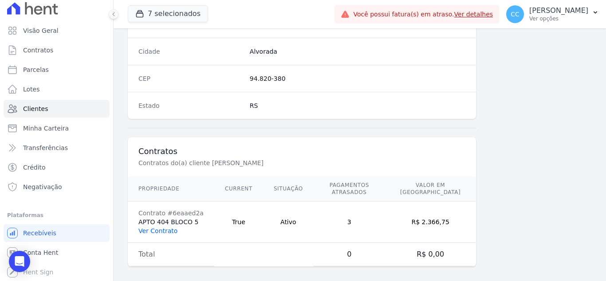
click at [155, 227] on link "Ver Contrato" at bounding box center [157, 230] width 39 height 7
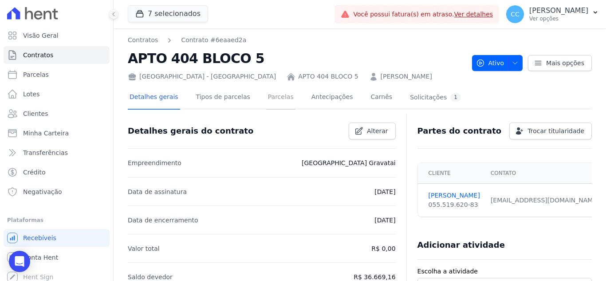
click at [266, 96] on link "Parcelas" at bounding box center [280, 97] width 29 height 23
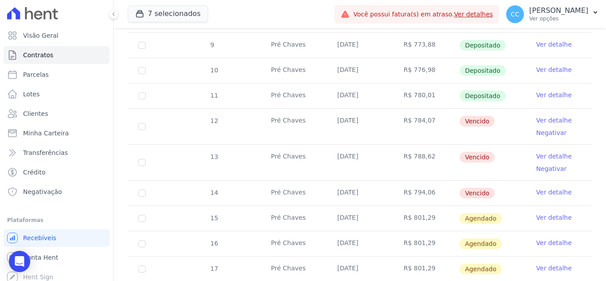
scroll to position [222, 0]
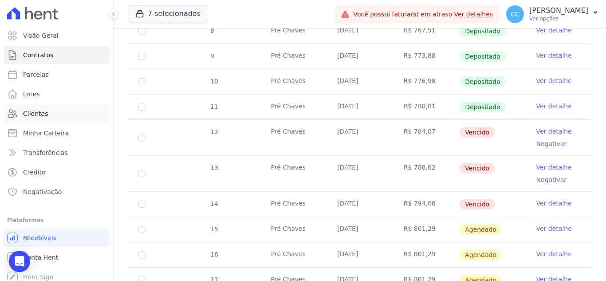
click at [48, 115] on link "Clientes" at bounding box center [57, 114] width 106 height 18
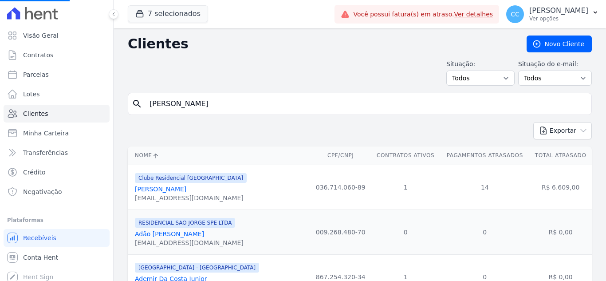
click at [217, 106] on input "jose luis" at bounding box center [365, 104] width 443 height 18
click at [217, 106] on input "search" at bounding box center [365, 104] width 443 height 18
click at [217, 106] on input "p" at bounding box center [365, 104] width 443 height 18
type input "patrick ma"
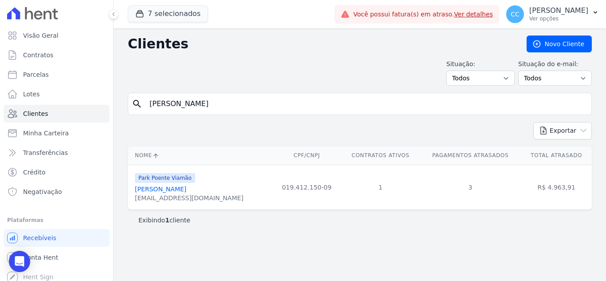
click at [186, 187] on link "Patrick Machado Almeida" at bounding box center [160, 188] width 51 height 7
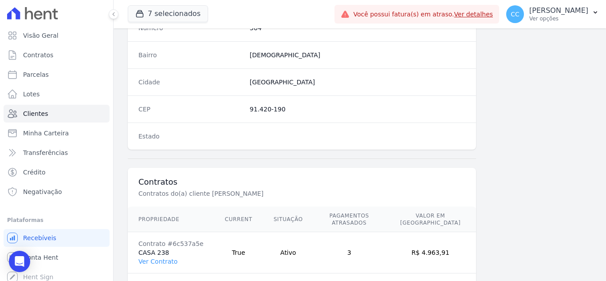
scroll to position [549, 0]
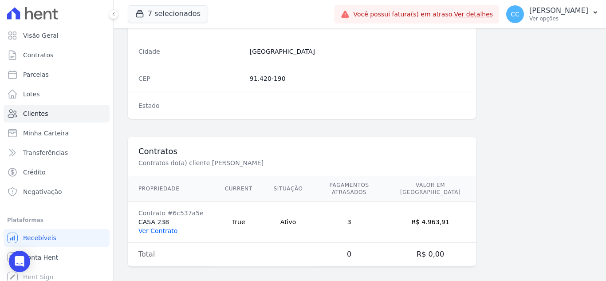
click at [162, 227] on link "Ver Contrato" at bounding box center [157, 230] width 39 height 7
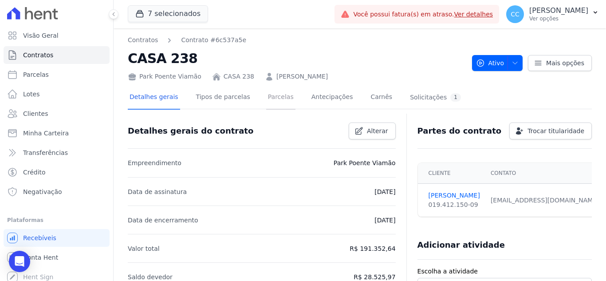
click at [266, 94] on link "Parcelas" at bounding box center [280, 97] width 29 height 23
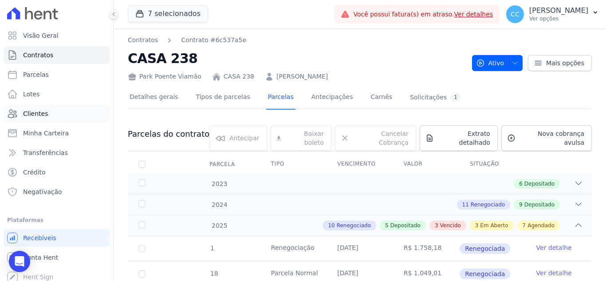
click at [37, 108] on link "Clientes" at bounding box center [57, 114] width 106 height 18
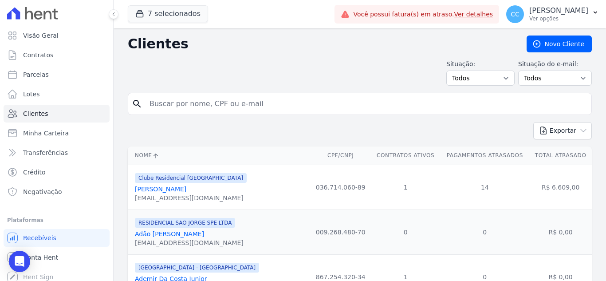
click at [247, 102] on input "search" at bounding box center [365, 104] width 443 height 18
click at [219, 106] on input "brubi" at bounding box center [365, 104] width 443 height 18
type input "bruno gabriel"
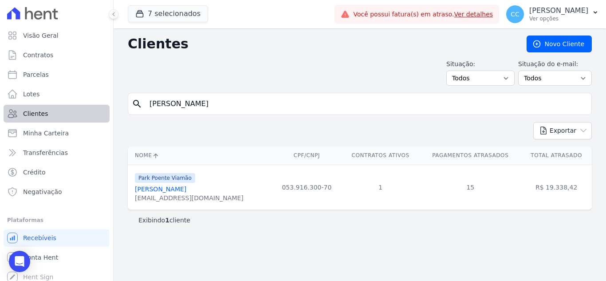
drag, startPoint x: 202, startPoint y: 111, endPoint x: 89, endPoint y: 105, distance: 113.2
click at [97, 106] on div "Visão Geral Contratos [GEOGRAPHIC_DATA] Lotes Clientes Minha Carteira Transferê…" at bounding box center [303, 140] width 606 height 281
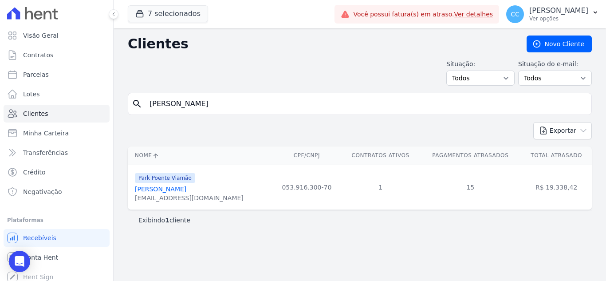
click at [212, 104] on input "bruno gabriel" at bounding box center [365, 104] width 443 height 18
drag, startPoint x: 212, startPoint y: 104, endPoint x: 70, endPoint y: 96, distance: 143.0
click at [70, 96] on div "Visão Geral Contratos [GEOGRAPHIC_DATA] Lotes Clientes Minha Carteira Transferê…" at bounding box center [303, 140] width 606 height 281
type input "roberta"
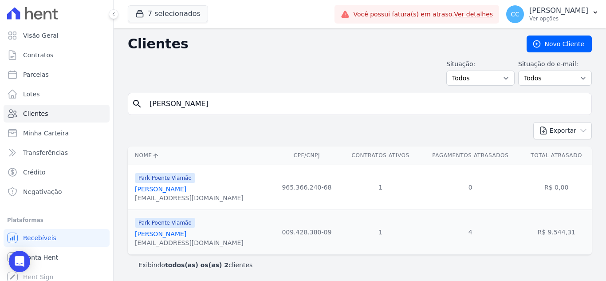
click at [186, 237] on link "Roberta Da Silva Rodrigues" at bounding box center [160, 233] width 51 height 7
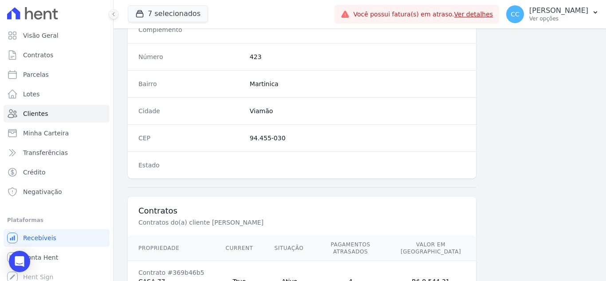
scroll to position [590, 0]
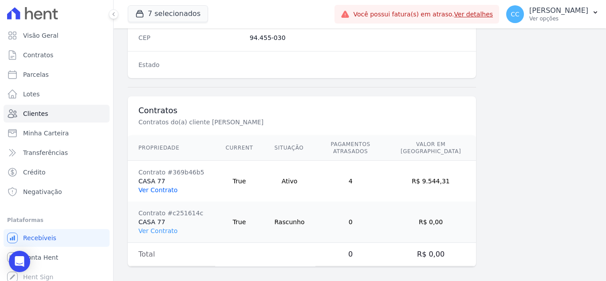
click at [147, 186] on link "Ver Contrato" at bounding box center [157, 189] width 39 height 7
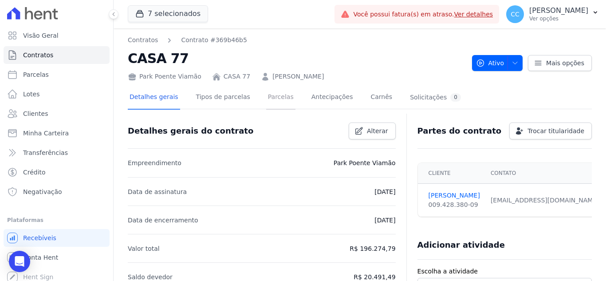
click at [268, 97] on link "Parcelas" at bounding box center [280, 97] width 29 height 23
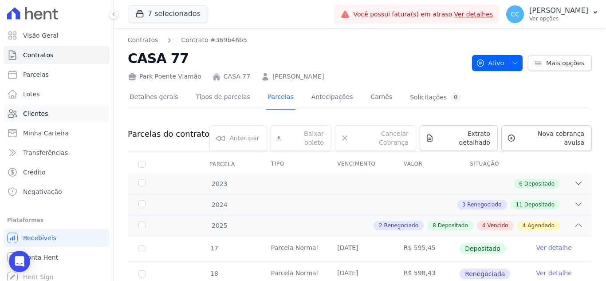
click at [48, 109] on link "Clientes" at bounding box center [57, 114] width 106 height 18
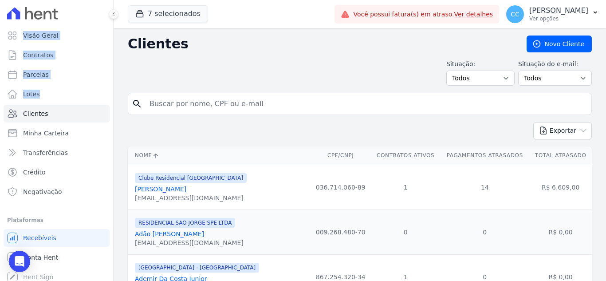
drag, startPoint x: 239, startPoint y: 110, endPoint x: 109, endPoint y: 94, distance: 131.9
click at [210, 106] on input "search" at bounding box center [365, 104] width 443 height 18
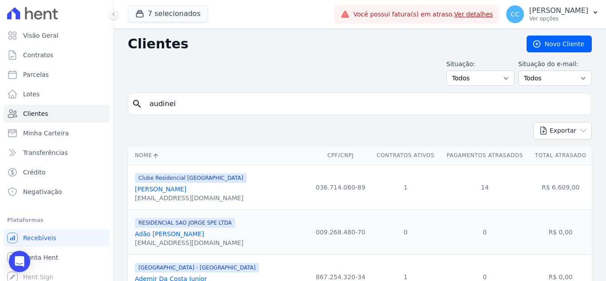
type input "audinei"
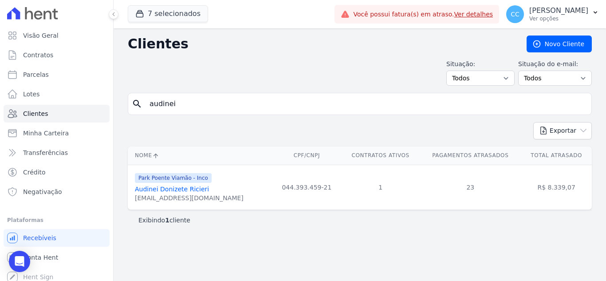
drag, startPoint x: 201, startPoint y: 107, endPoint x: 117, endPoint y: 98, distance: 85.2
click at [117, 98] on div "Clientes Novo Cliente Situação: Todos Adimplentes Inadimplentes Situação do e-m…" at bounding box center [359, 154] width 492 height 252
type input "j"
type input "e"
type input "f"
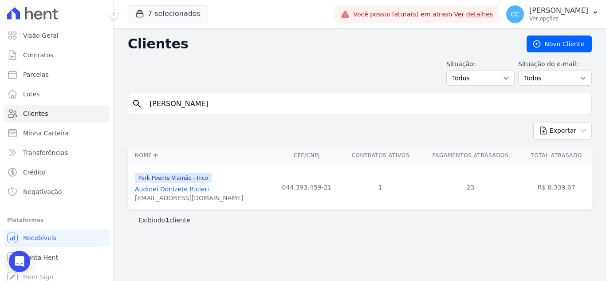
type input "jeferson aleza"
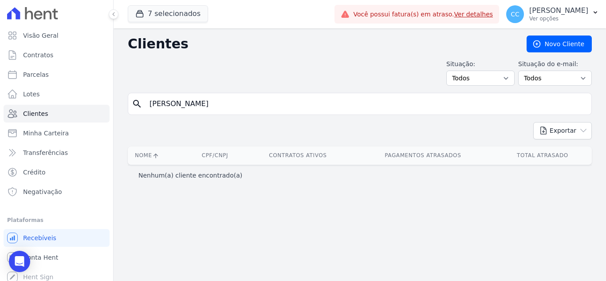
click at [229, 103] on input "jeferson aleza" at bounding box center [365, 104] width 443 height 18
type input "jeferson ale"
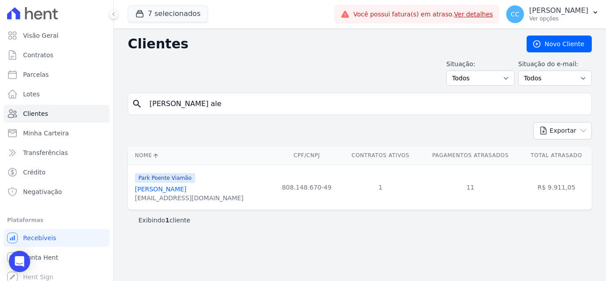
click at [186, 188] on link "Jeferson Alexandre Martins" at bounding box center [160, 188] width 51 height 7
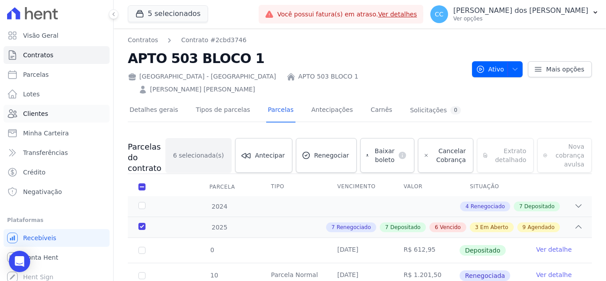
click at [43, 109] on span "Clientes" at bounding box center [35, 113] width 25 height 9
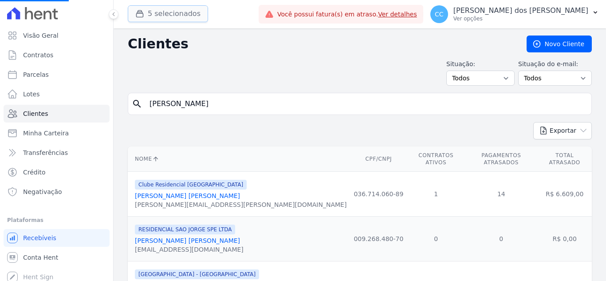
click at [133, 15] on button "5 selecionados" at bounding box center [168, 13] width 80 height 17
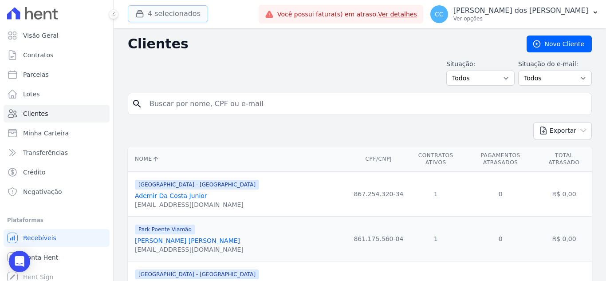
click at [144, 10] on div "button" at bounding box center [141, 13] width 12 height 9
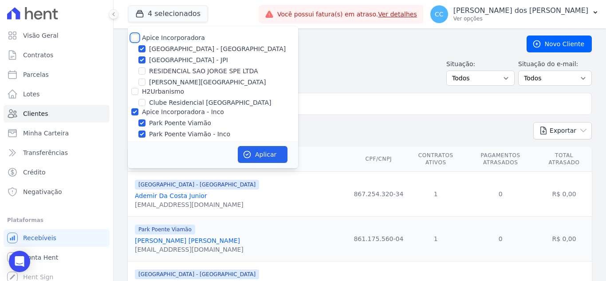
click at [133, 35] on input "Apice Incorporadora" at bounding box center [134, 37] width 7 height 7
checkbox input "true"
click at [137, 98] on div "Apice Incorporadora [GEOGRAPHIC_DATA] - [GEOGRAPHIC_DATA] [GEOGRAPHIC_DATA] - J…" at bounding box center [213, 86] width 170 height 120
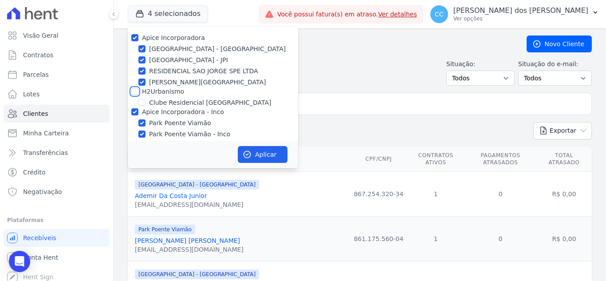
click at [134, 93] on input "H2Urbanismo" at bounding box center [134, 91] width 7 height 7
checkbox input "true"
click at [269, 152] on button "Aplicar" at bounding box center [263, 154] width 50 height 17
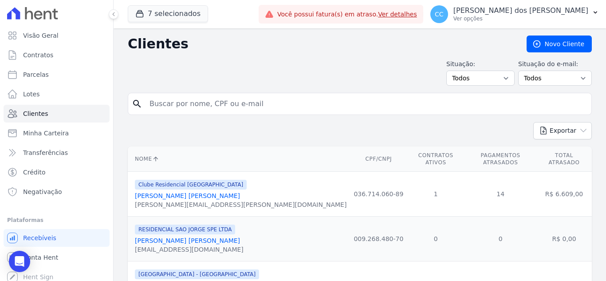
click at [216, 97] on input "search" at bounding box center [365, 104] width 443 height 18
type input "[PERSON_NAME]"
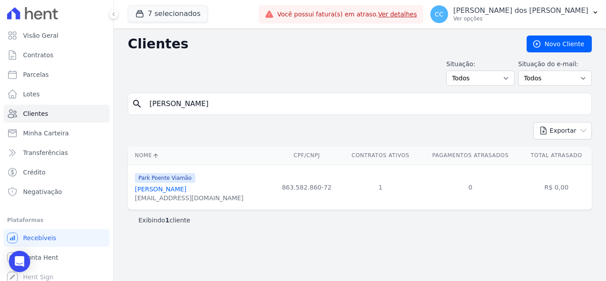
click at [180, 192] on link "[PERSON_NAME]" at bounding box center [160, 188] width 51 height 7
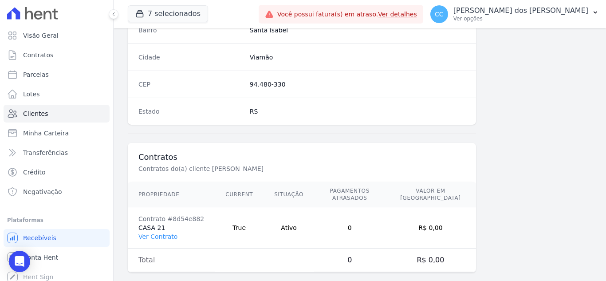
scroll to position [549, 0]
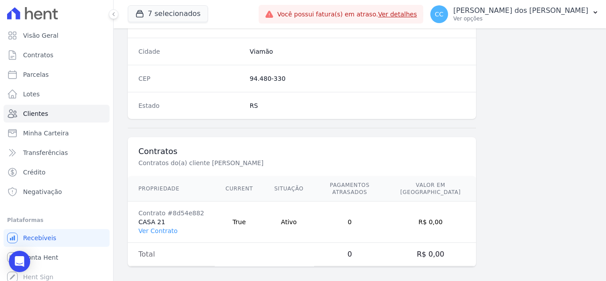
click at [162, 217] on td "Contrato #8d54e882 CASA 21 Ver Contrato" at bounding box center [171, 221] width 87 height 41
click at [161, 227] on link "Ver Contrato" at bounding box center [157, 230] width 39 height 7
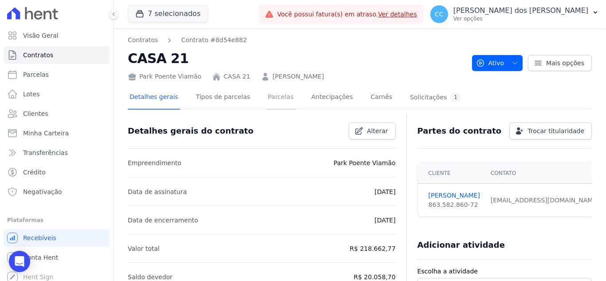
click at [275, 101] on link "Parcelas" at bounding box center [280, 97] width 29 height 23
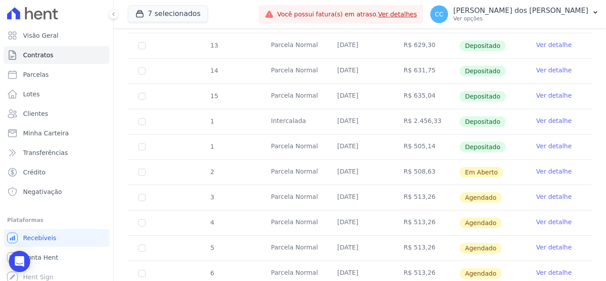
scroll to position [266, 0]
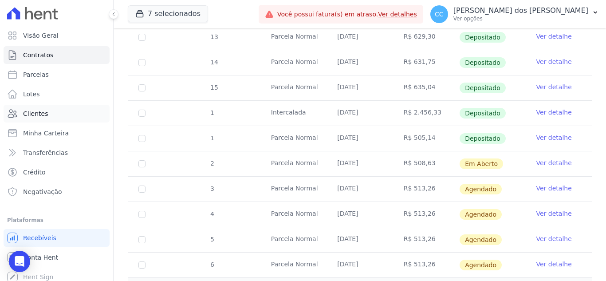
click at [35, 110] on span "Clientes" at bounding box center [35, 113] width 25 height 9
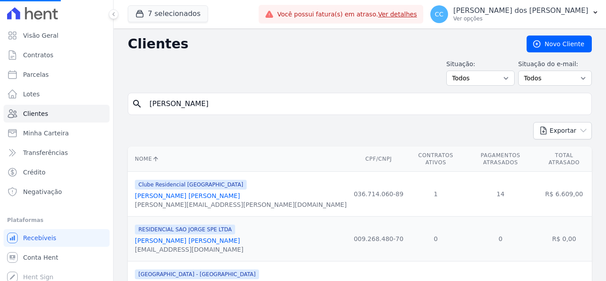
click at [224, 109] on input "[PERSON_NAME]" at bounding box center [365, 104] width 443 height 18
click at [145, 101] on input "search" at bounding box center [365, 104] width 443 height 18
click at [170, 103] on input "search" at bounding box center [365, 104] width 443 height 18
type input "[PERSON_NAME]"
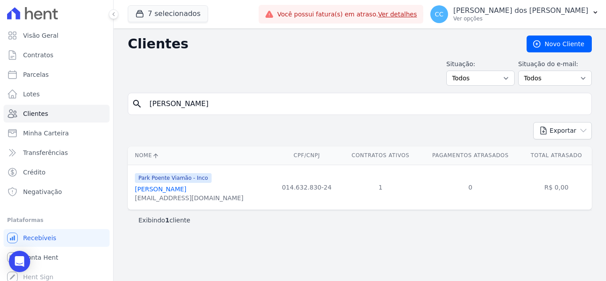
click at [184, 189] on link "[PERSON_NAME]" at bounding box center [160, 188] width 51 height 7
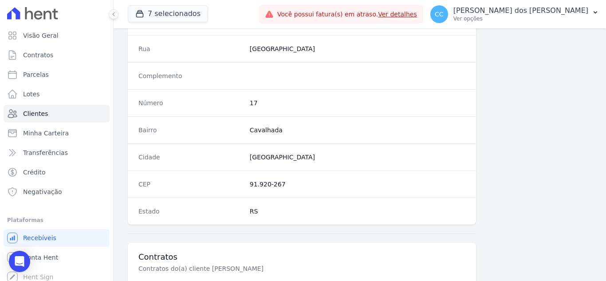
scroll to position [549, 0]
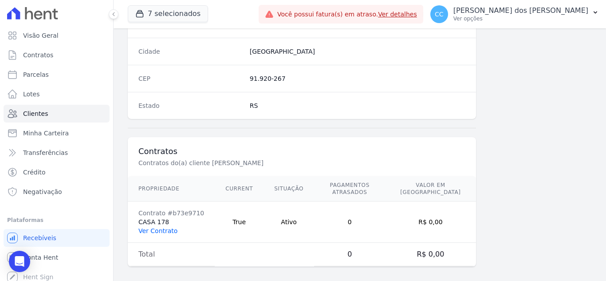
click at [139, 227] on link "Ver Contrato" at bounding box center [157, 230] width 39 height 7
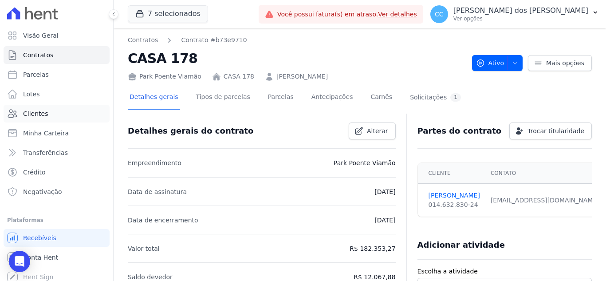
click at [27, 110] on span "Clientes" at bounding box center [35, 113] width 25 height 9
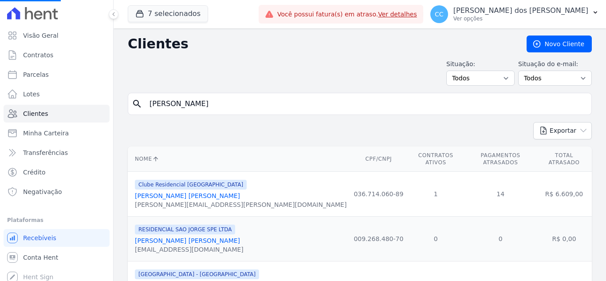
click at [239, 103] on input "[PERSON_NAME]" at bounding box center [365, 104] width 443 height 18
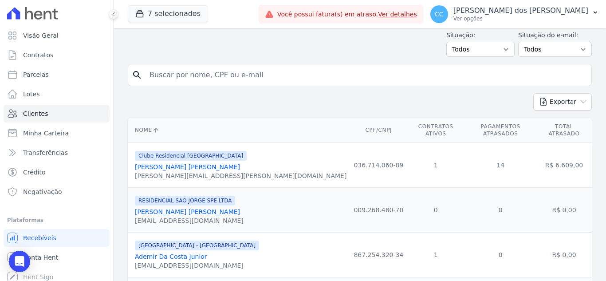
scroll to position [44, 0]
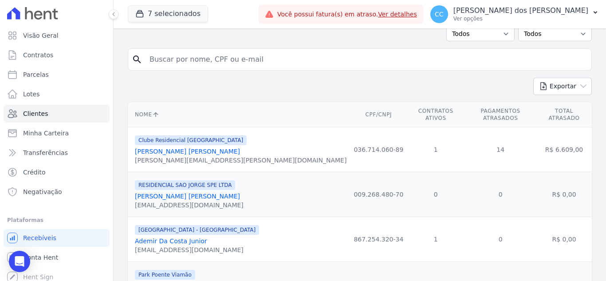
click at [255, 6] on div "7 selecionados Apice Incorporadora [GEOGRAPHIC_DATA] - [GEOGRAPHIC_DATA] [GEOGR…" at bounding box center [191, 14] width 127 height 29
click at [261, 66] on input "search" at bounding box center [365, 60] width 443 height 18
type input "[PERSON_NAME]"
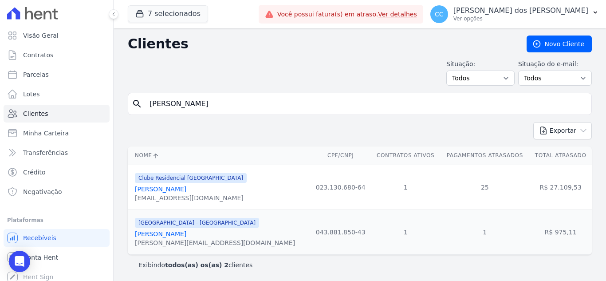
scroll to position [1, 0]
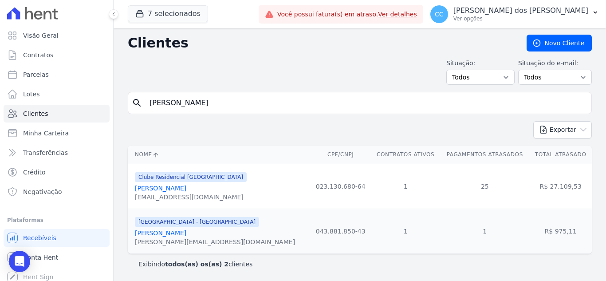
click at [186, 231] on link "[PERSON_NAME]" at bounding box center [160, 232] width 51 height 7
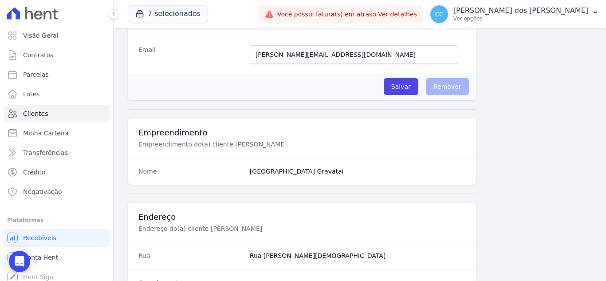
scroll to position [355, 0]
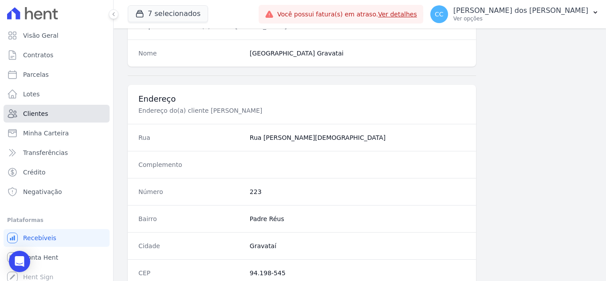
click at [35, 107] on link "Clientes" at bounding box center [57, 114] width 106 height 18
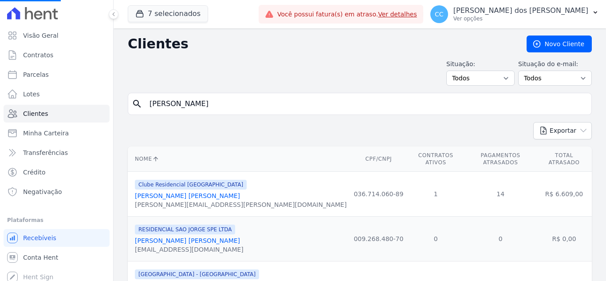
drag, startPoint x: 227, startPoint y: 109, endPoint x: 120, endPoint y: 96, distance: 107.6
click at [238, 110] on input "search" at bounding box center [365, 104] width 443 height 18
type input "karina"
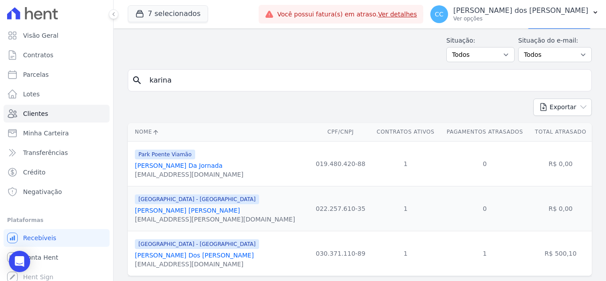
scroll to position [46, 0]
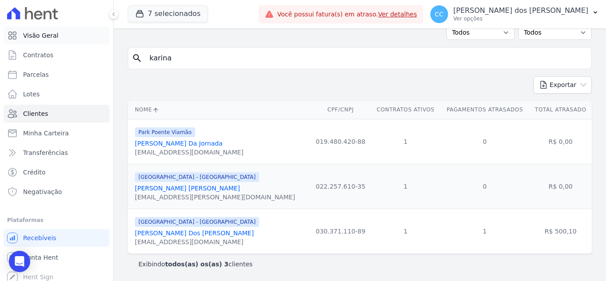
drag, startPoint x: 199, startPoint y: 57, endPoint x: 93, endPoint y: 39, distance: 107.4
click at [99, 51] on div "Visão Geral Contratos [GEOGRAPHIC_DATA] Lotes Clientes Minha Carteira Transferê…" at bounding box center [303, 140] width 606 height 281
type input "[PERSON_NAME]"
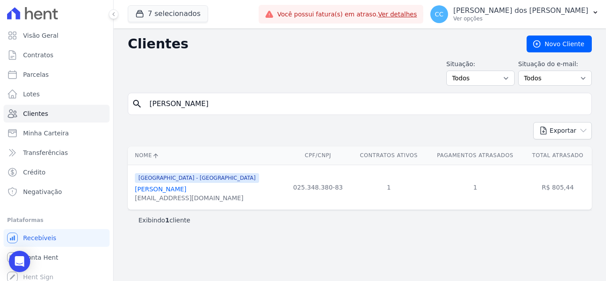
drag, startPoint x: 270, startPoint y: 98, endPoint x: 131, endPoint y: 134, distance: 143.9
click at [131, 135] on div "Clientes [GEOGRAPHIC_DATA] Situação: Todos Adimplentes Inadimplentes Situação d…" at bounding box center [359, 154] width 492 height 252
type input "[PERSON_NAME]"
drag, startPoint x: 236, startPoint y: 109, endPoint x: 170, endPoint y: 117, distance: 66.1
click at [171, 118] on form "search [PERSON_NAME]" at bounding box center [360, 107] width 464 height 29
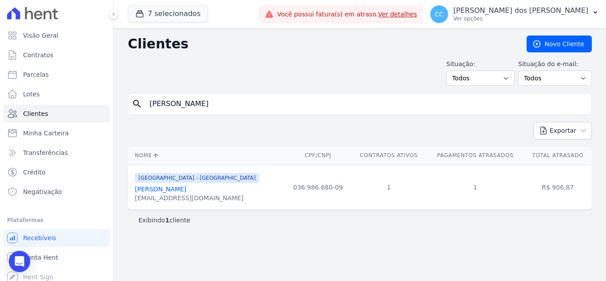
click at [240, 109] on input "[PERSON_NAME]" at bounding box center [365, 104] width 443 height 18
type input "b"
type input "[PERSON_NAME]"
drag, startPoint x: 196, startPoint y: 104, endPoint x: 136, endPoint y: 97, distance: 60.3
click at [137, 97] on div "search [PERSON_NAME]" at bounding box center [360, 104] width 464 height 22
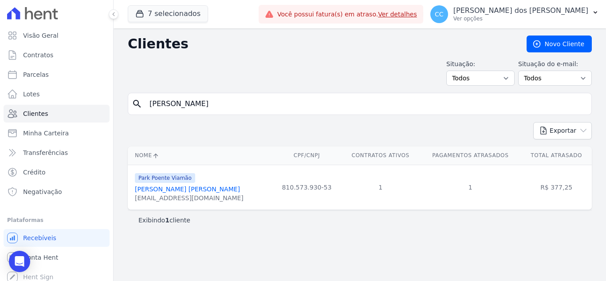
type input "[PERSON_NAME]"
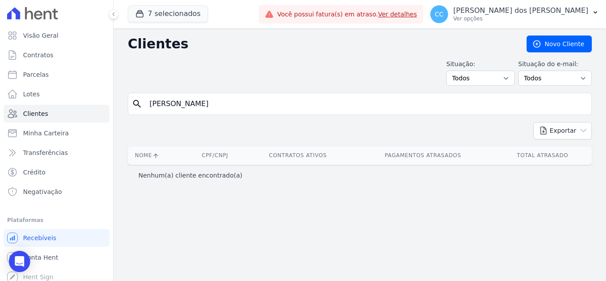
click at [238, 109] on input "[PERSON_NAME]" at bounding box center [365, 104] width 443 height 18
type input "[PERSON_NAME] ma"
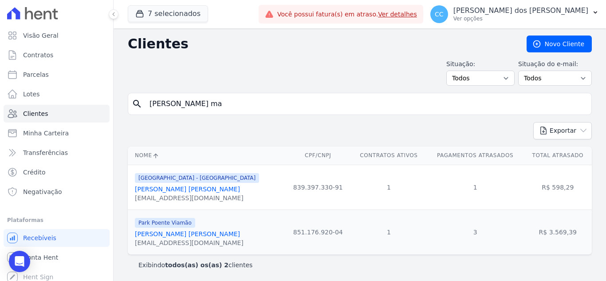
scroll to position [1, 0]
click at [199, 232] on link "[PERSON_NAME] [PERSON_NAME]" at bounding box center [187, 232] width 105 height 7
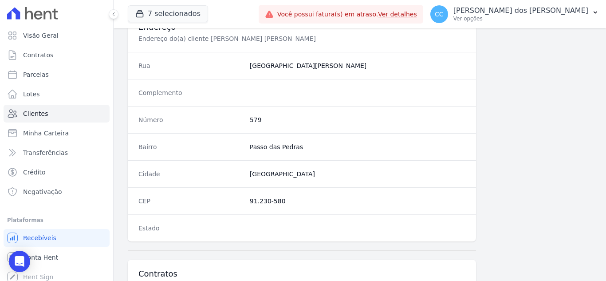
scroll to position [549, 0]
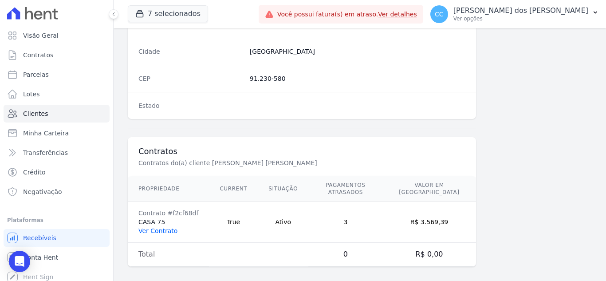
click at [151, 227] on link "Ver Contrato" at bounding box center [157, 230] width 39 height 7
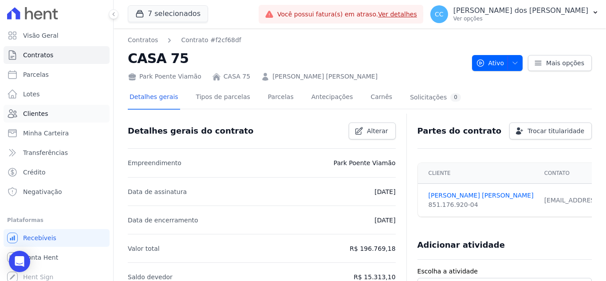
click at [38, 113] on span "Clientes" at bounding box center [35, 113] width 25 height 9
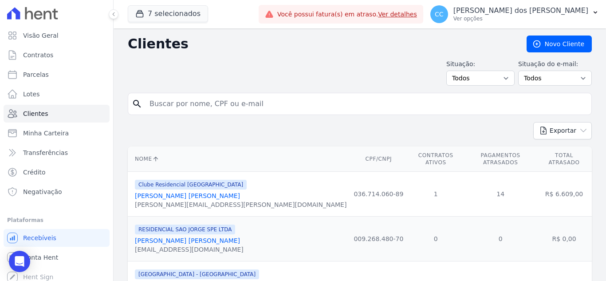
click at [201, 108] on input "search" at bounding box center [365, 104] width 443 height 18
type input "t"
type input "Y"
type input "[PERSON_NAME]"
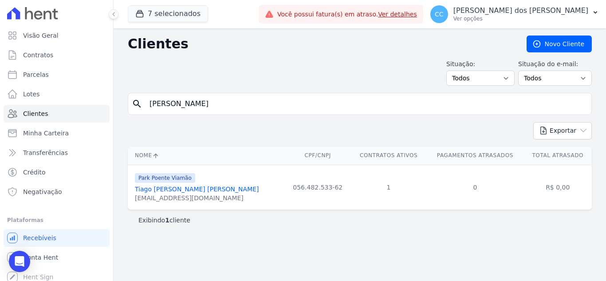
click at [183, 187] on link "Tiago [PERSON_NAME] [PERSON_NAME]" at bounding box center [197, 188] width 124 height 7
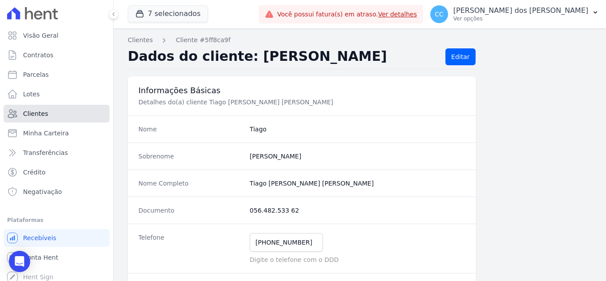
click at [42, 116] on span "Clientes" at bounding box center [35, 113] width 25 height 9
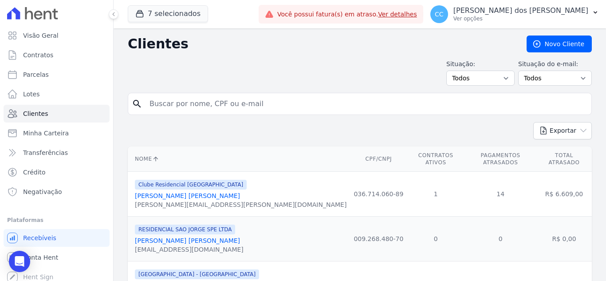
click at [231, 112] on input "search" at bounding box center [365, 104] width 443 height 18
type input "taissa de"
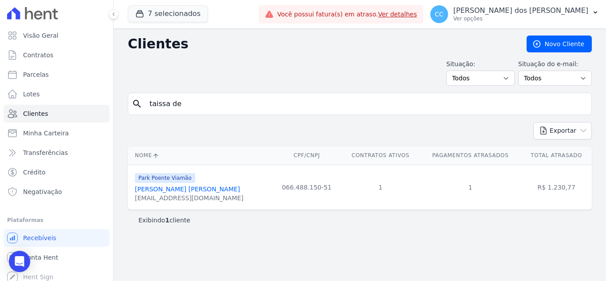
click at [178, 191] on link "[PERSON_NAME] [PERSON_NAME]" at bounding box center [187, 188] width 105 height 7
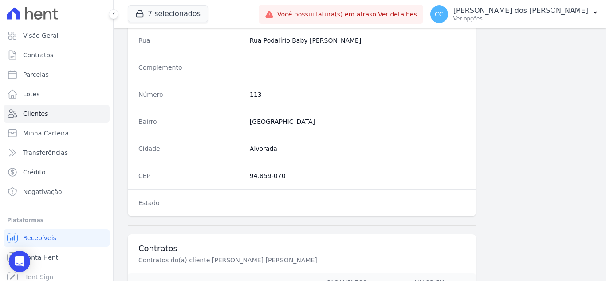
scroll to position [549, 0]
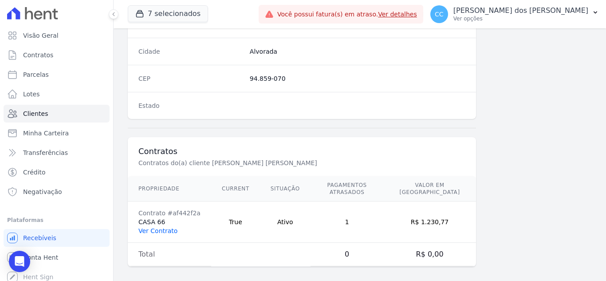
click at [157, 227] on link "Ver Contrato" at bounding box center [157, 230] width 39 height 7
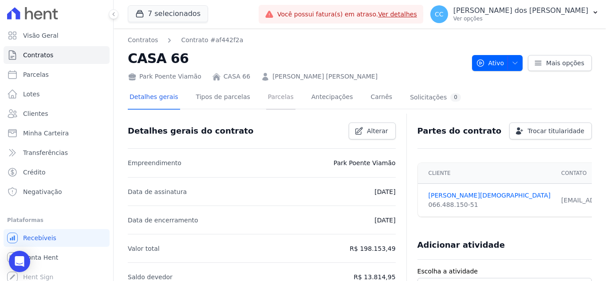
click at [268, 97] on link "Parcelas" at bounding box center [280, 97] width 29 height 23
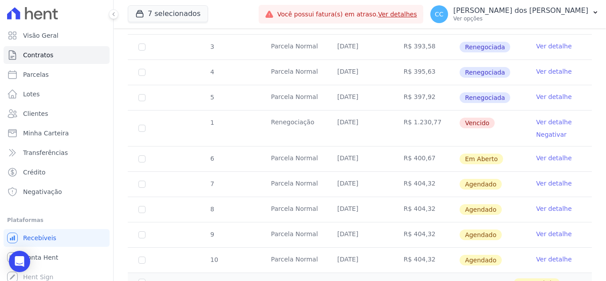
scroll to position [310, 0]
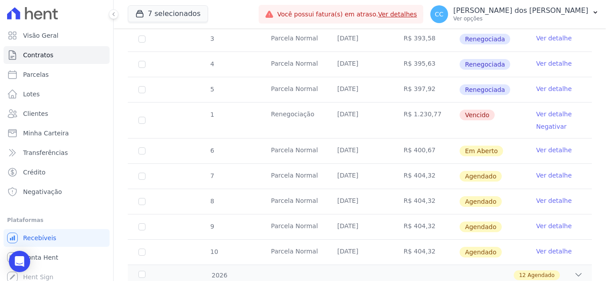
click at [541, 65] on td "Ver detalhe" at bounding box center [558, 64] width 66 height 25
click at [547, 59] on link "Ver detalhe" at bounding box center [553, 63] width 35 height 9
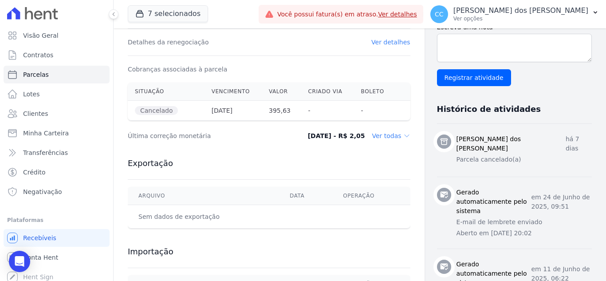
scroll to position [222, 0]
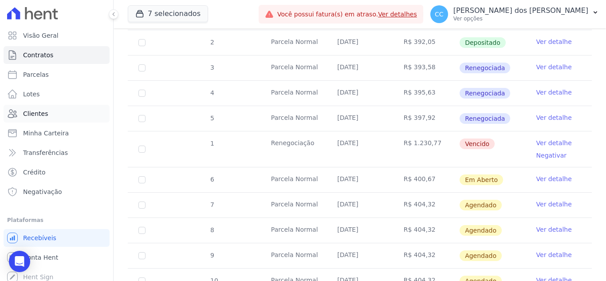
scroll to position [266, 0]
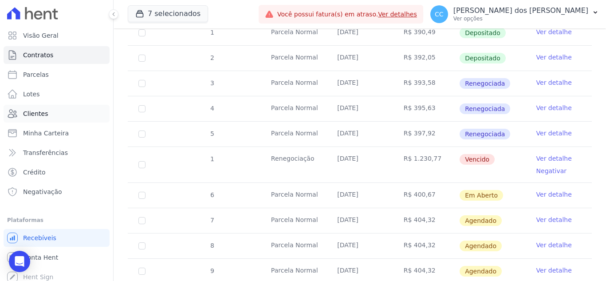
click at [43, 114] on span "Clientes" at bounding box center [35, 113] width 25 height 9
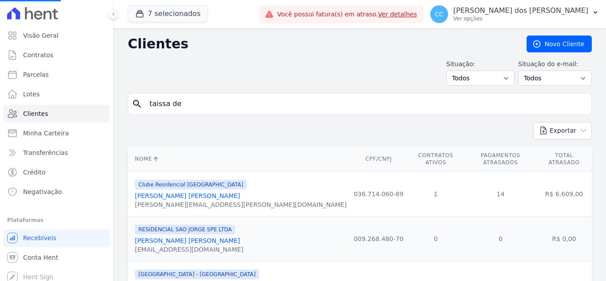
click at [195, 106] on input "taissa de" at bounding box center [365, 104] width 443 height 18
click at [222, 101] on input "taissa de" at bounding box center [365, 104] width 443 height 18
click at [339, 112] on input "search" at bounding box center [365, 104] width 443 height 18
type input "[PERSON_NAME]"
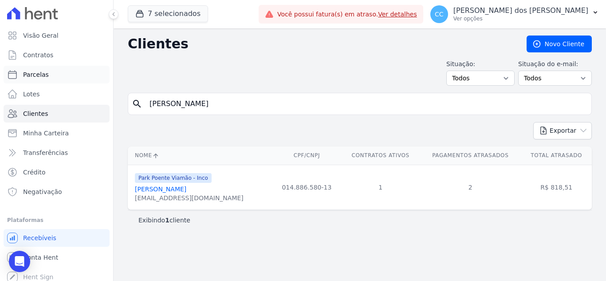
drag, startPoint x: 228, startPoint y: 107, endPoint x: 76, endPoint y: 80, distance: 154.8
click at [77, 80] on div "Visão Geral Contratos [GEOGRAPHIC_DATA] Lotes Clientes Minha Carteira Transferê…" at bounding box center [303, 140] width 606 height 281
type input "[PERSON_NAME] [PERSON_NAME]"
click at [166, 197] on div "[EMAIL_ADDRESS][DOMAIN_NAME]" at bounding box center [189, 197] width 109 height 9
click at [175, 192] on link "[PERSON_NAME] [PERSON_NAME]" at bounding box center [187, 188] width 105 height 7
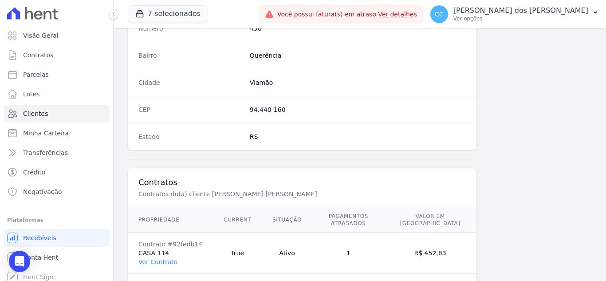
scroll to position [549, 0]
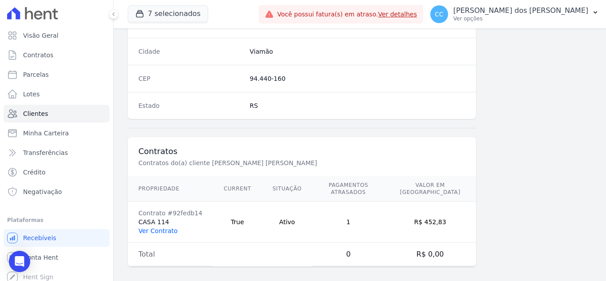
click at [146, 227] on link "Ver Contrato" at bounding box center [157, 230] width 39 height 7
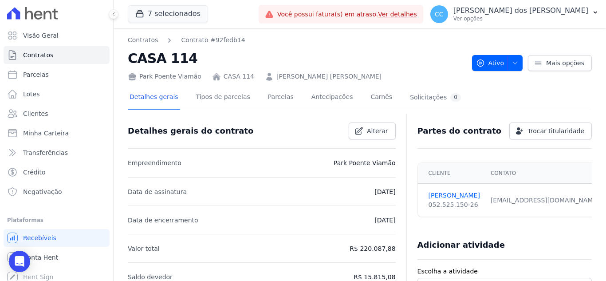
click at [251, 104] on div "Detalhes gerais Tipos de parcelas [GEOGRAPHIC_DATA] Antecipações [PERSON_NAME] …" at bounding box center [295, 97] width 335 height 23
click at [266, 99] on link "Parcelas" at bounding box center [280, 97] width 29 height 23
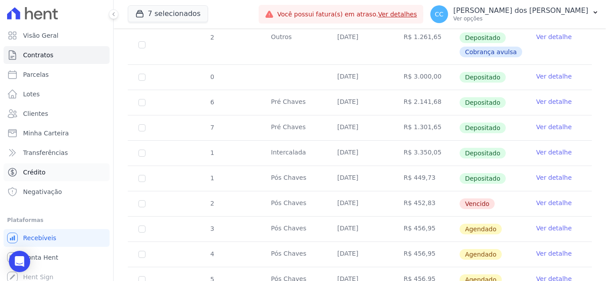
scroll to position [266, 0]
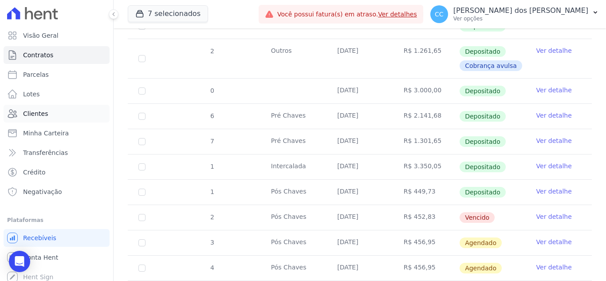
click at [50, 114] on link "Clientes" at bounding box center [57, 114] width 106 height 18
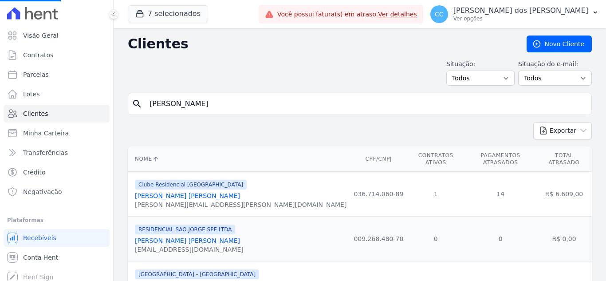
click at [184, 108] on input "[PERSON_NAME]" at bounding box center [365, 104] width 443 height 18
drag, startPoint x: 211, startPoint y: 105, endPoint x: 171, endPoint y: 100, distance: 40.2
click at [171, 100] on input "search" at bounding box center [365, 104] width 443 height 18
type input "[PERSON_NAME] da"
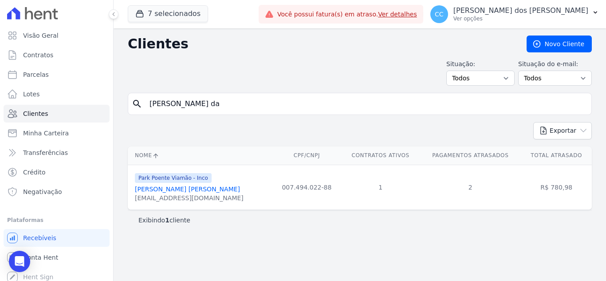
click at [192, 192] on link "[PERSON_NAME] [PERSON_NAME]" at bounding box center [187, 188] width 105 height 7
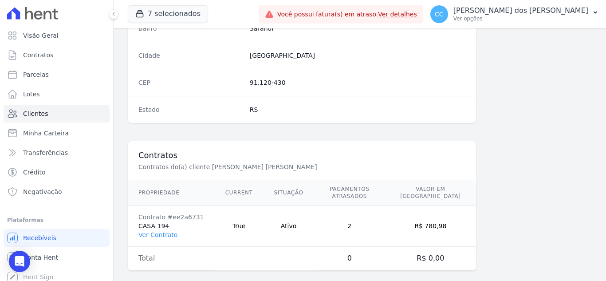
scroll to position [549, 0]
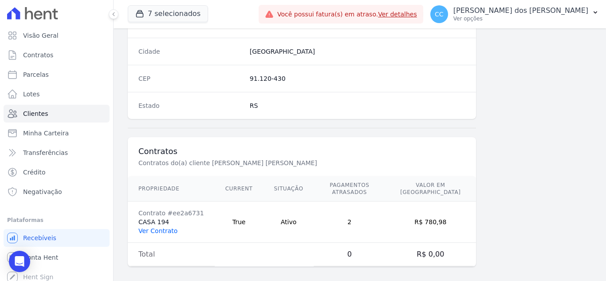
click at [159, 227] on link "Ver Contrato" at bounding box center [157, 230] width 39 height 7
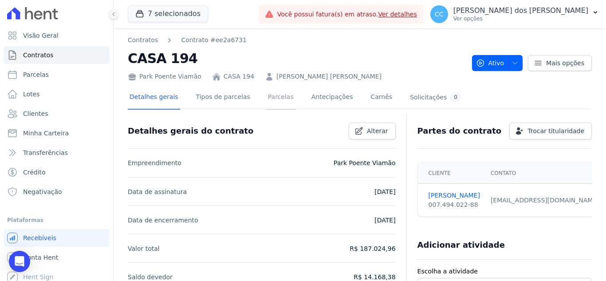
click at [266, 102] on link "Parcelas" at bounding box center [280, 97] width 29 height 23
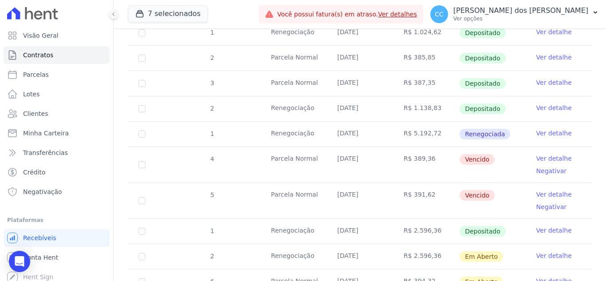
scroll to position [443, 0]
